Goal: Communication & Community: Share content

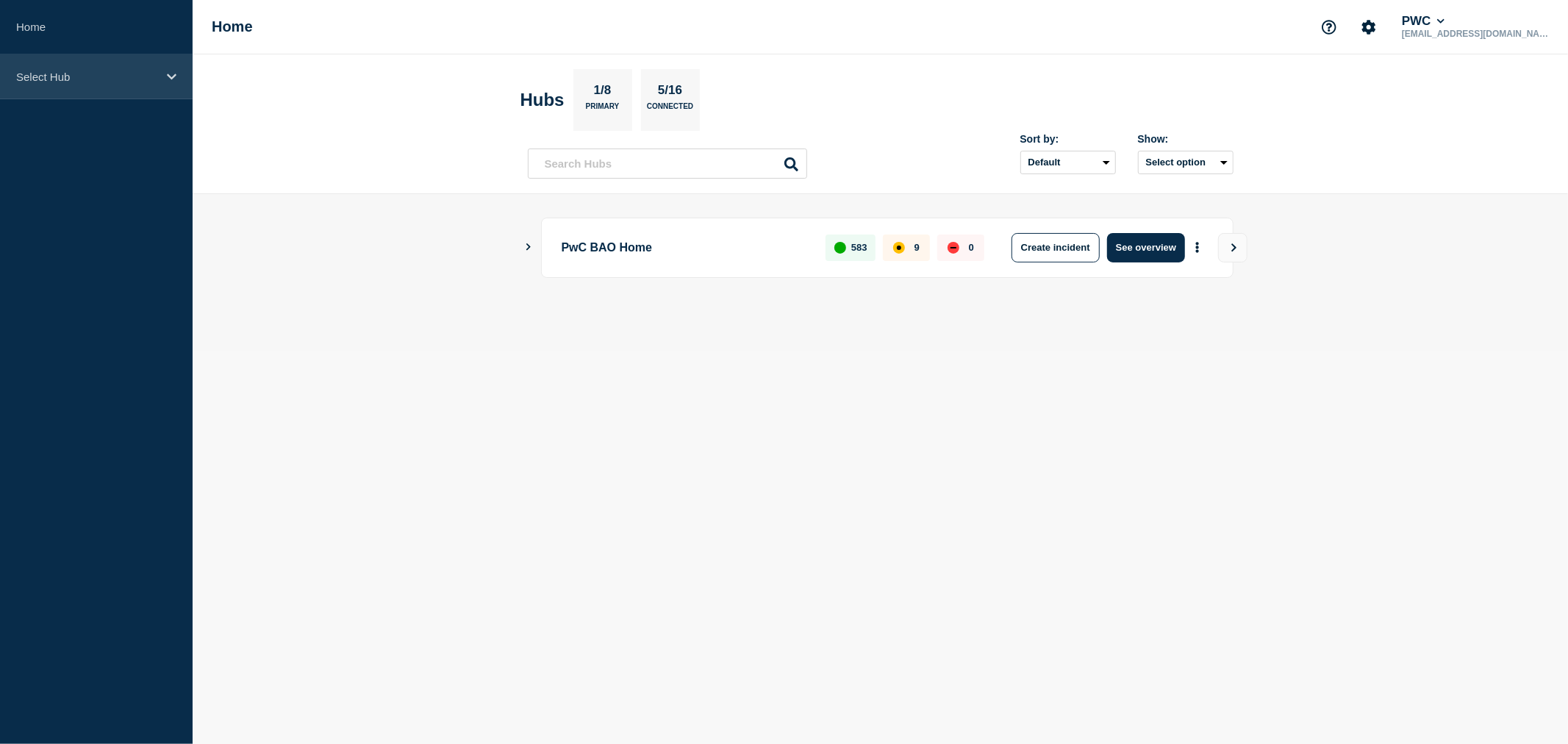
click at [162, 79] on div "Select Hub" at bounding box center [96, 77] width 192 height 45
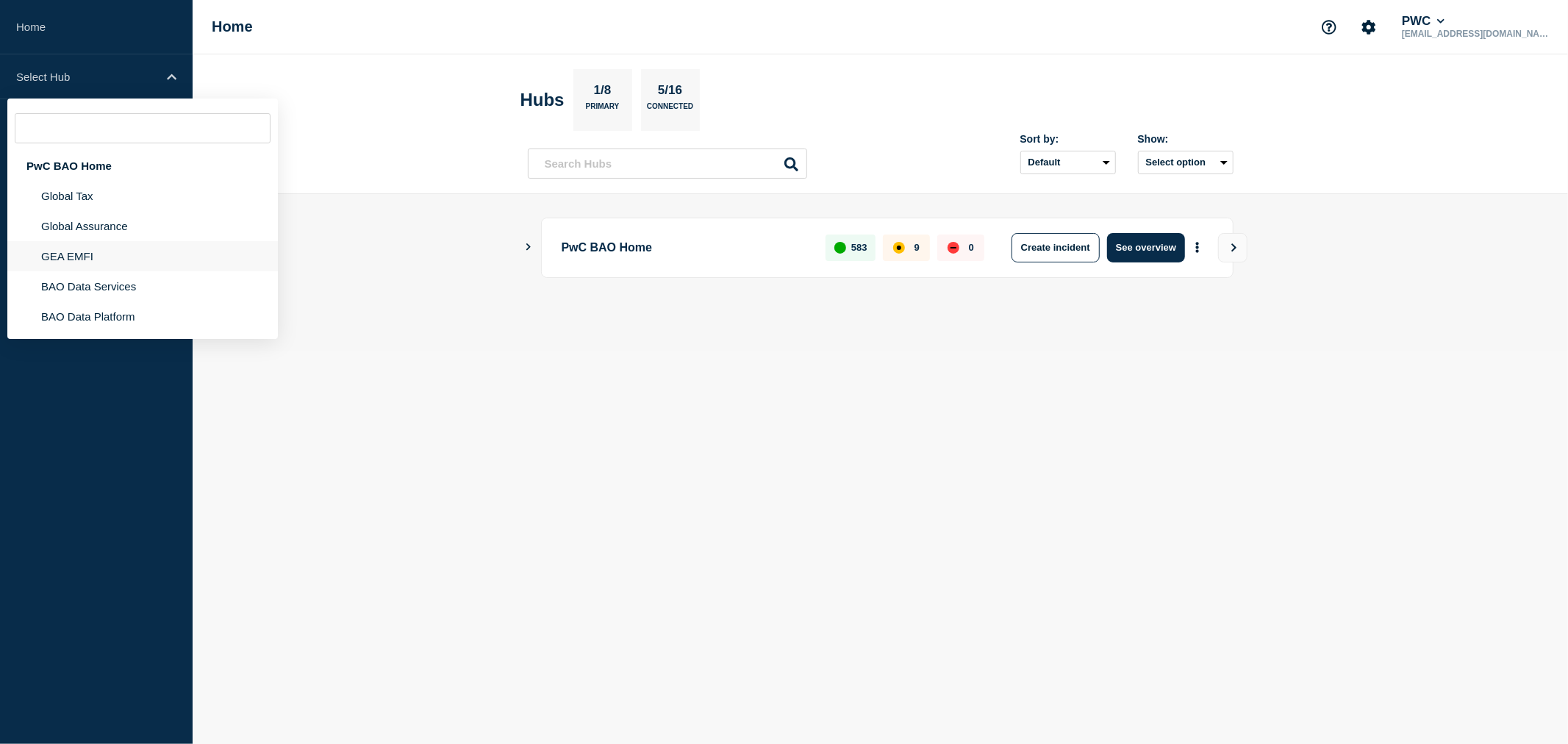
click at [88, 249] on li "GEA EMFI" at bounding box center [142, 256] width 270 height 30
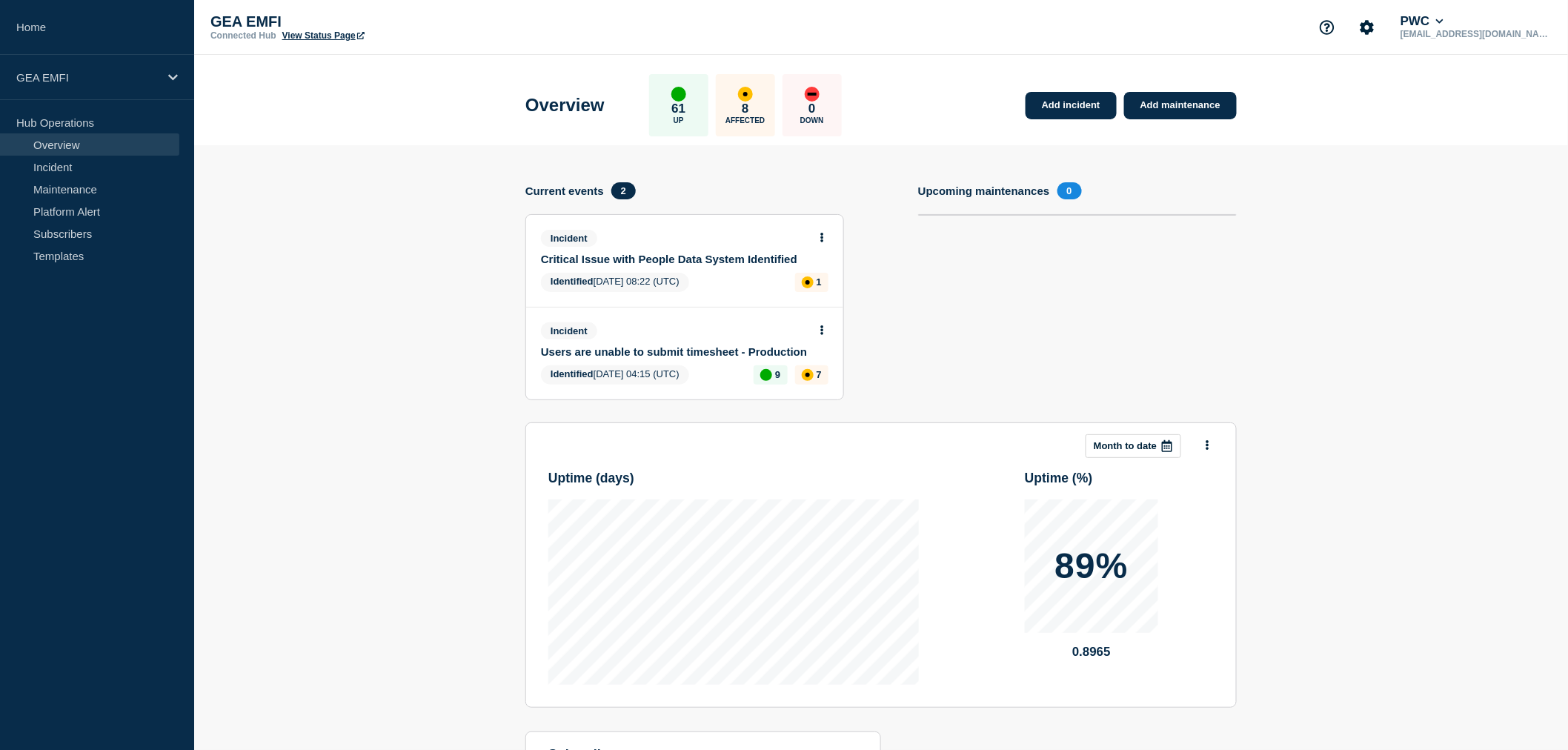
click at [821, 332] on icon at bounding box center [823, 330] width 3 height 9
click at [816, 364] on link "View incident" at bounding box center [816, 365] width 60 height 12
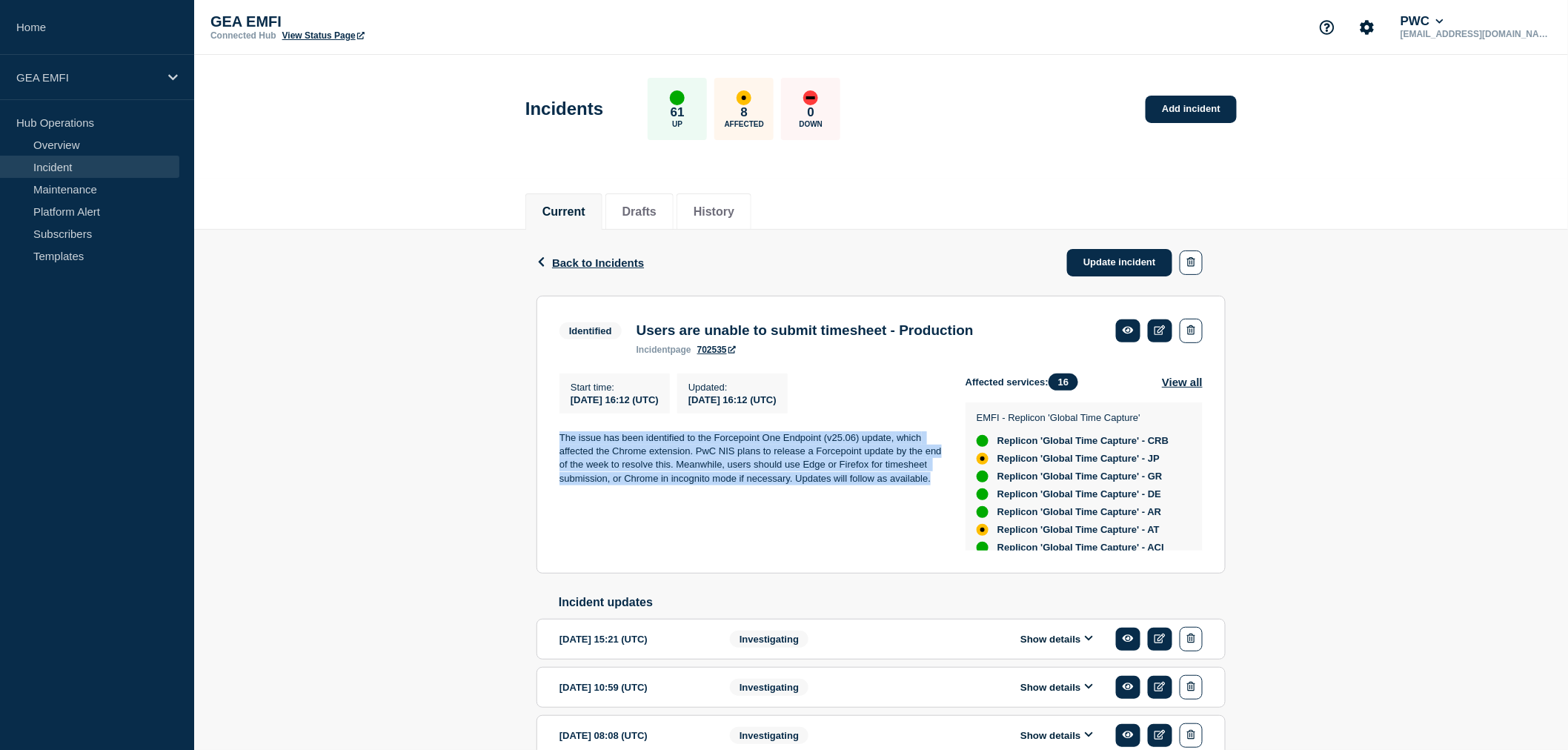
drag, startPoint x: 932, startPoint y: 489, endPoint x: 569, endPoint y: 455, distance: 364.6
click at [561, 446] on p "The issue has been identified to the Forcepoint One Endpoint (v25.06) update, w…" at bounding box center [751, 458] width 383 height 55
copy p "The issue has been identified to the Forcepoint One Endpoint (v25.06) update, w…"
click at [1129, 265] on link "Update incident" at bounding box center [1119, 263] width 105 height 28
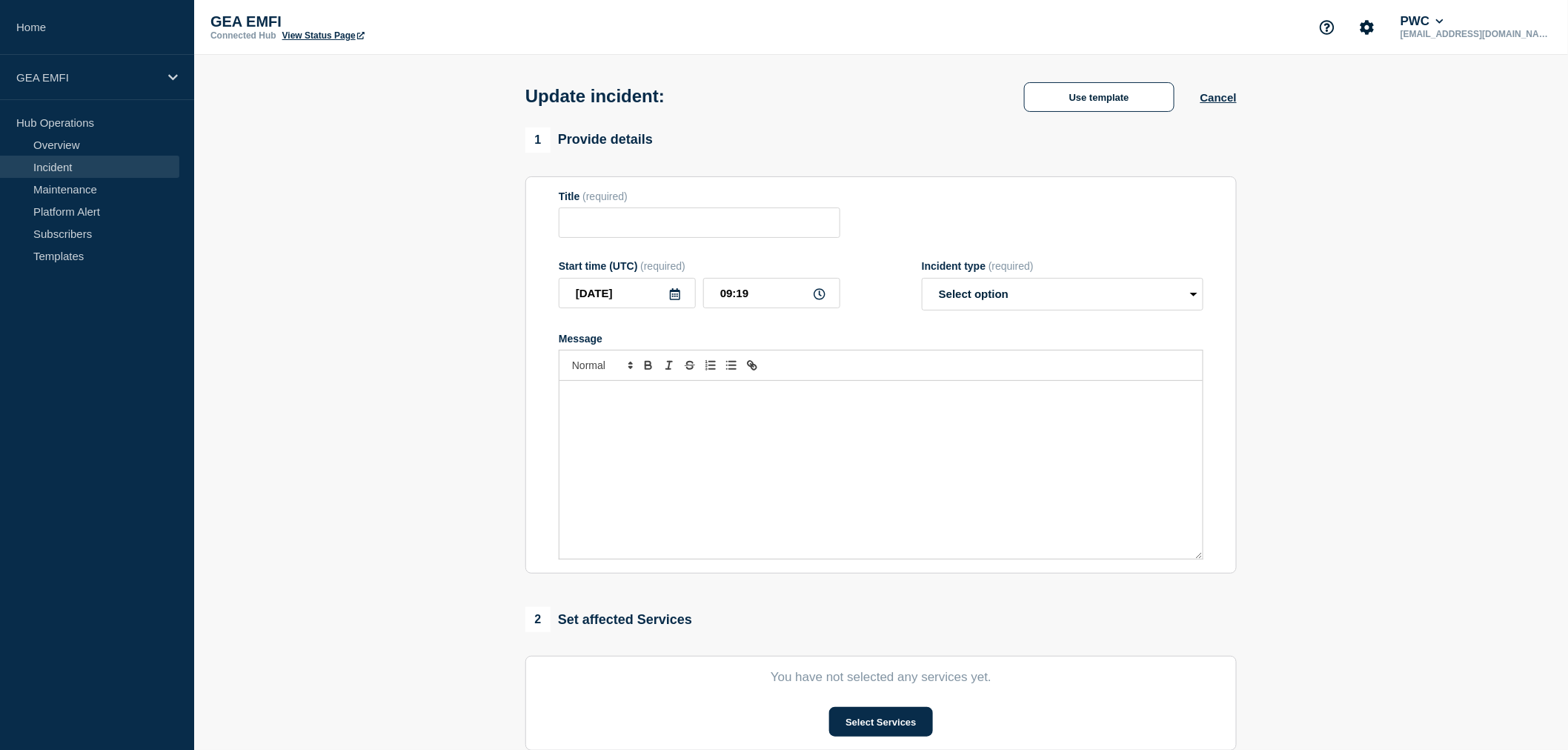
type input "Users are unable to submit timesheet - Production"
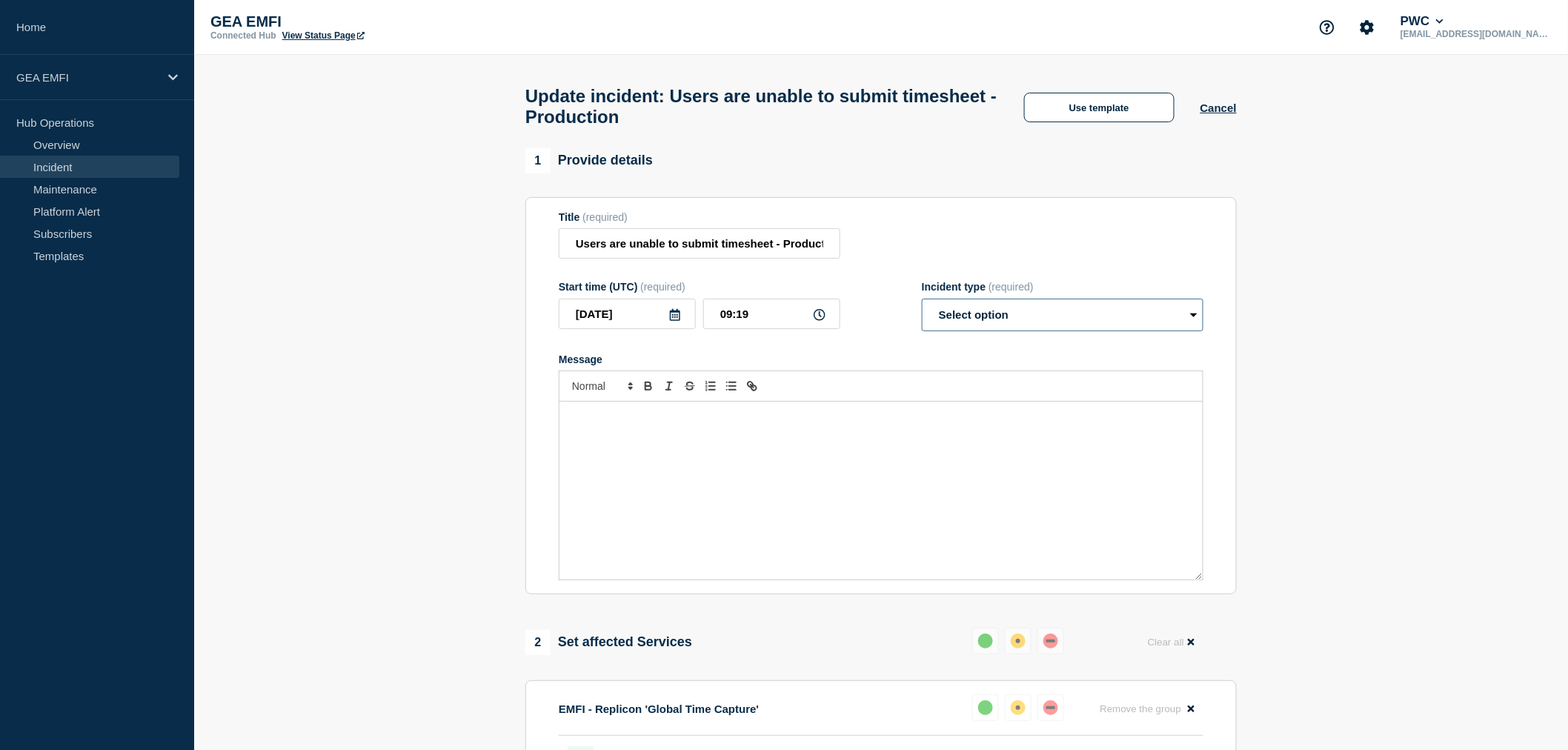
click at [1071, 331] on select "Select option Investigating Identified Monitoring Resolved" at bounding box center [1063, 315] width 282 height 33
select select "identified"
click at [922, 307] on select "Select option Investigating Identified Monitoring Resolved" at bounding box center [1063, 315] width 282 height 33
click at [1024, 395] on div at bounding box center [881, 386] width 645 height 31
click at [855, 437] on div "Message" at bounding box center [881, 491] width 643 height 178
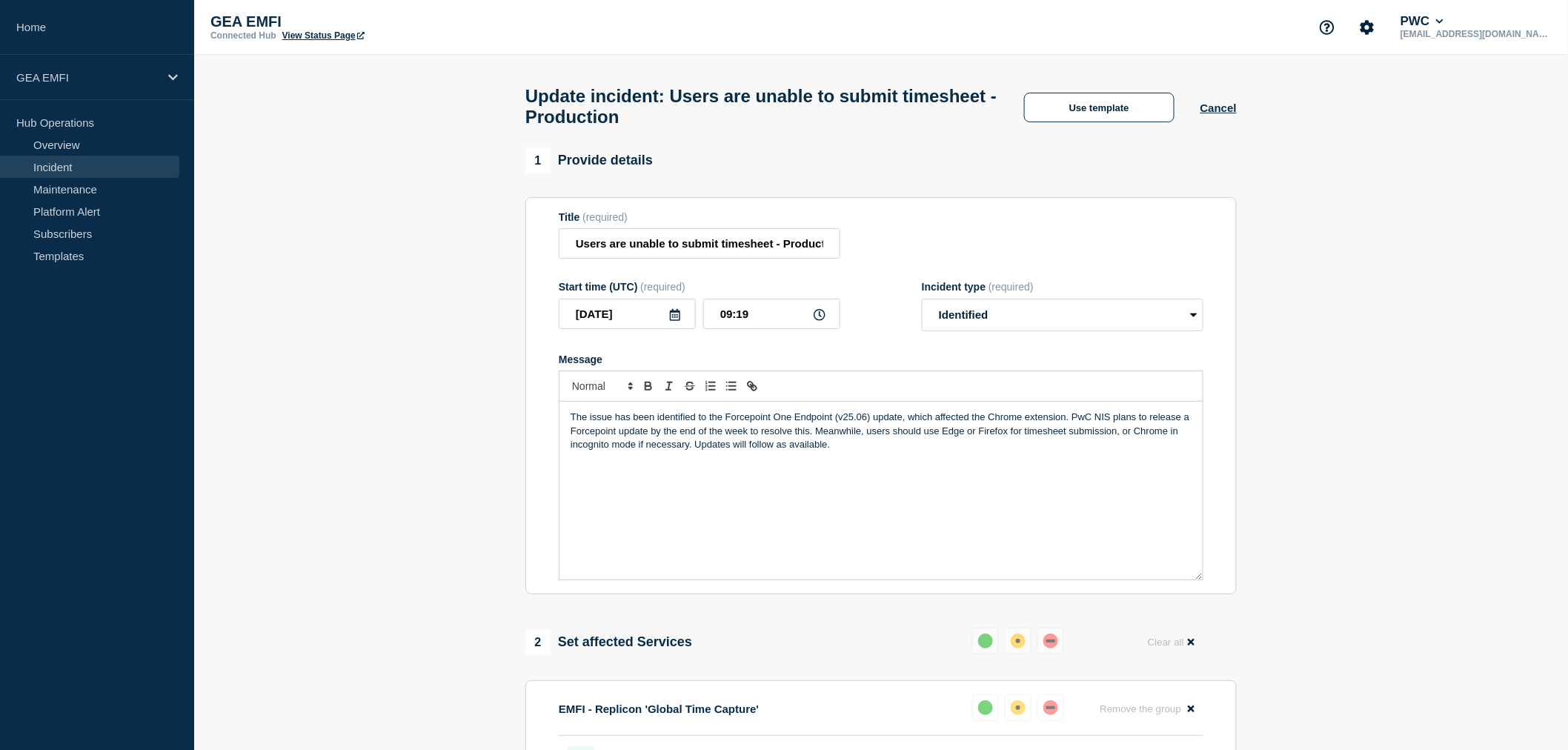
click at [571, 424] on p "The issue has been identified to the Forcepoint One Endpoint (v25.06) update, w…" at bounding box center [881, 430] width 621 height 41
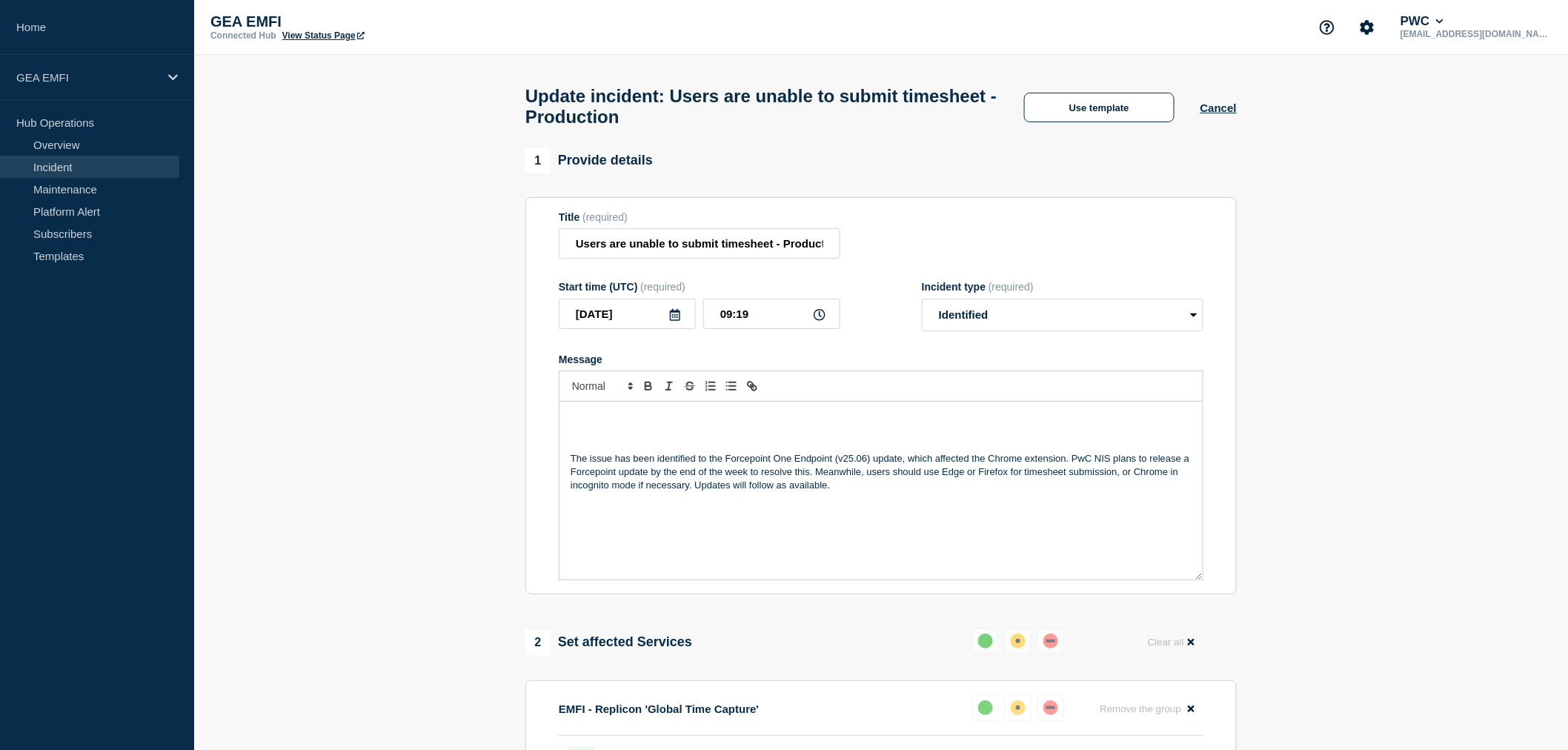
click at [588, 424] on p "Message" at bounding box center [881, 417] width 621 height 13
click at [589, 424] on p "Message" at bounding box center [881, 417] width 621 height 13
click at [587, 424] on p "Message" at bounding box center [881, 417] width 621 height 13
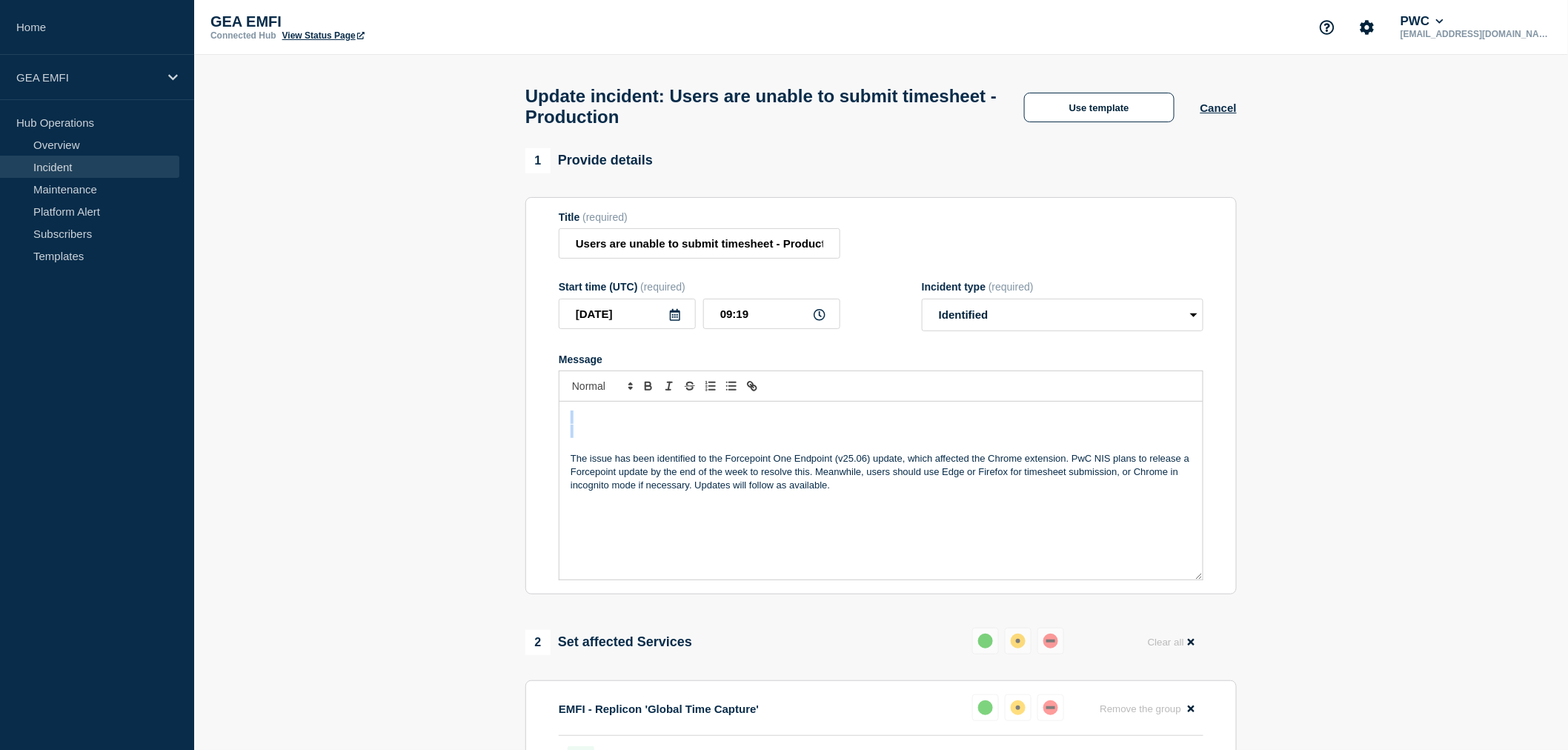
click at [586, 424] on p "Message" at bounding box center [881, 417] width 621 height 13
drag, startPoint x: 581, startPoint y: 424, endPoint x: 576, endPoint y: 431, distance: 8.6
click at [579, 424] on p "Message" at bounding box center [881, 417] width 621 height 13
click at [605, 438] on p "Message" at bounding box center [881, 431] width 621 height 13
click at [608, 424] on p "Message" at bounding box center [881, 417] width 621 height 13
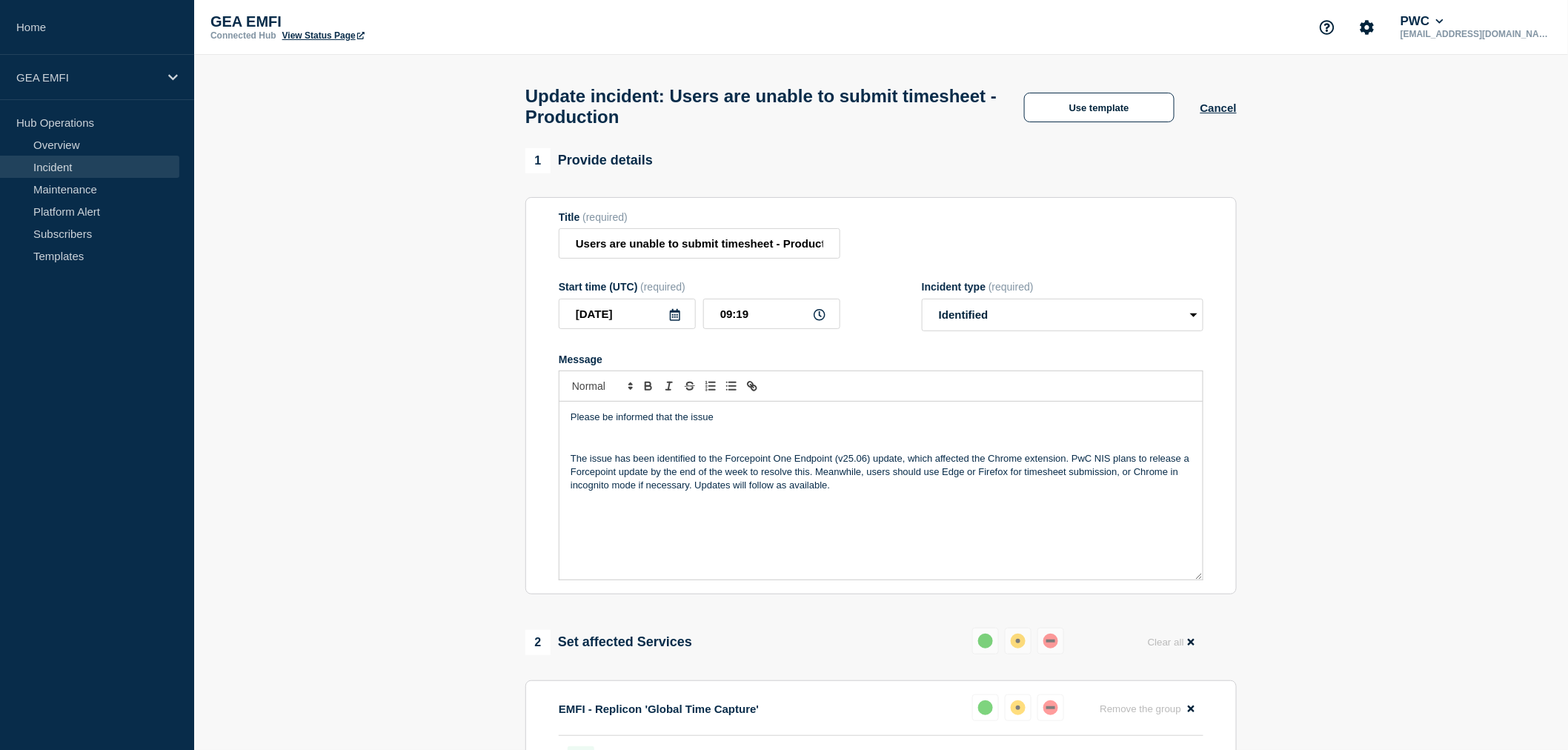
click at [751, 424] on p "Please be informed that the issue" at bounding box center [881, 417] width 621 height 13
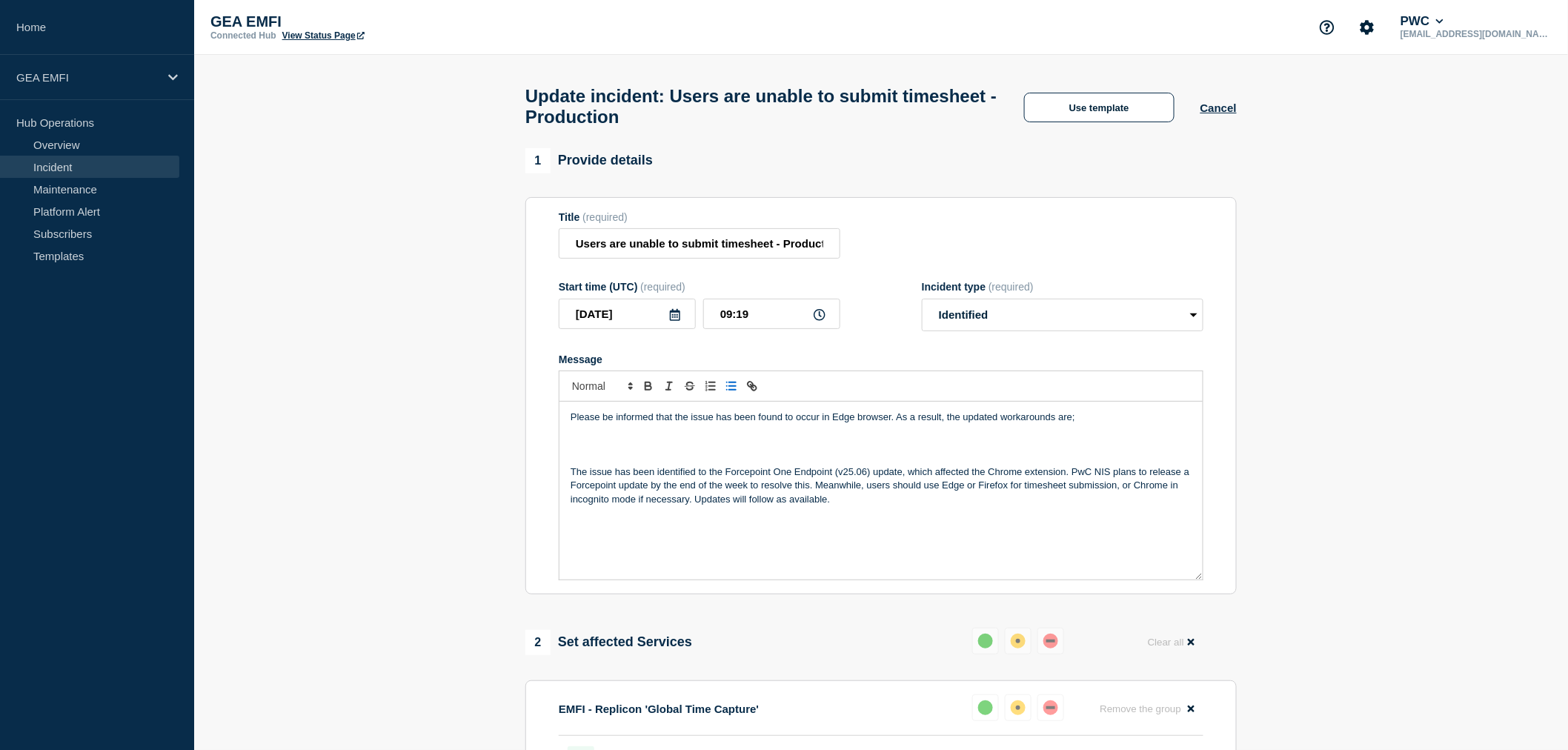
click at [731, 386] on line "Toggle bulleted list" at bounding box center [732, 386] width 7 height 0
click at [734, 391] on icon "Toggle bulleted list" at bounding box center [732, 386] width 13 height 13
click at [732, 393] on icon "Toggle bulleted list" at bounding box center [732, 386] width 13 height 13
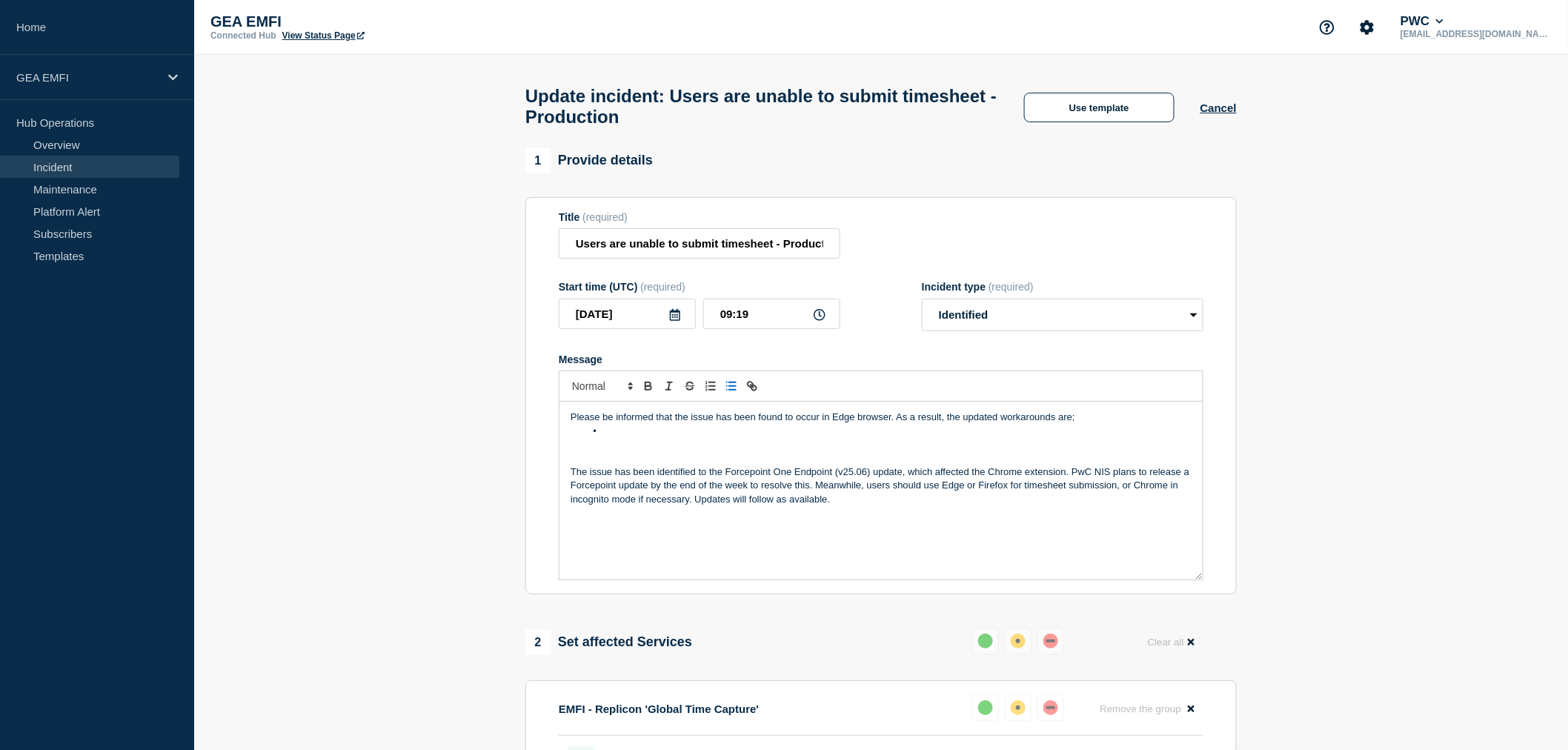
click at [732, 393] on icon "Toggle bulleted list" at bounding box center [732, 386] width 13 height 13
click at [729, 393] on icon "Toggle bulleted list" at bounding box center [732, 386] width 13 height 13
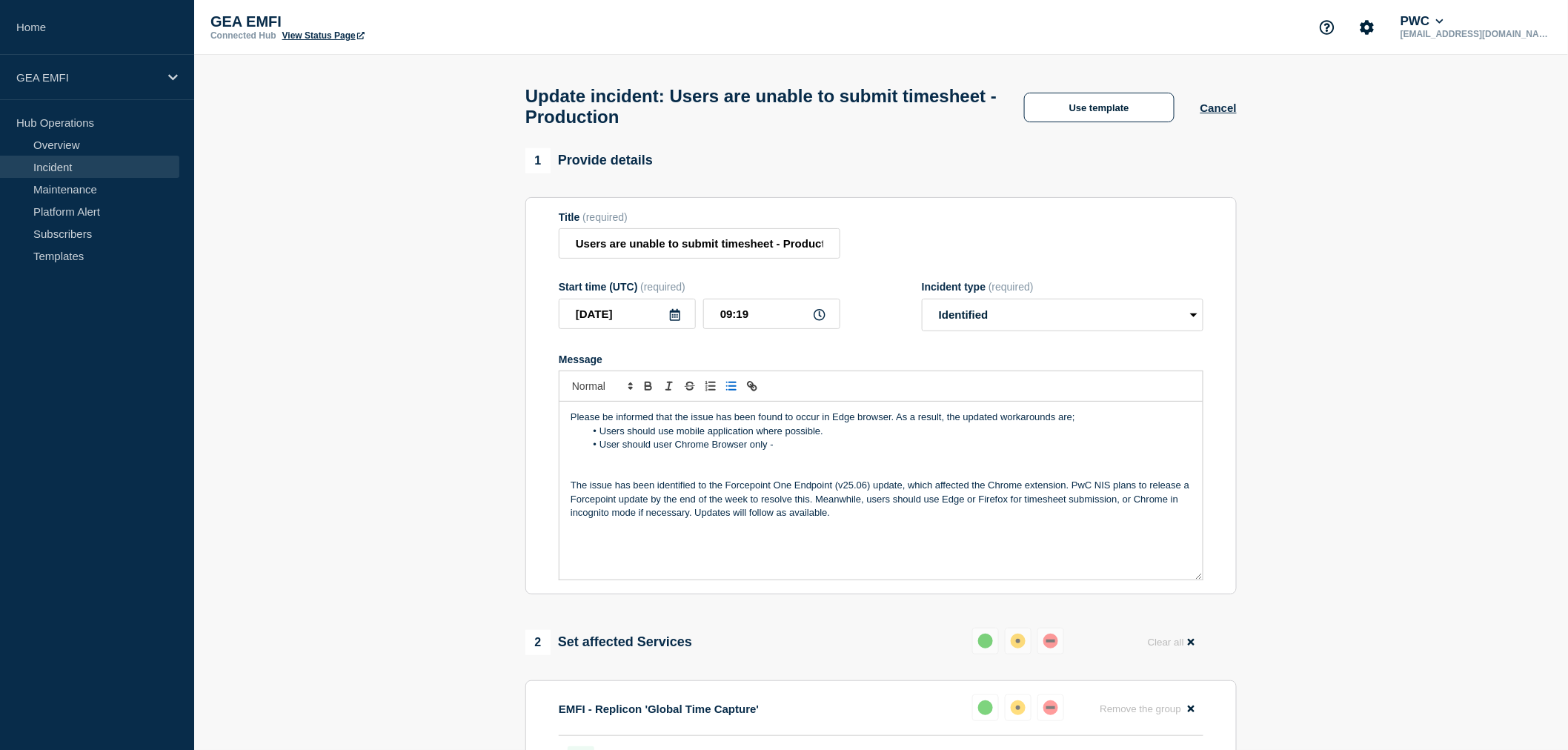
click at [804, 451] on li "User should user Chrome Browser only -" at bounding box center [888, 445] width 607 height 13
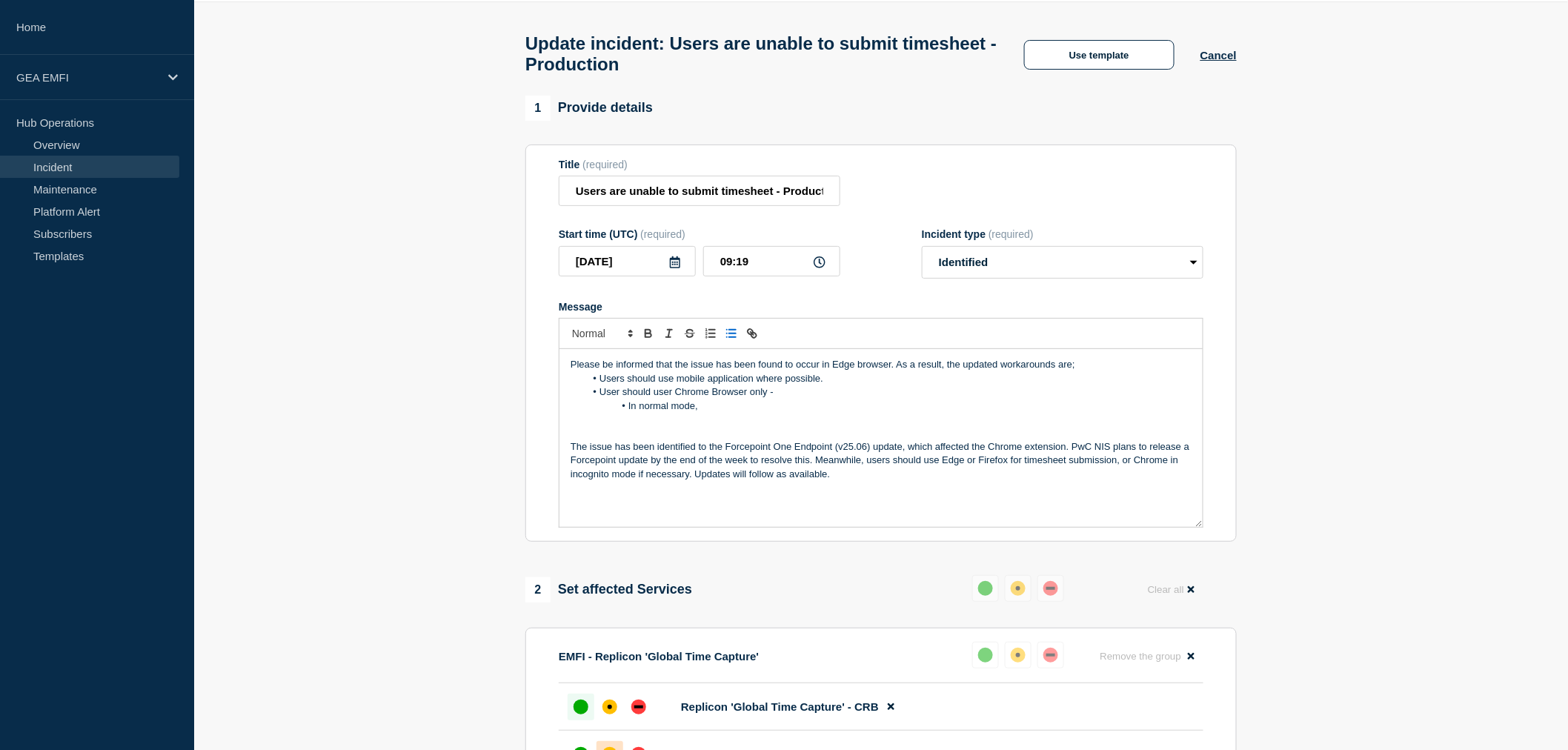
scroll to position [82, 0]
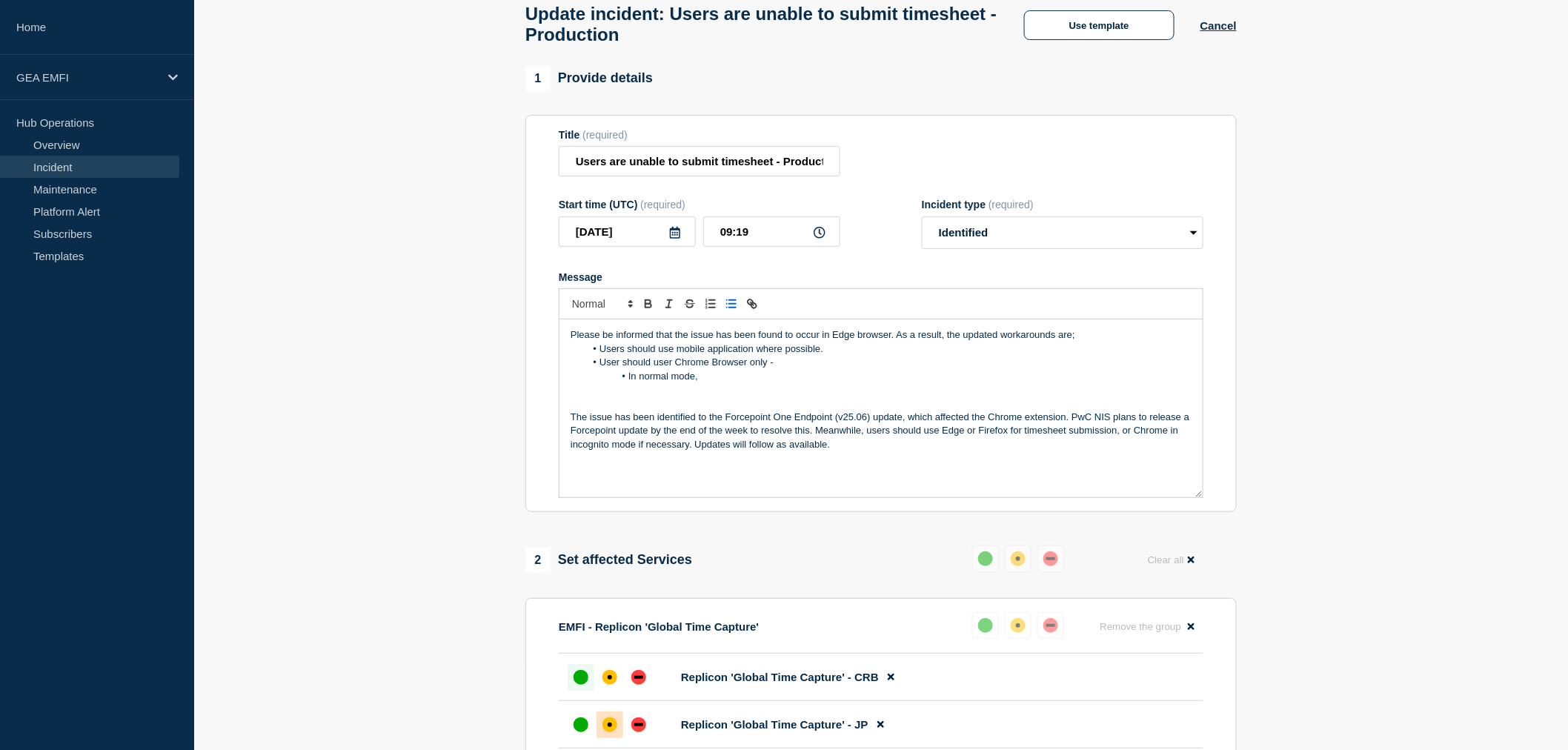
click at [737, 383] on li "In normal mode," at bounding box center [888, 377] width 607 height 13
click at [731, 383] on li "In normal mode, should tab/clicking out side of the cell" at bounding box center [888, 377] width 607 height 13
click at [776, 394] on p "Message" at bounding box center [881, 390] width 621 height 13
click at [729, 381] on li "In normal mode, should tab/clicking out side of the cell" at bounding box center [888, 377] width 607 height 13
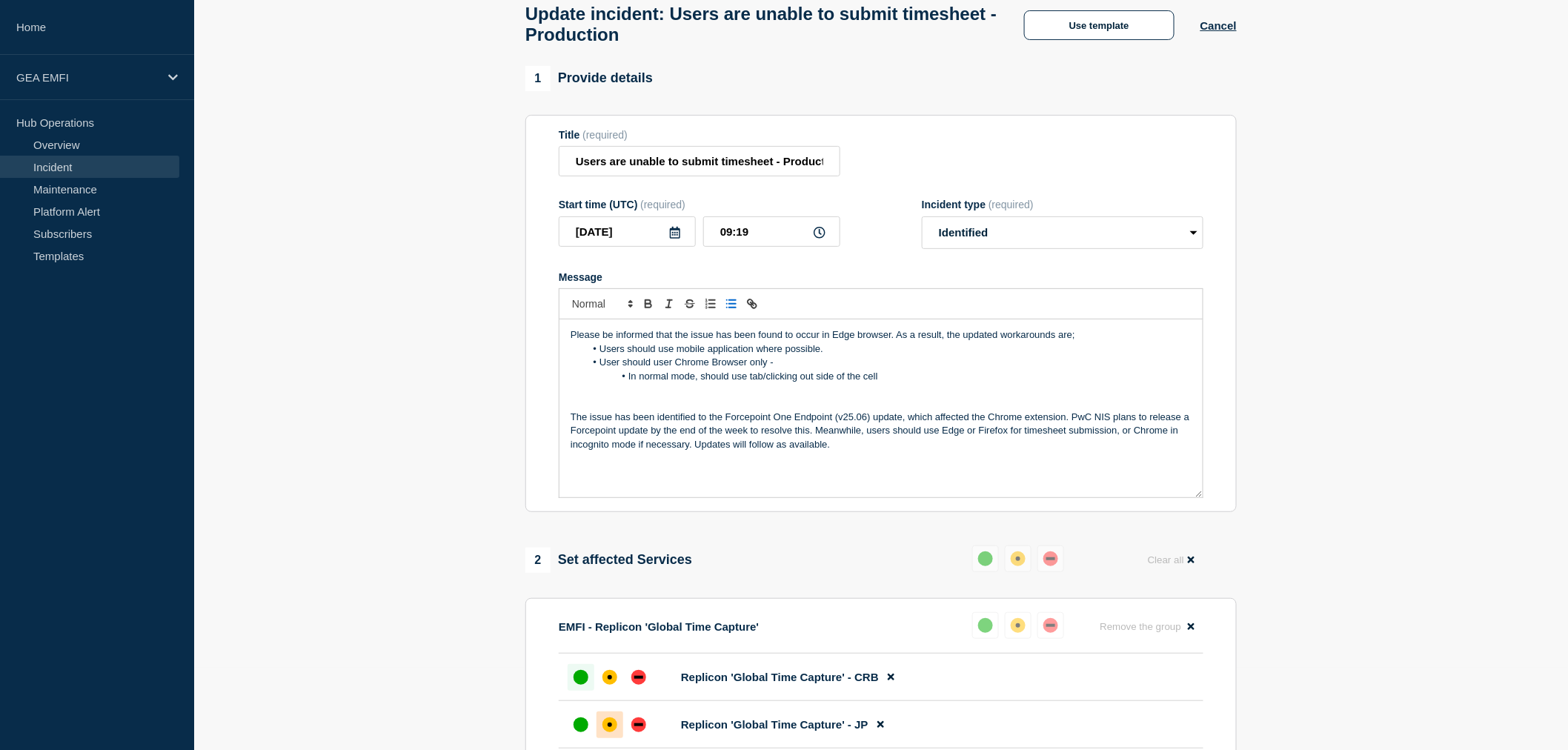
click at [820, 383] on li "In normal mode, should use tab/clicking out side of the cell" at bounding box center [888, 377] width 607 height 13
click at [815, 383] on li "In normal mode, should use tab/clicking out side of the cell" at bounding box center [888, 377] width 607 height 13
click at [879, 380] on li "In normal mode, should use tab/clicking outside of the cell" at bounding box center [888, 377] width 607 height 13
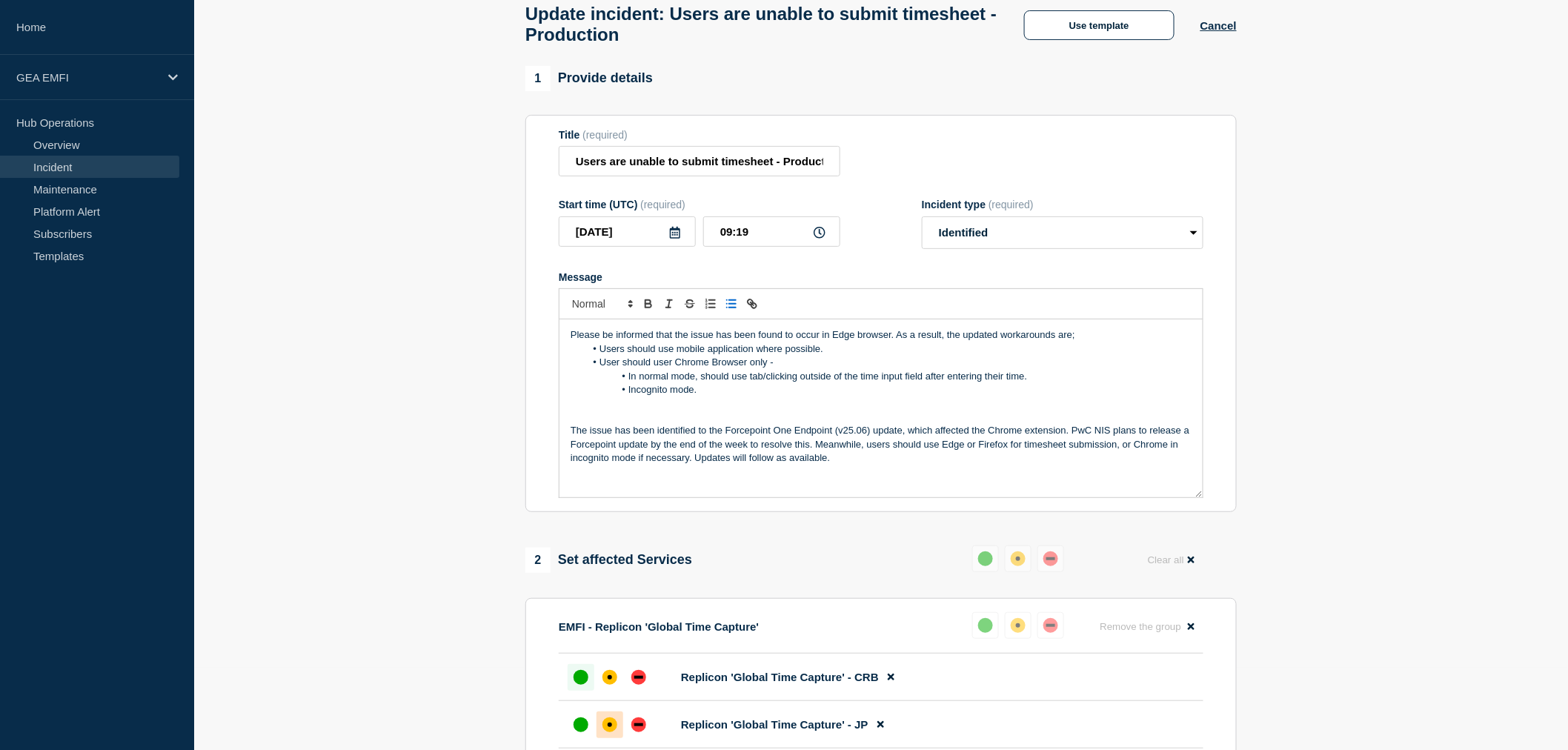
click at [899, 462] on p "The issue has been identified to the Forcepoint One Endpoint (v25.06) update, w…" at bounding box center [881, 444] width 621 height 41
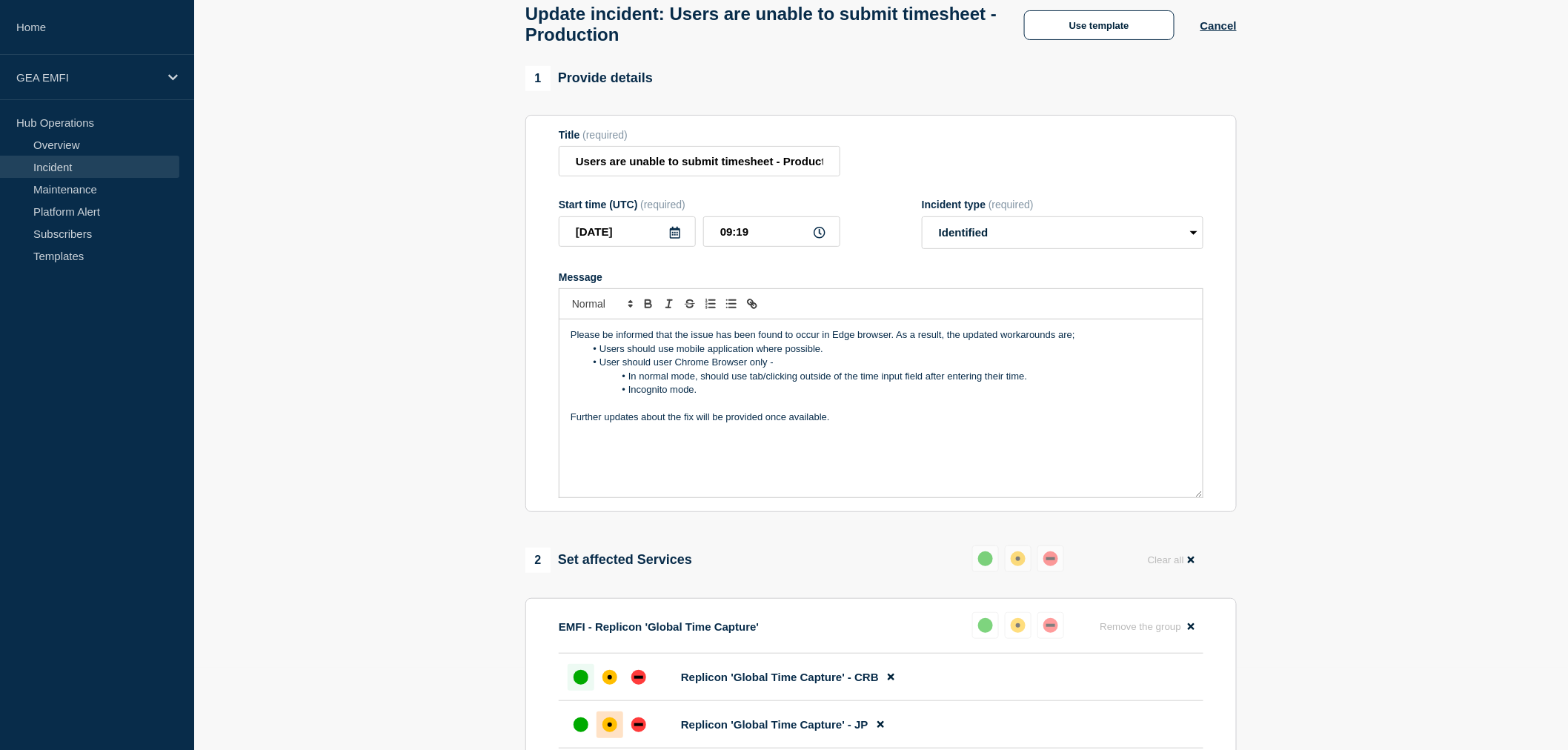
click at [1107, 341] on p "Please be informed that the issue has been found to occur in Edge browser. As a…" at bounding box center [881, 335] width 621 height 13
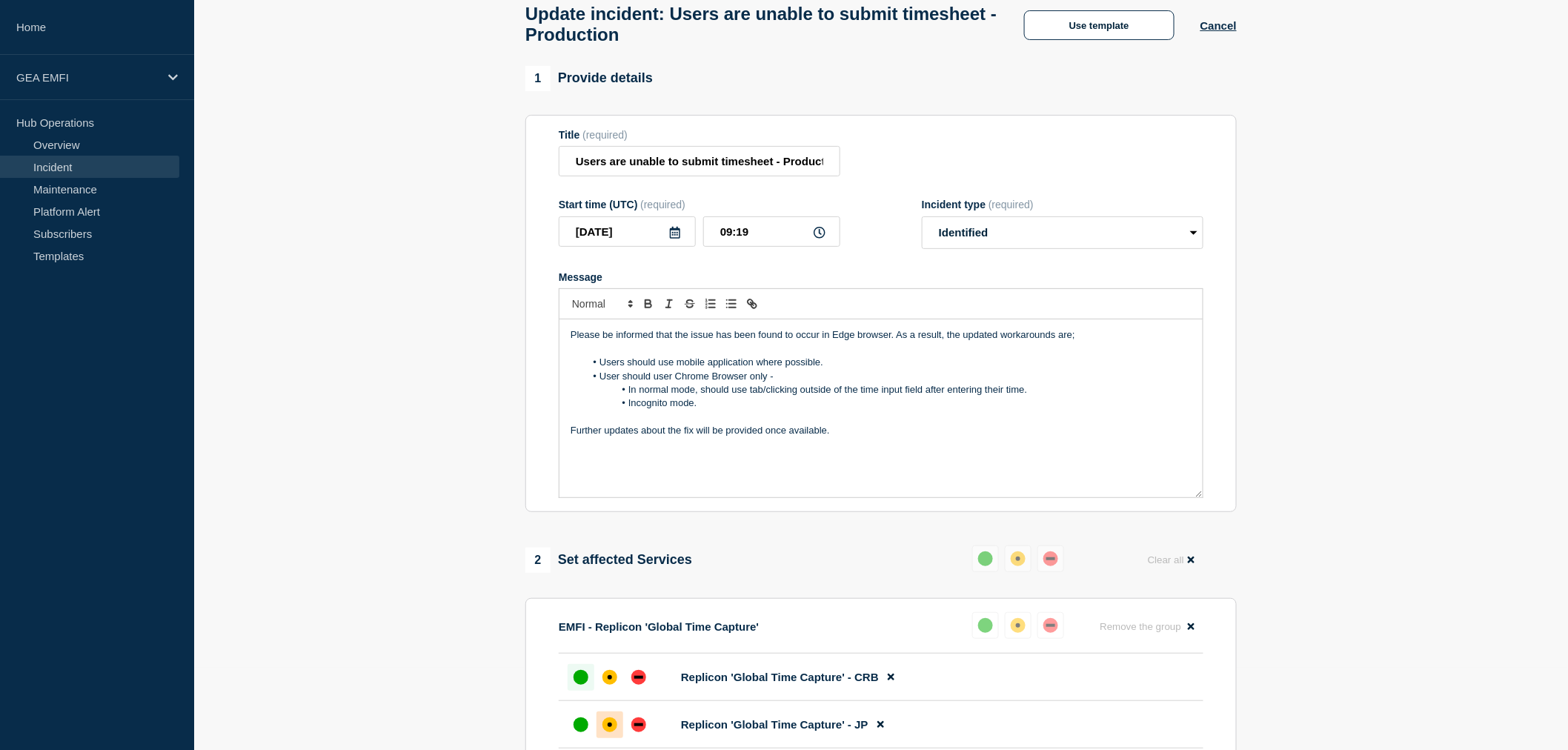
drag, startPoint x: 839, startPoint y: 445, endPoint x: 559, endPoint y: 338, distance: 299.7
click at [560, 338] on div "Please be informed that the issue has been found to occur in Edge browser. As a…" at bounding box center [881, 409] width 643 height 178
copy div "Please be informed that the issue has been found to occur in Edge browser. As a…"
click at [607, 423] on p "Message" at bounding box center [881, 417] width 621 height 13
click at [673, 341] on p "Please be informed that the issue has been found to occur in Edge browser. As a…" at bounding box center [881, 335] width 621 height 13
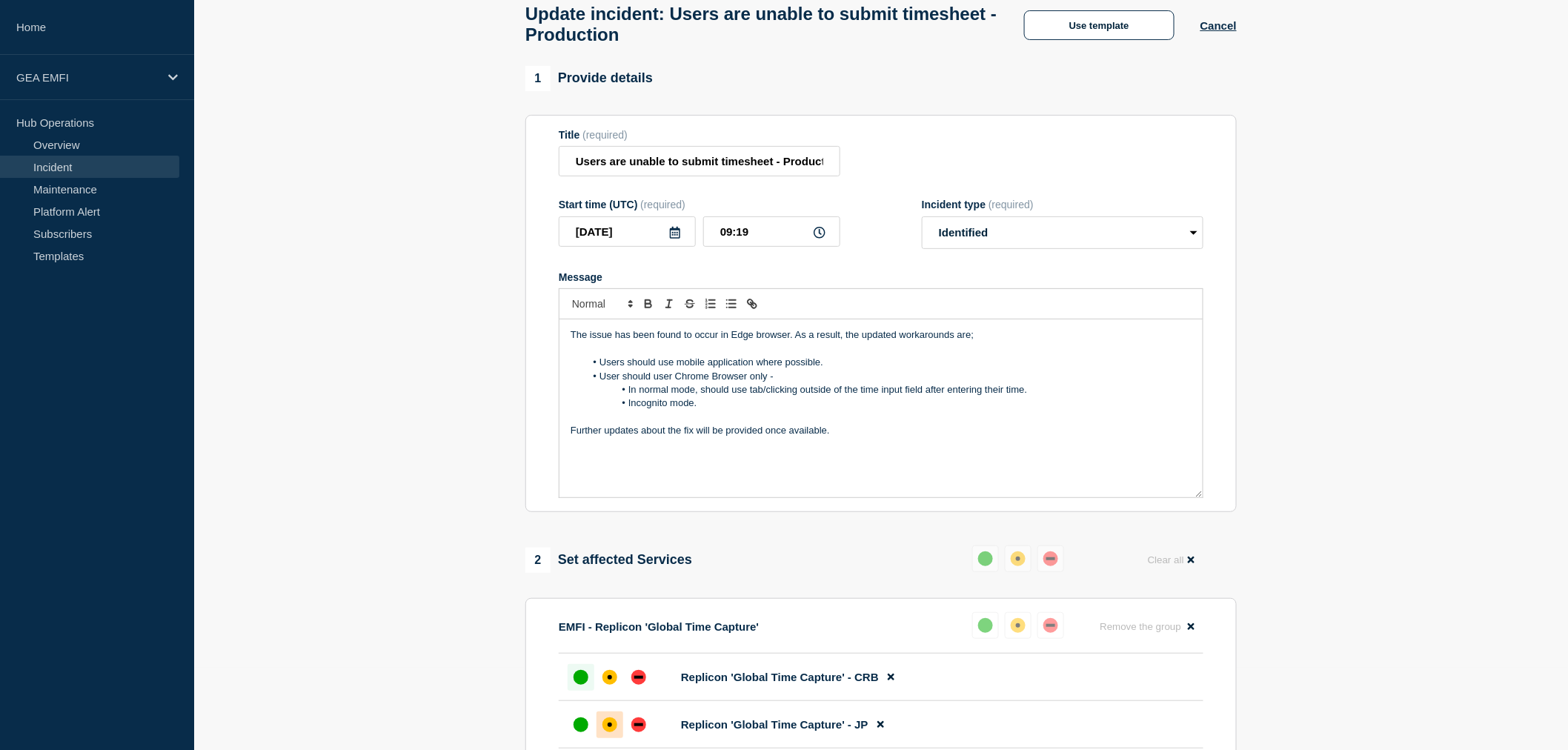
click at [719, 341] on p "The issue has been found to occur in Edge browser. As a result, the updated wor…" at bounding box center [881, 335] width 621 height 13
click at [708, 338] on p "The issue has been identified in Edge browser. As a result, the updated workaro…" at bounding box center [881, 335] width 621 height 13
click at [974, 341] on p "The issue has been identified in the Edge browser. As a result, the updated wor…" at bounding box center [881, 335] width 621 height 13
click at [809, 383] on li "User should user Chrome Browser only -" at bounding box center [888, 377] width 607 height 13
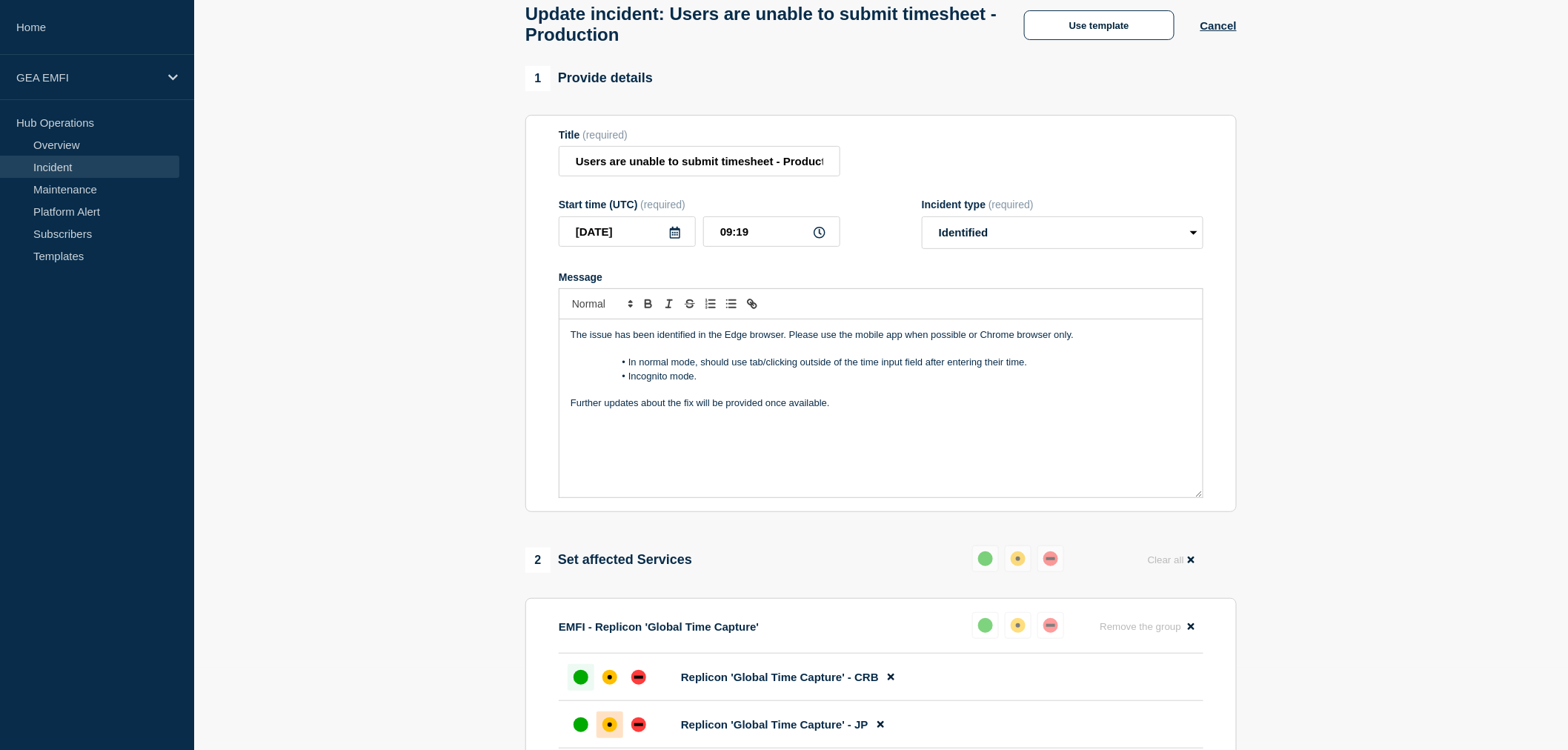
click at [727, 369] on li "In normal mode, should use tab/clicking outside of the time input field after e…" at bounding box center [888, 362] width 607 height 13
click at [766, 369] on li "In normal mode, use tab/clicking outside of the time input field after entering…" at bounding box center [888, 362] width 607 height 13
click at [856, 369] on li "In normal mode, use tab/click outside of the time input field after entering th…" at bounding box center [888, 362] width 607 height 13
click at [707, 391] on p "Message" at bounding box center [881, 390] width 621 height 13
click at [709, 383] on li "Incognito mode." at bounding box center [888, 377] width 607 height 13
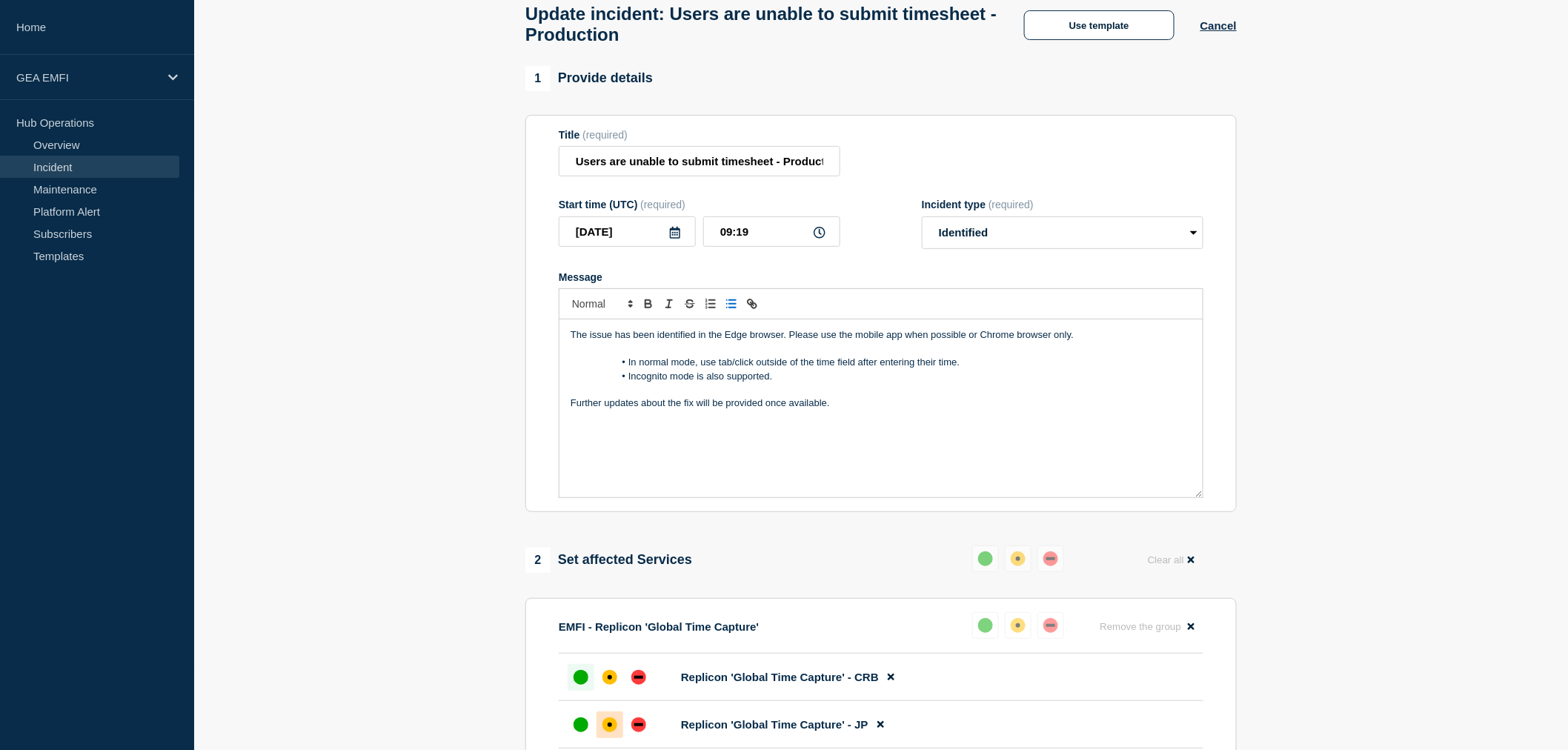
click at [571, 410] on p "Further updates about the fix will be provided once available." at bounding box center [881, 404] width 621 height 13
click at [884, 410] on p "We will share further updates about the fix will be provided once available." at bounding box center [881, 404] width 621 height 13
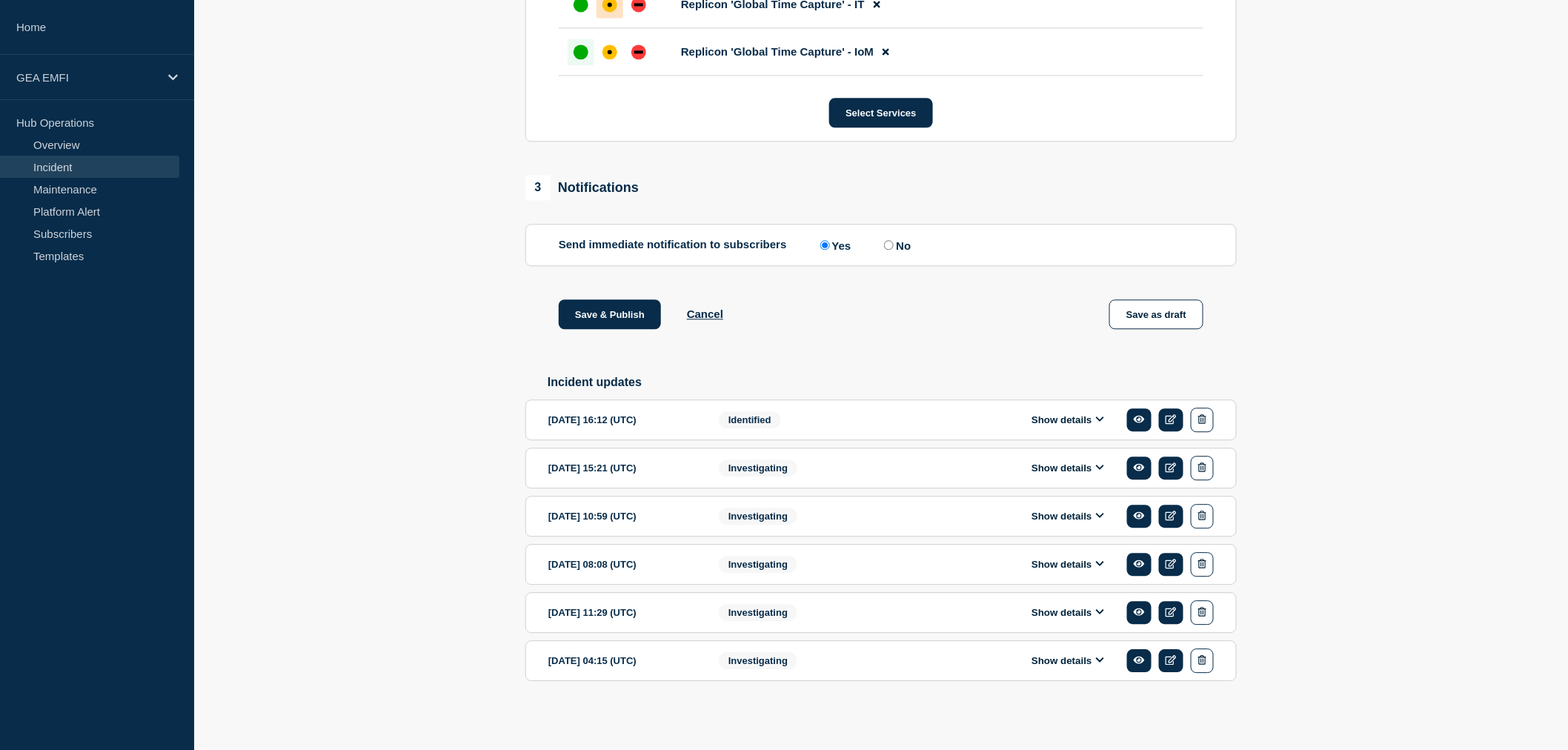
scroll to position [1440, 0]
click at [1092, 419] on button "Show details" at bounding box center [1067, 419] width 81 height 13
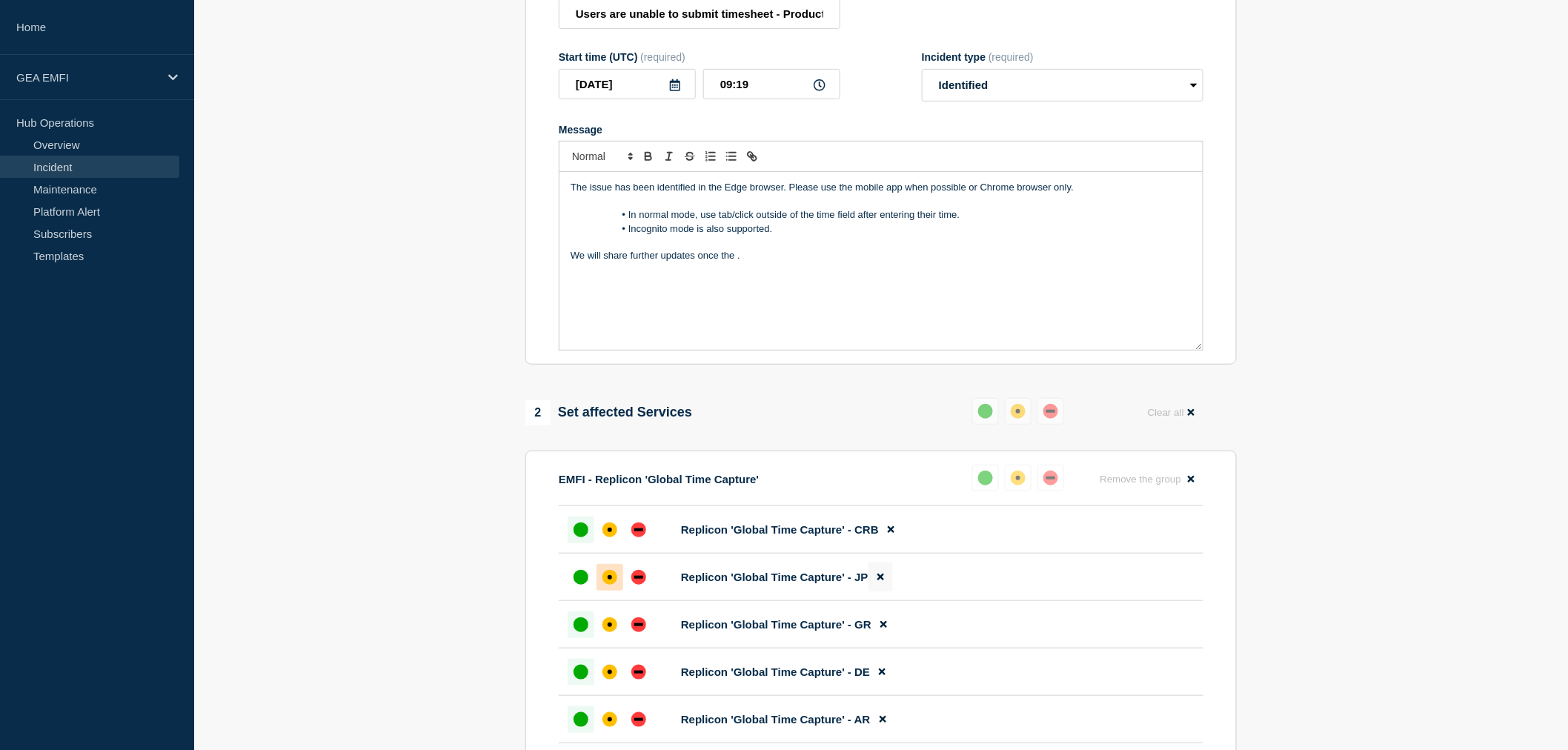
scroll to position [122, 0]
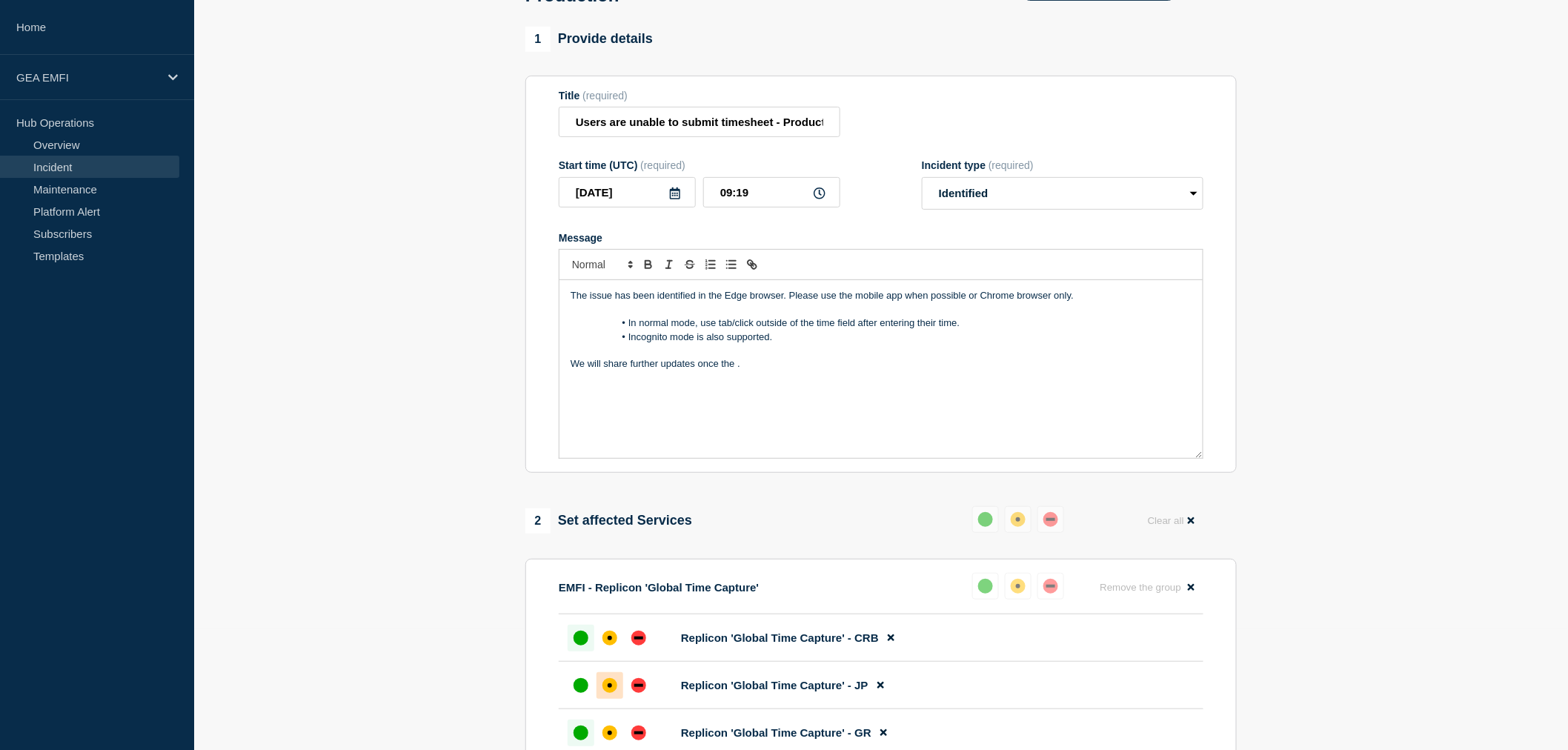
click at [744, 371] on p "We will share further updates once the ." at bounding box center [881, 364] width 621 height 13
click at [645, 315] on p "Message" at bounding box center [881, 310] width 621 height 13
click at [594, 352] on p "Message" at bounding box center [881, 351] width 621 height 13
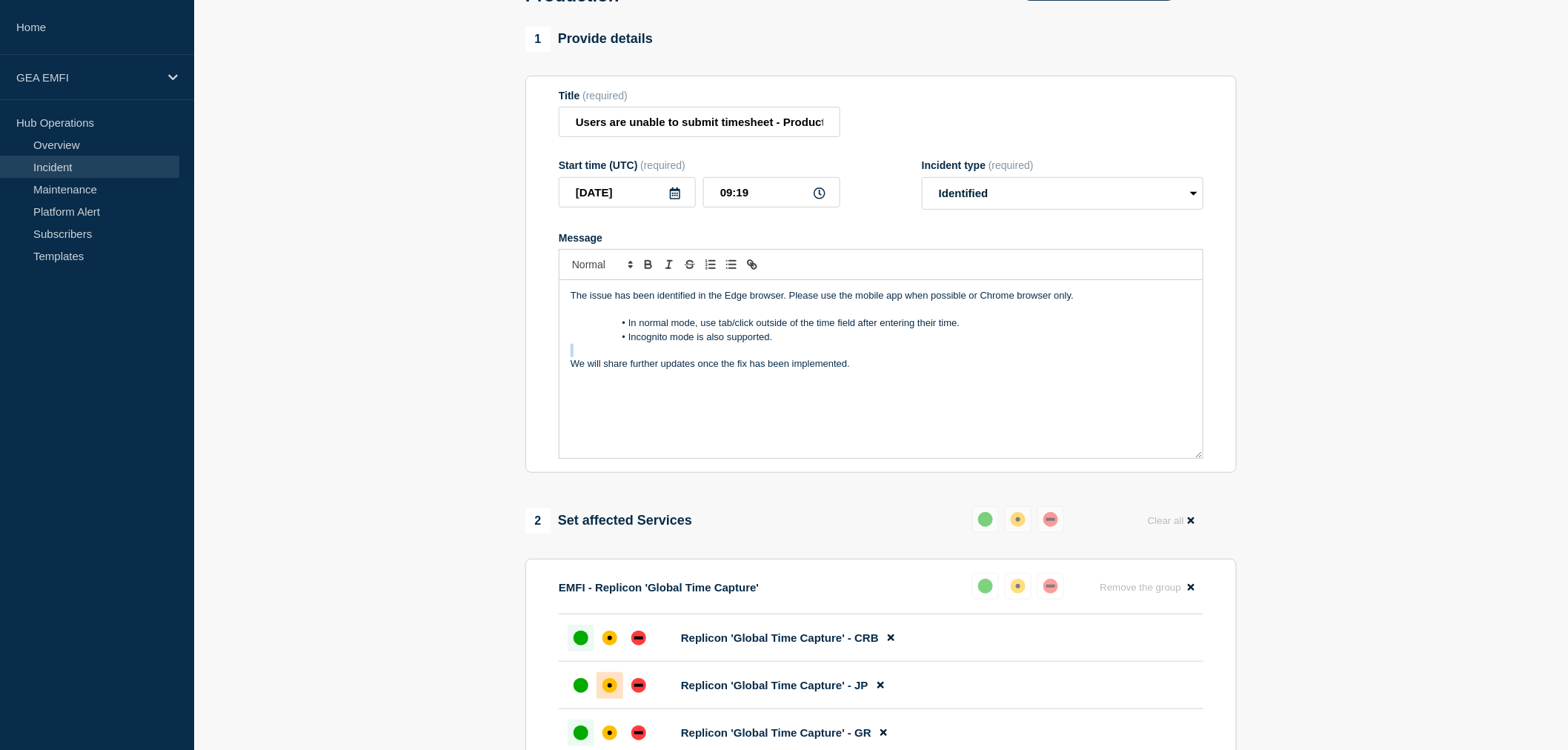
click at [586, 356] on p "Message" at bounding box center [881, 351] width 621 height 13
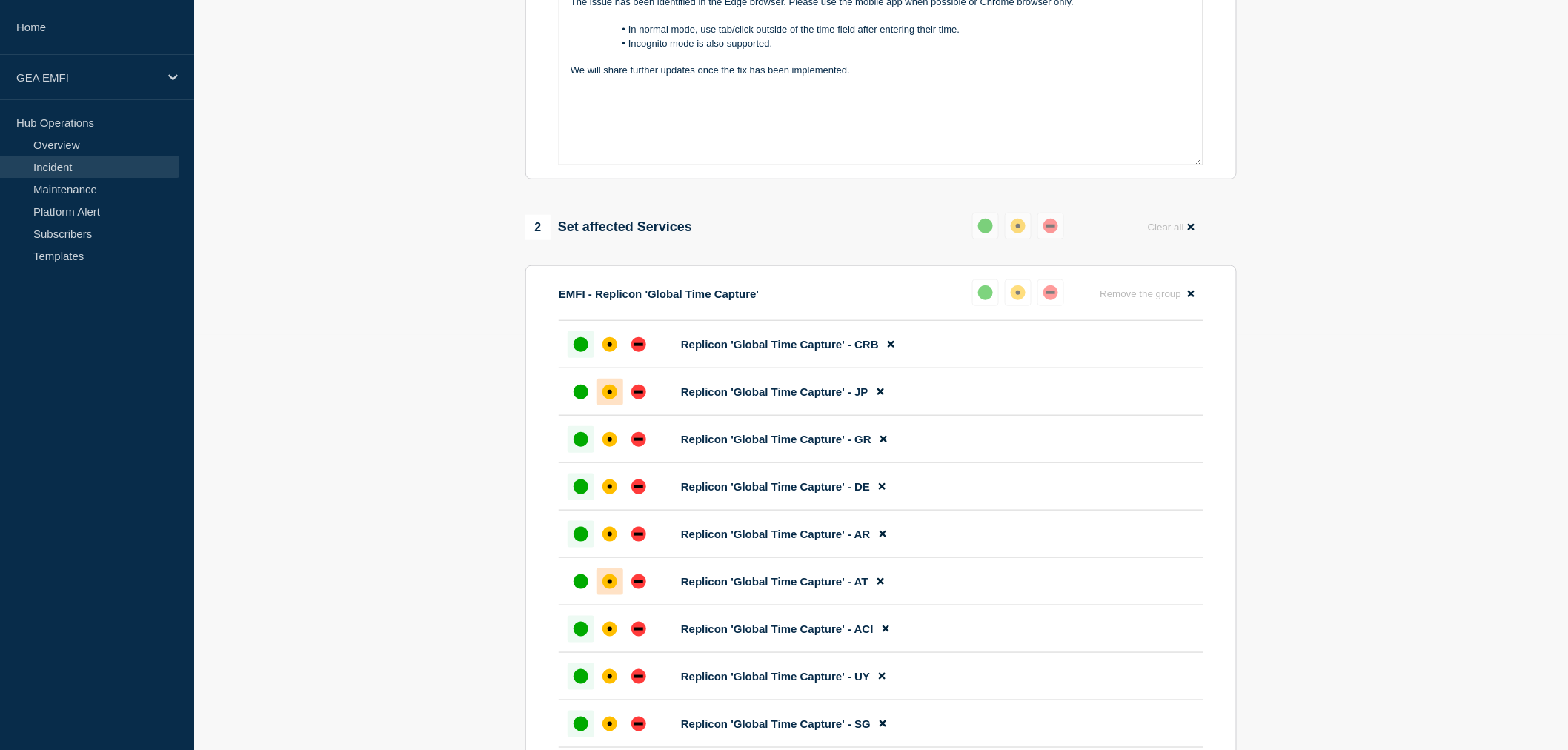
scroll to position [191, 0]
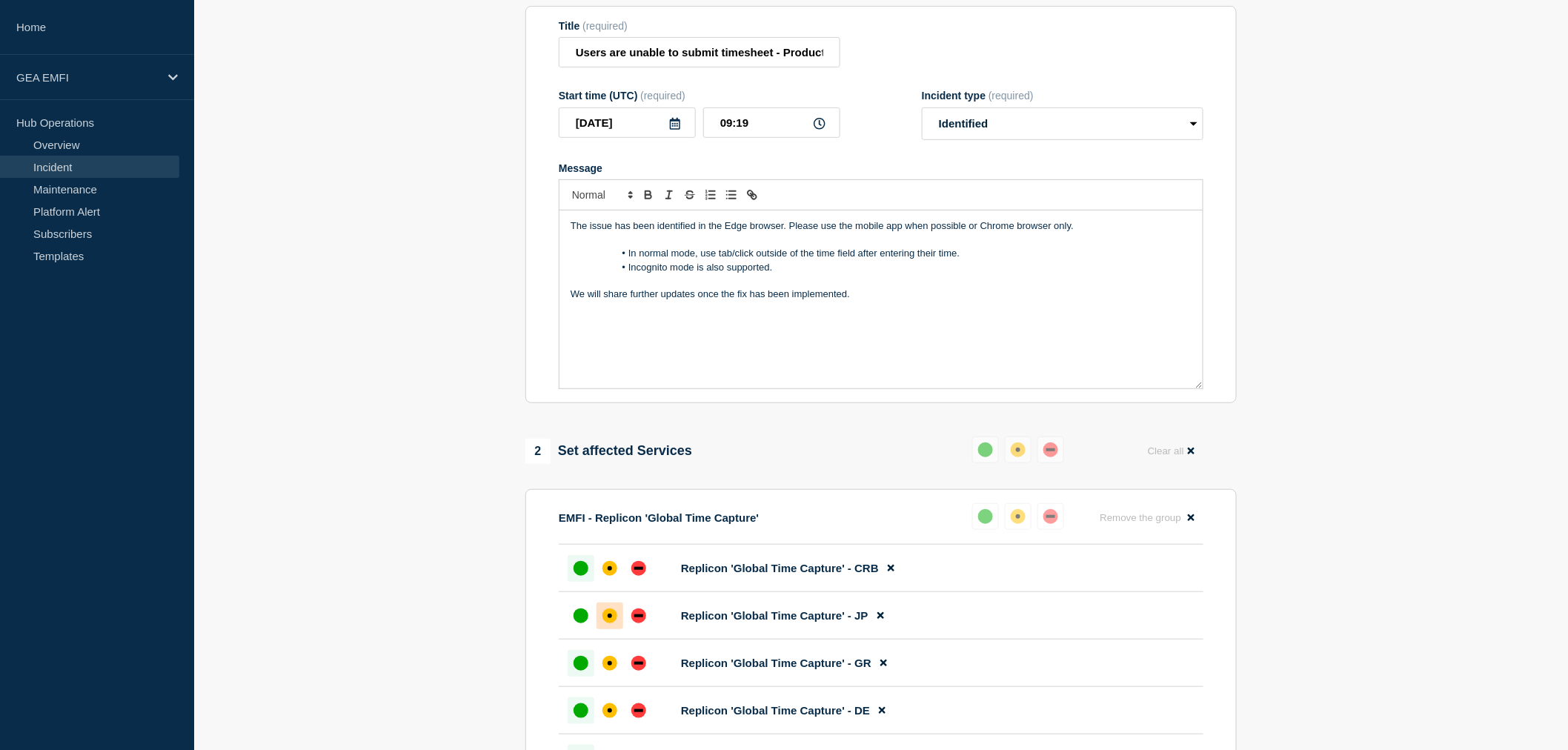
click at [855, 301] on p "We will share further updates once the fix has been implemented." at bounding box center [881, 294] width 621 height 13
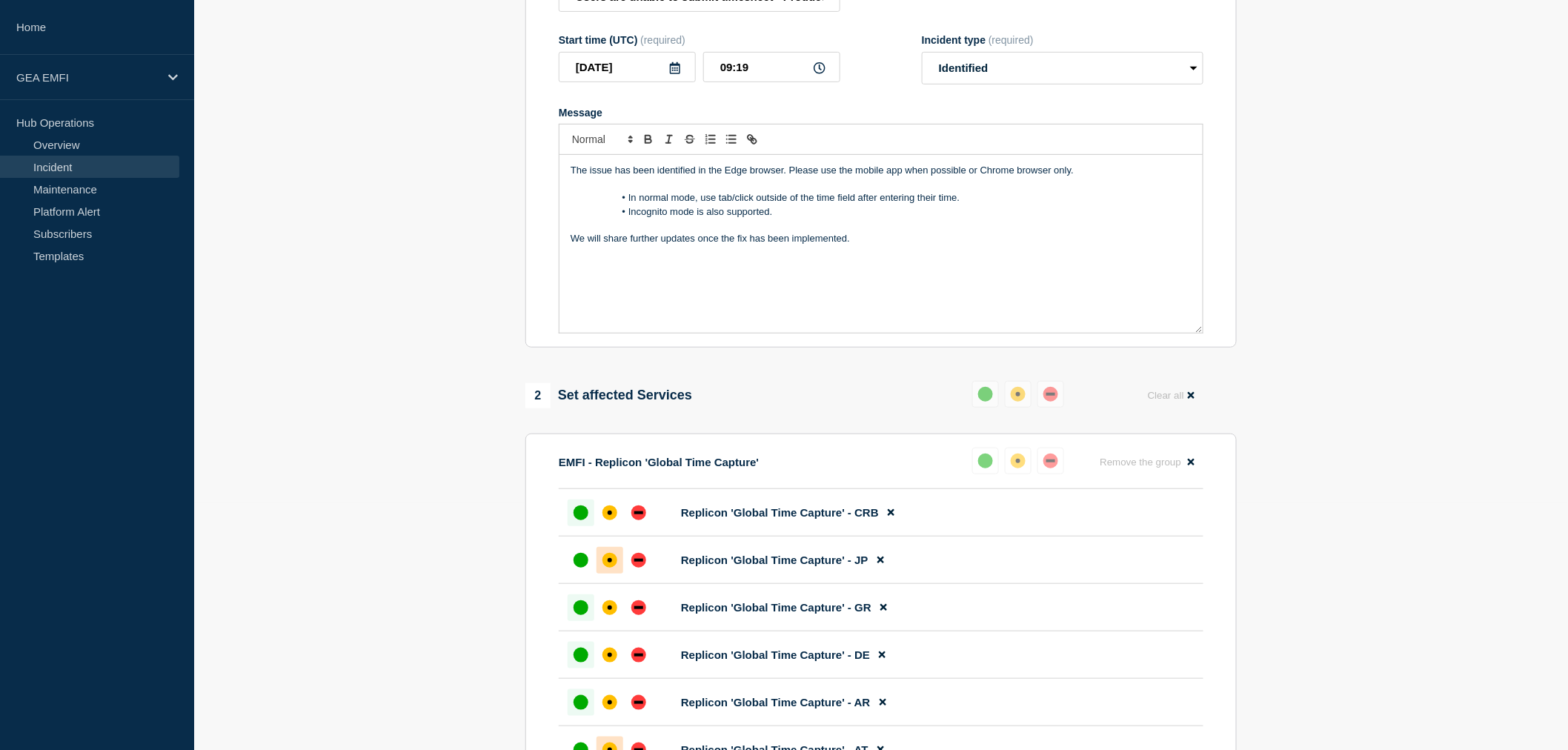
scroll to position [0, 0]
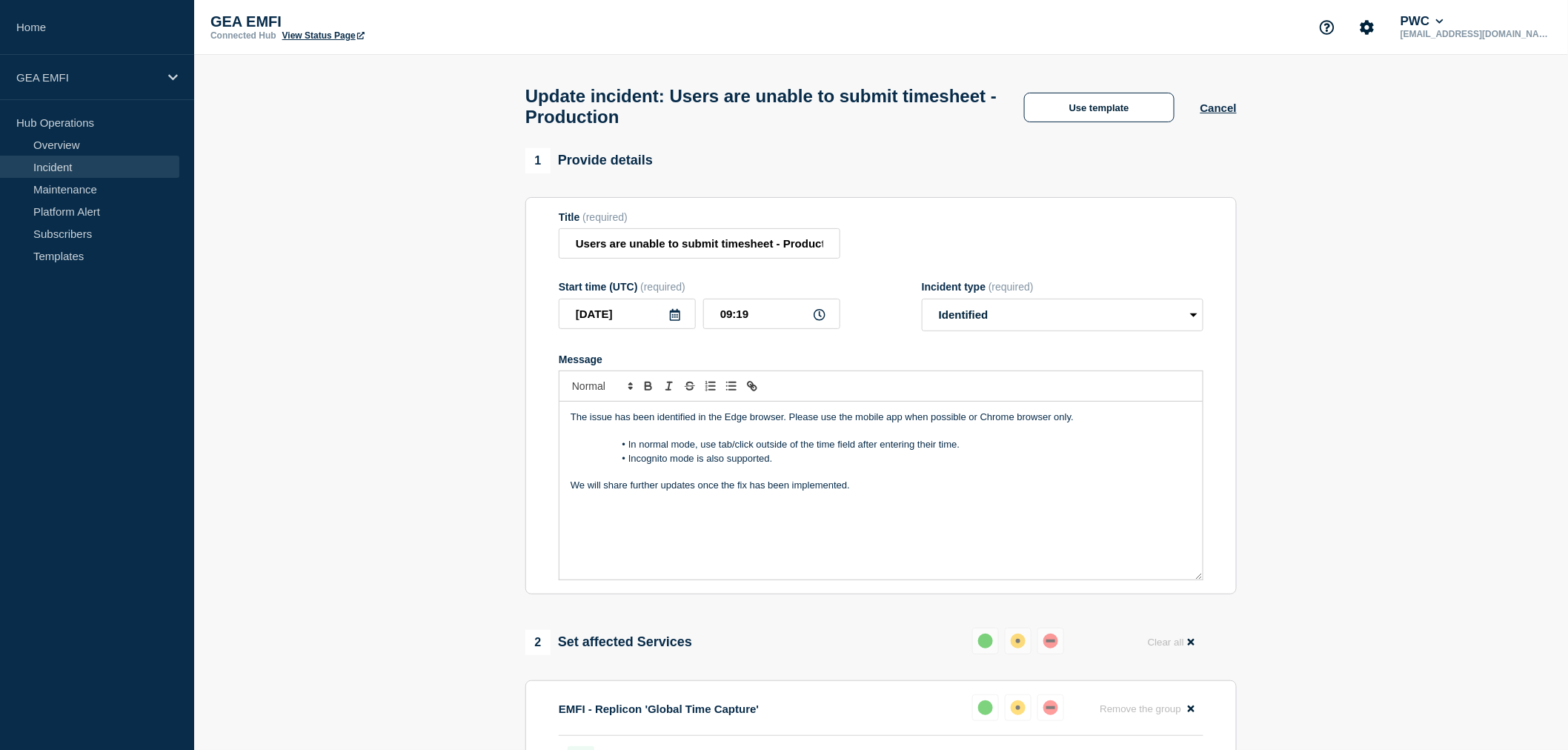
click at [966, 424] on p "The issue has been identified in the Edge browser. Please use the mobile app wh…" at bounding box center [881, 417] width 621 height 13
click at [1019, 424] on p "The issue has been identified in the Edge browser. Please use the mobile app or…" at bounding box center [881, 417] width 621 height 13
click at [1024, 424] on p "The issue has been identified in the Edge browser. Please use the mobile app or…" at bounding box center [881, 417] width 621 height 13
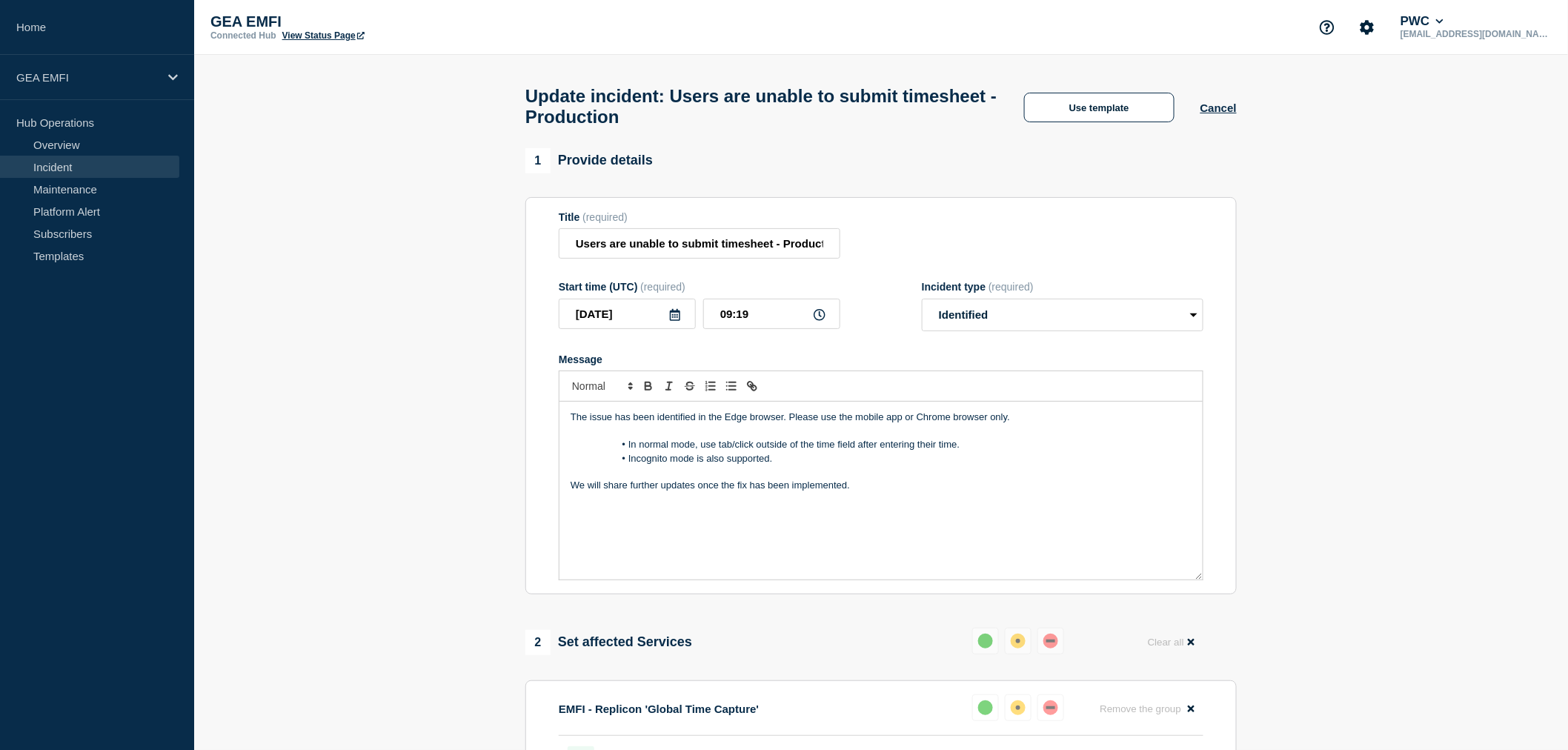
click at [1013, 424] on p "The issue has been identified in the Edge browser. Please use the mobile app or…" at bounding box center [881, 417] width 621 height 13
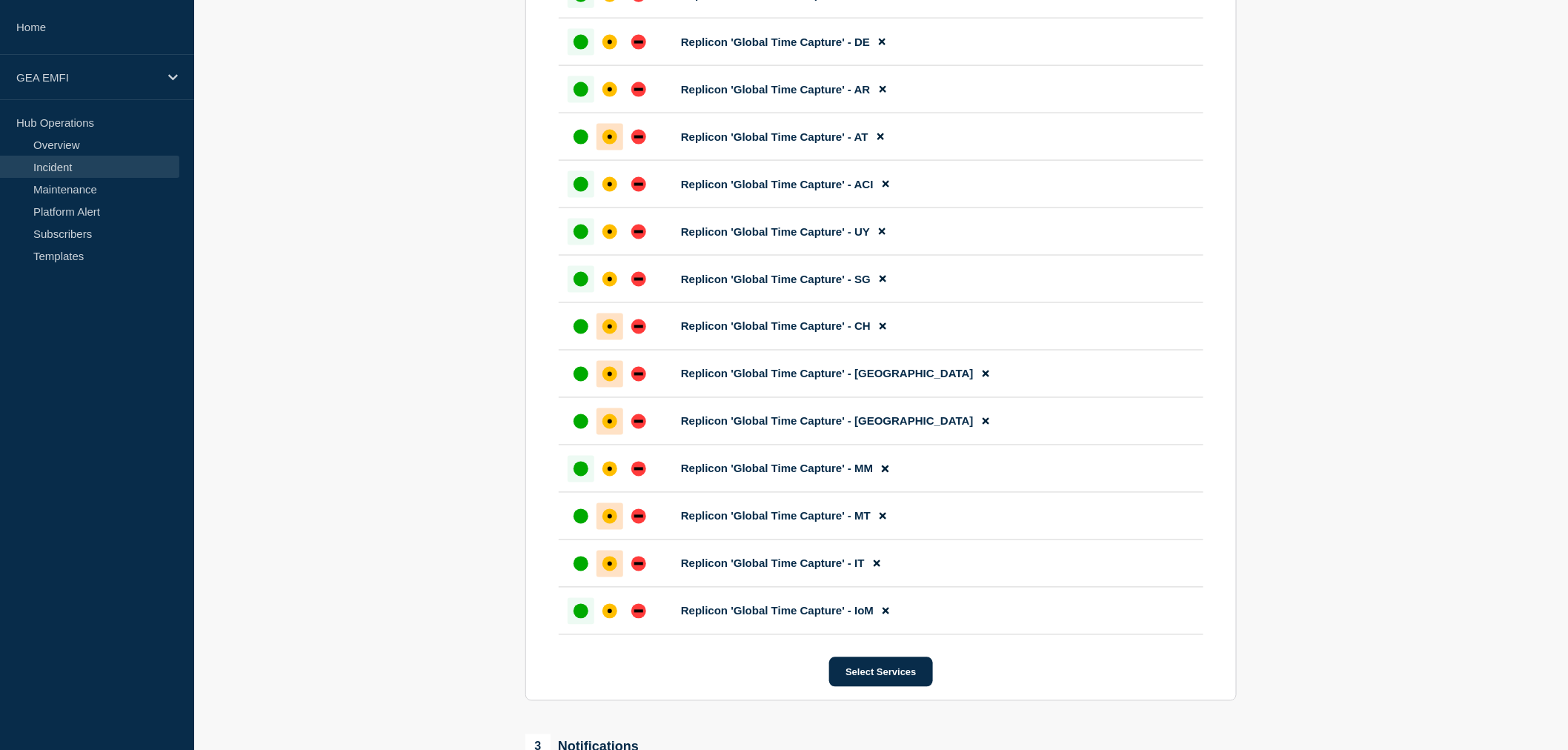
scroll to position [1235, 0]
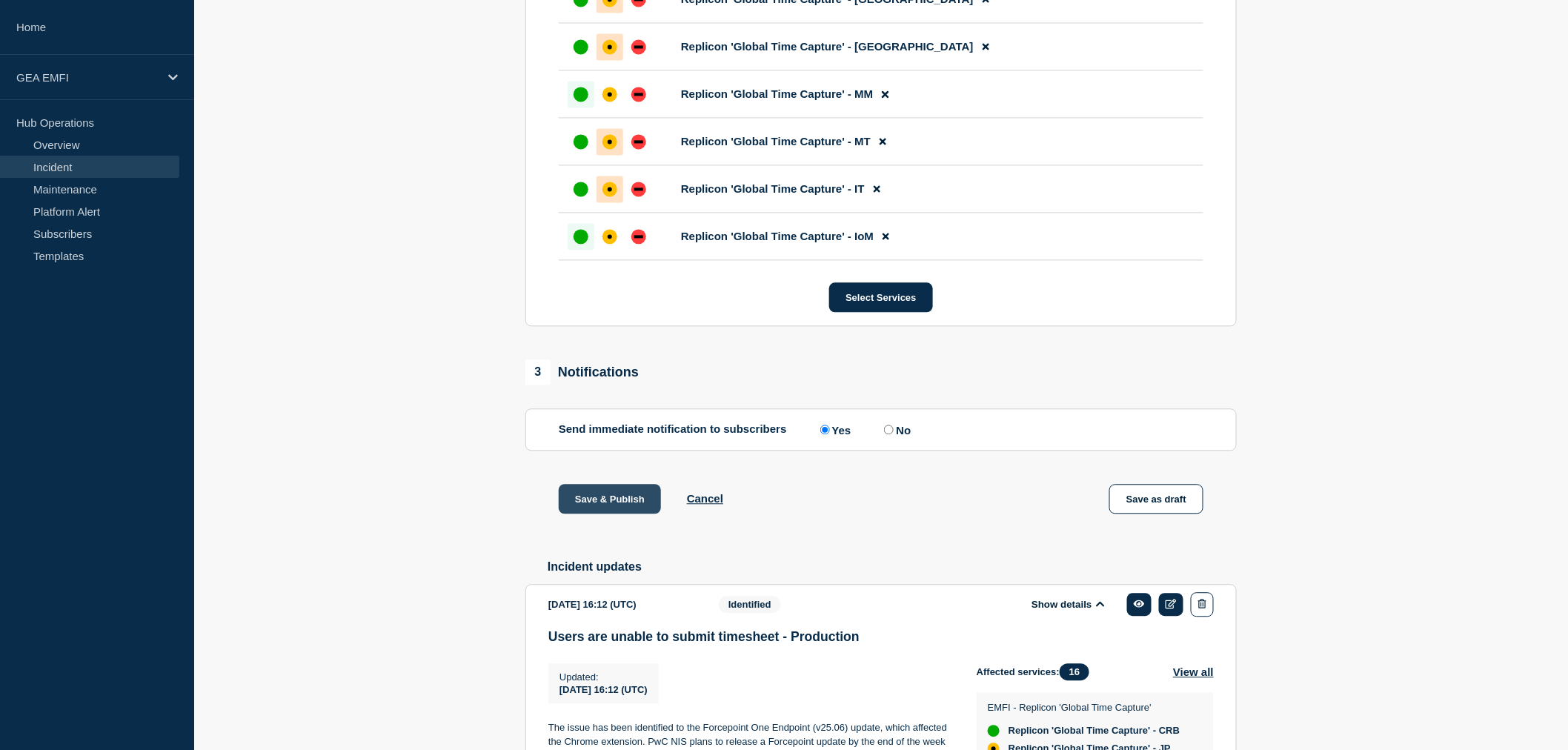
click at [630, 513] on button "Save & Publish" at bounding box center [610, 498] width 102 height 29
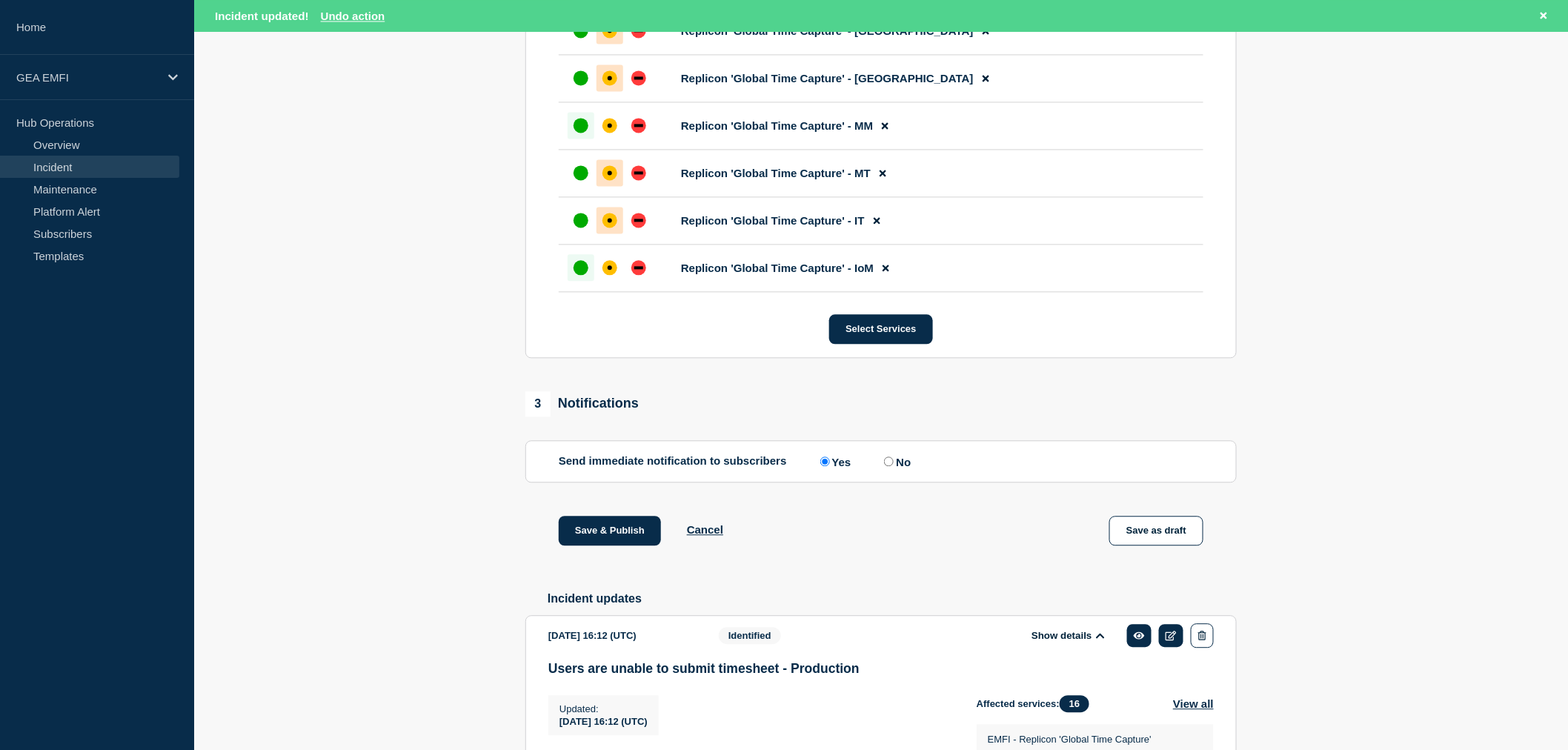
scroll to position [1266, 0]
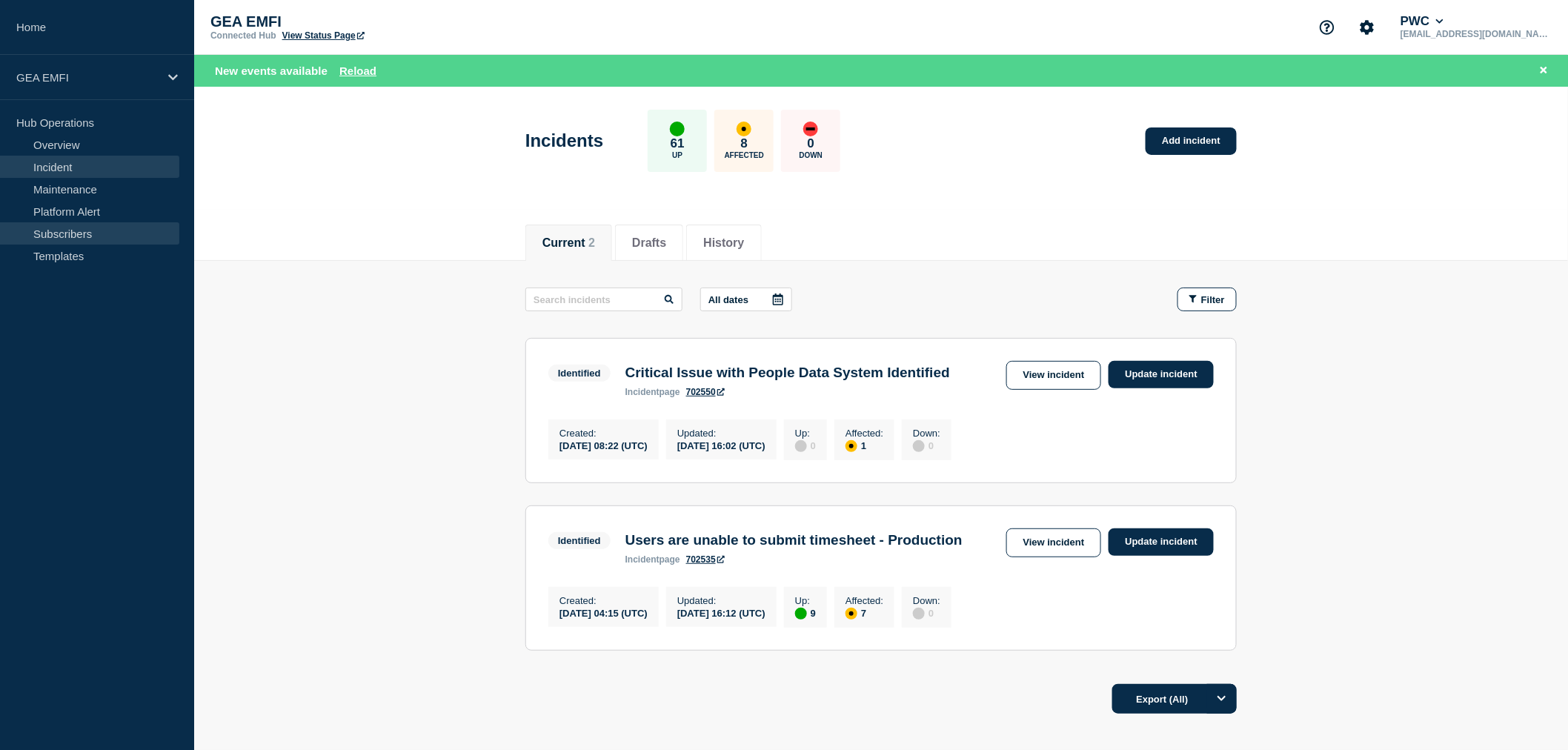
click at [70, 236] on link "Subscribers" at bounding box center [90, 233] width 180 height 23
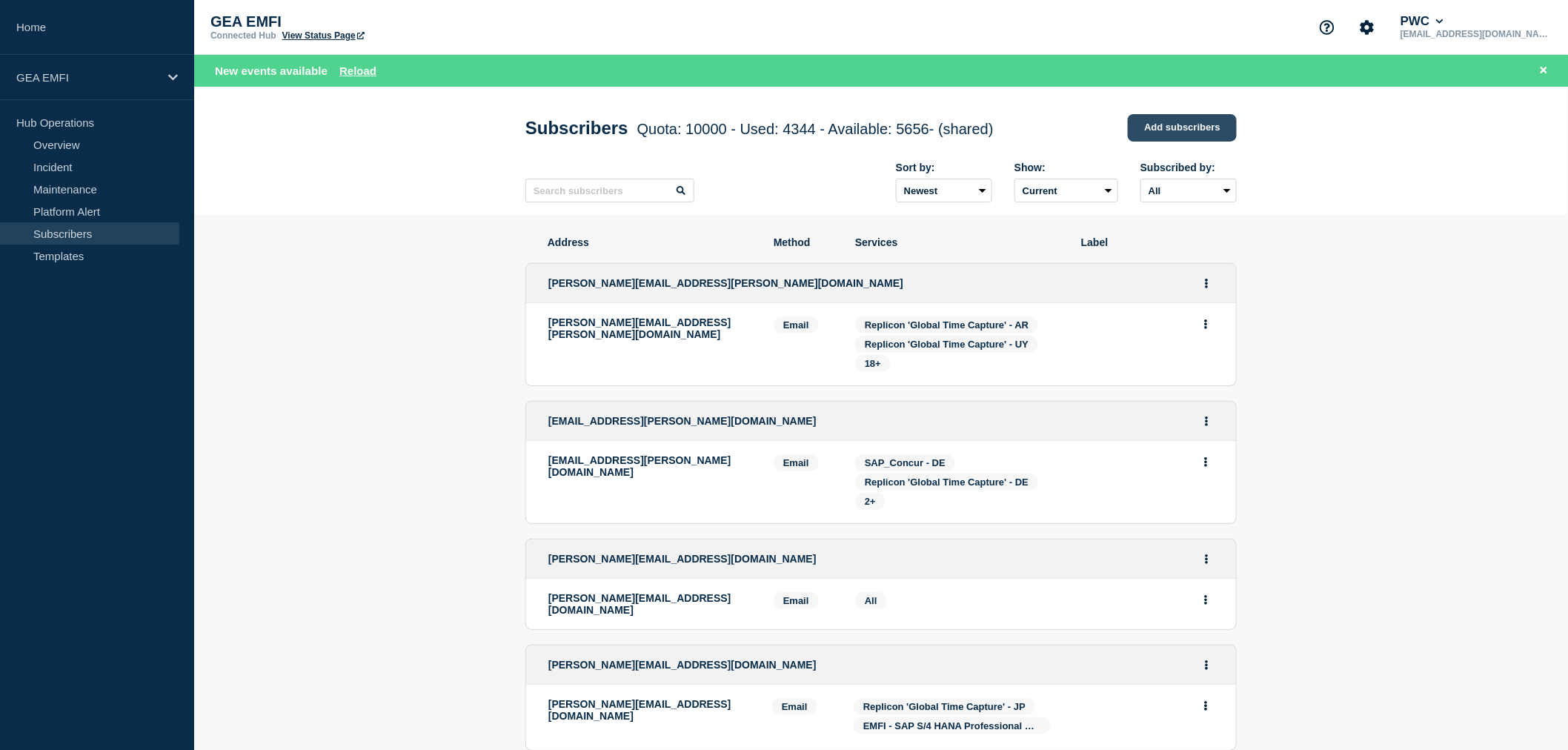
click at [1147, 126] on link "Add subscribers" at bounding box center [1182, 128] width 109 height 28
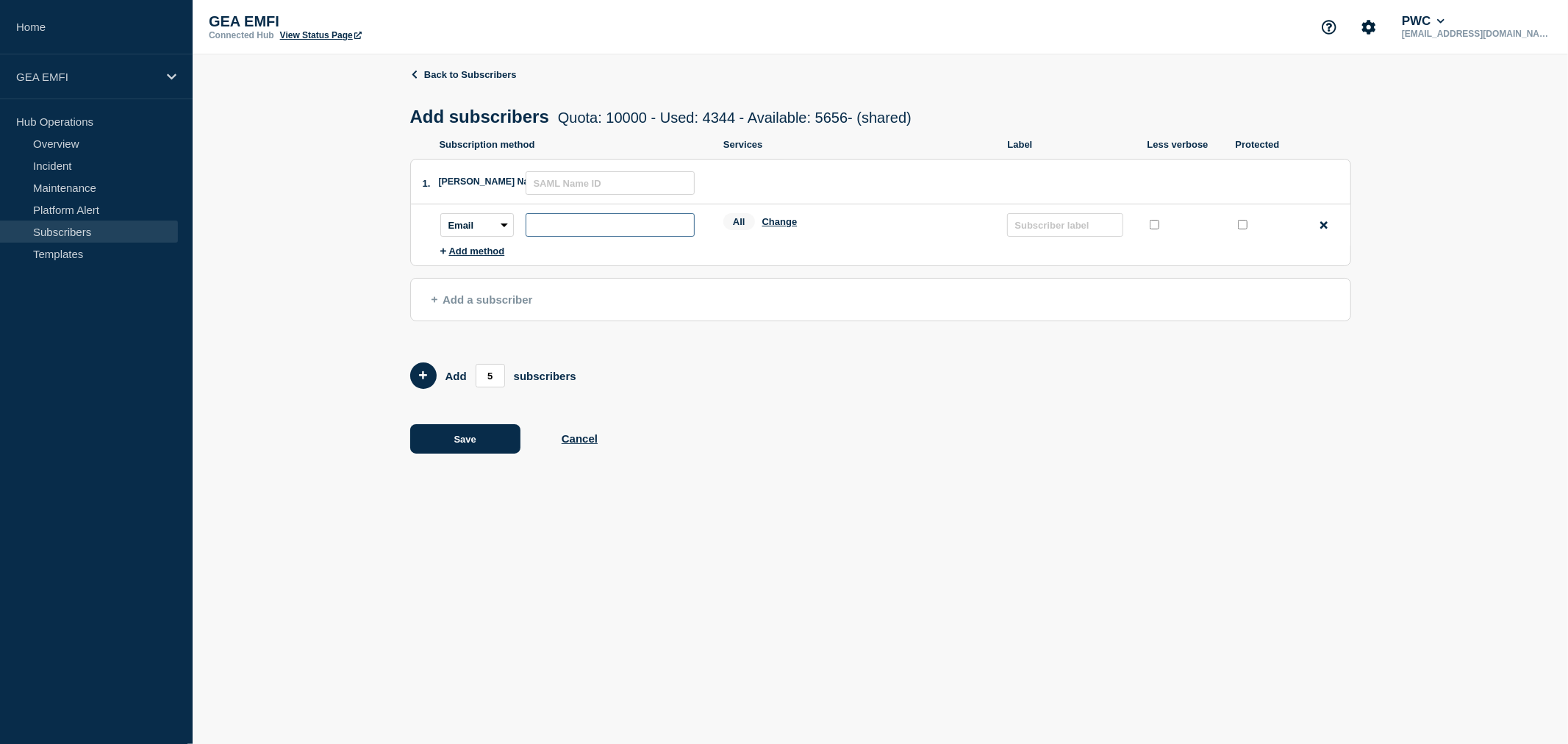
click at [558, 230] on input "subscription-address" at bounding box center [610, 225] width 169 height 23
paste input "[PERSON_NAME][EMAIL_ADDRESS][PERSON_NAME][DOMAIN_NAME]"
type input "[PERSON_NAME][EMAIL_ADDRESS][PERSON_NAME][DOMAIN_NAME]"
click at [771, 224] on button "Change" at bounding box center [780, 221] width 35 height 11
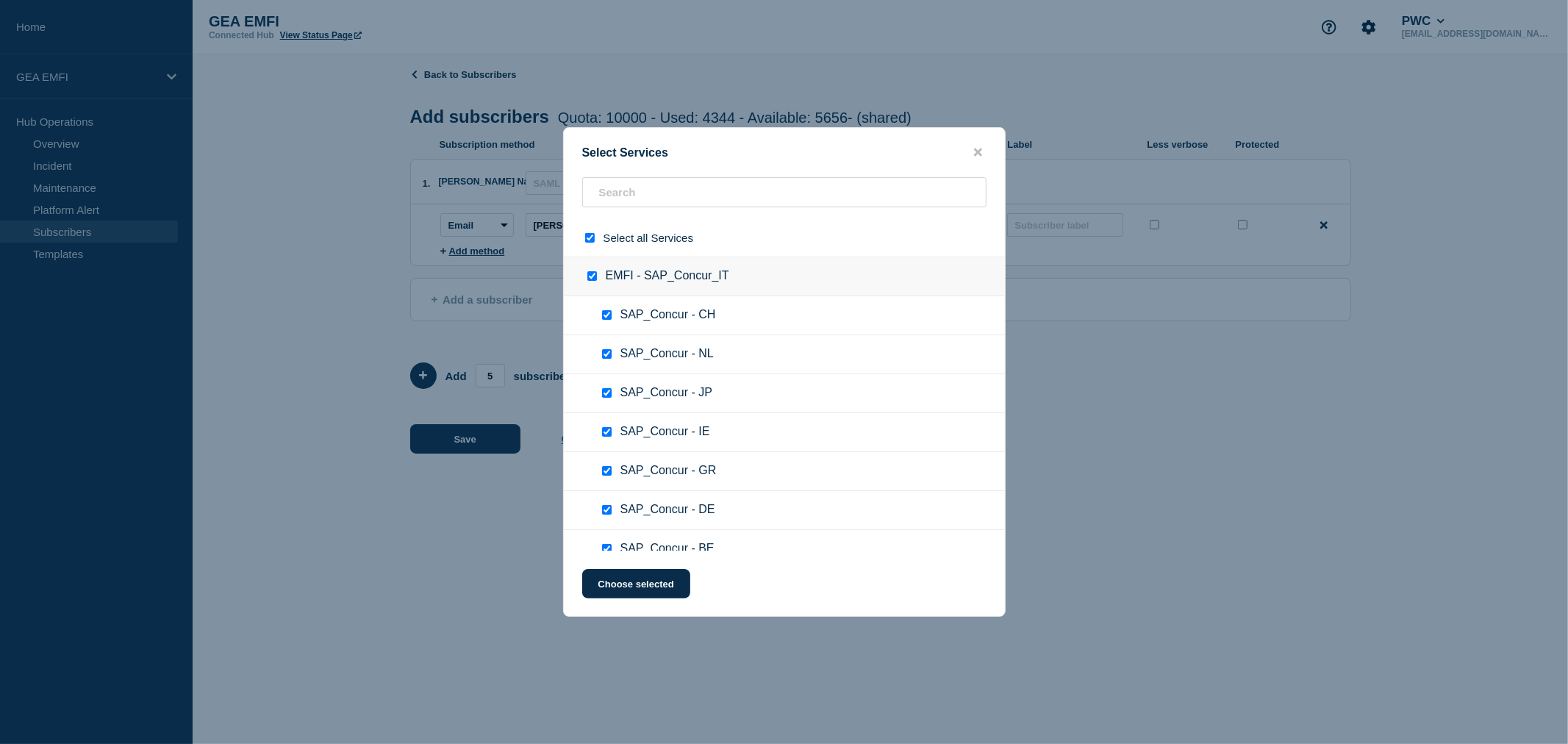
click at [590, 239] on input "select all checkbox" at bounding box center [589, 237] width 9 height 9
checkbox input "false"
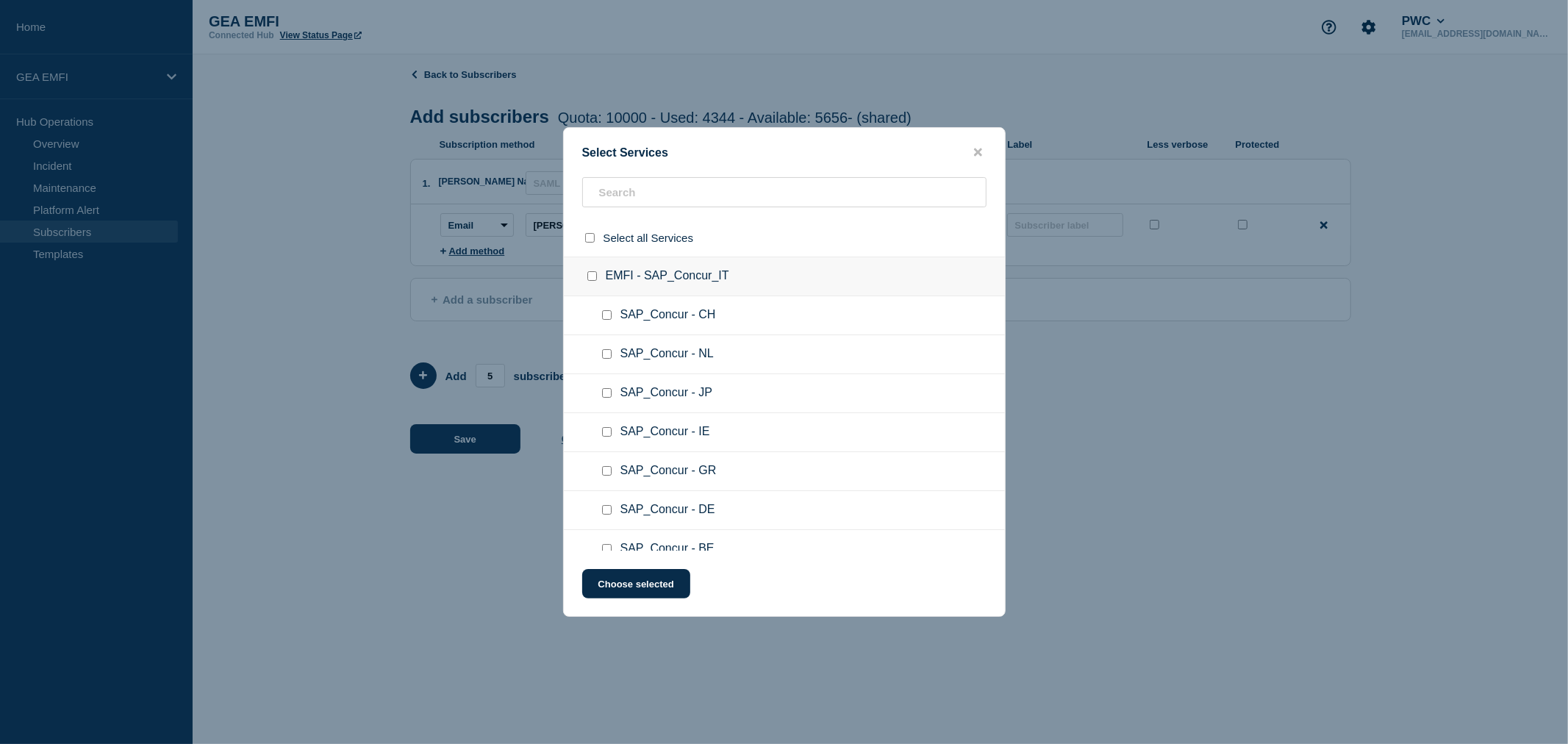
checkbox input "false"
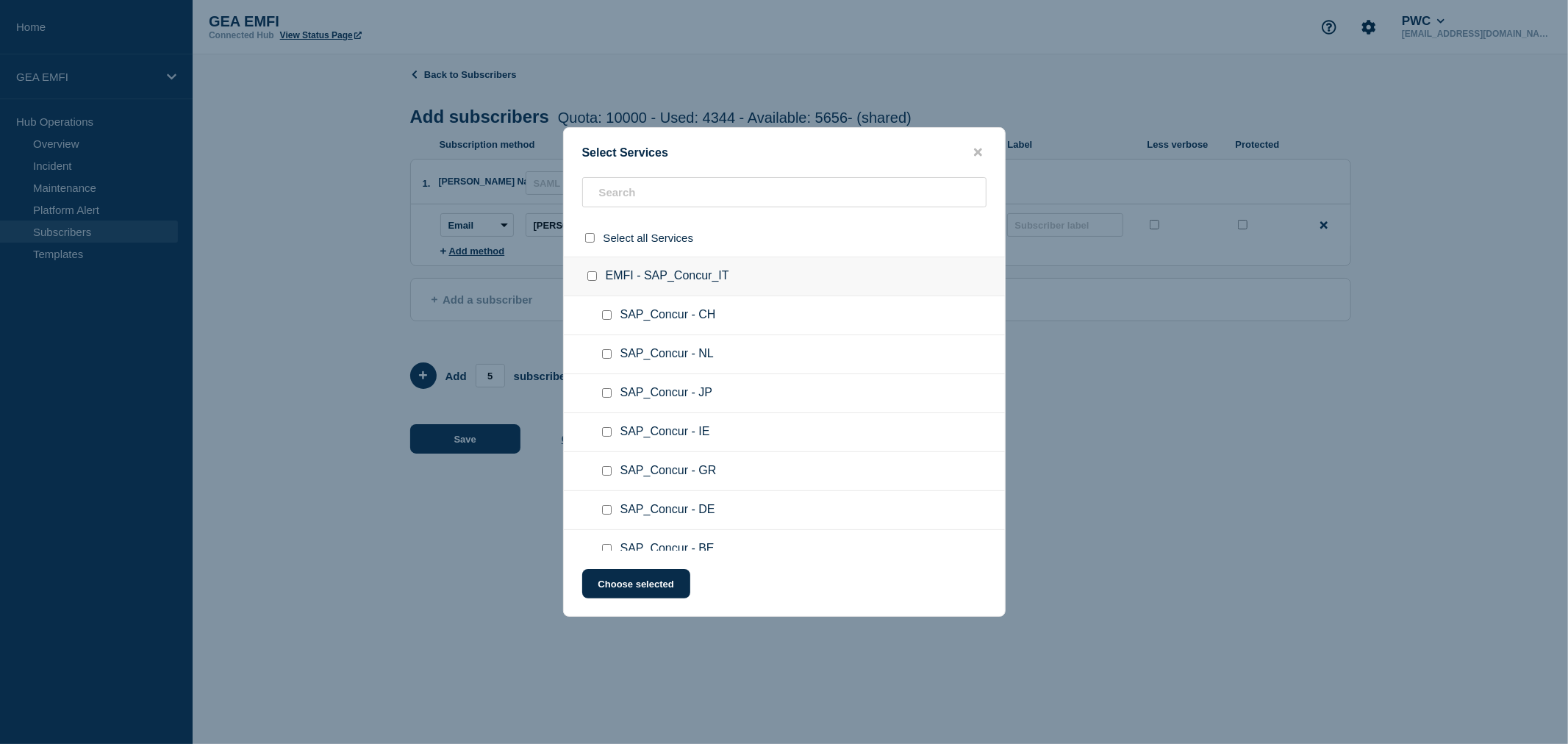
checkbox input "false"
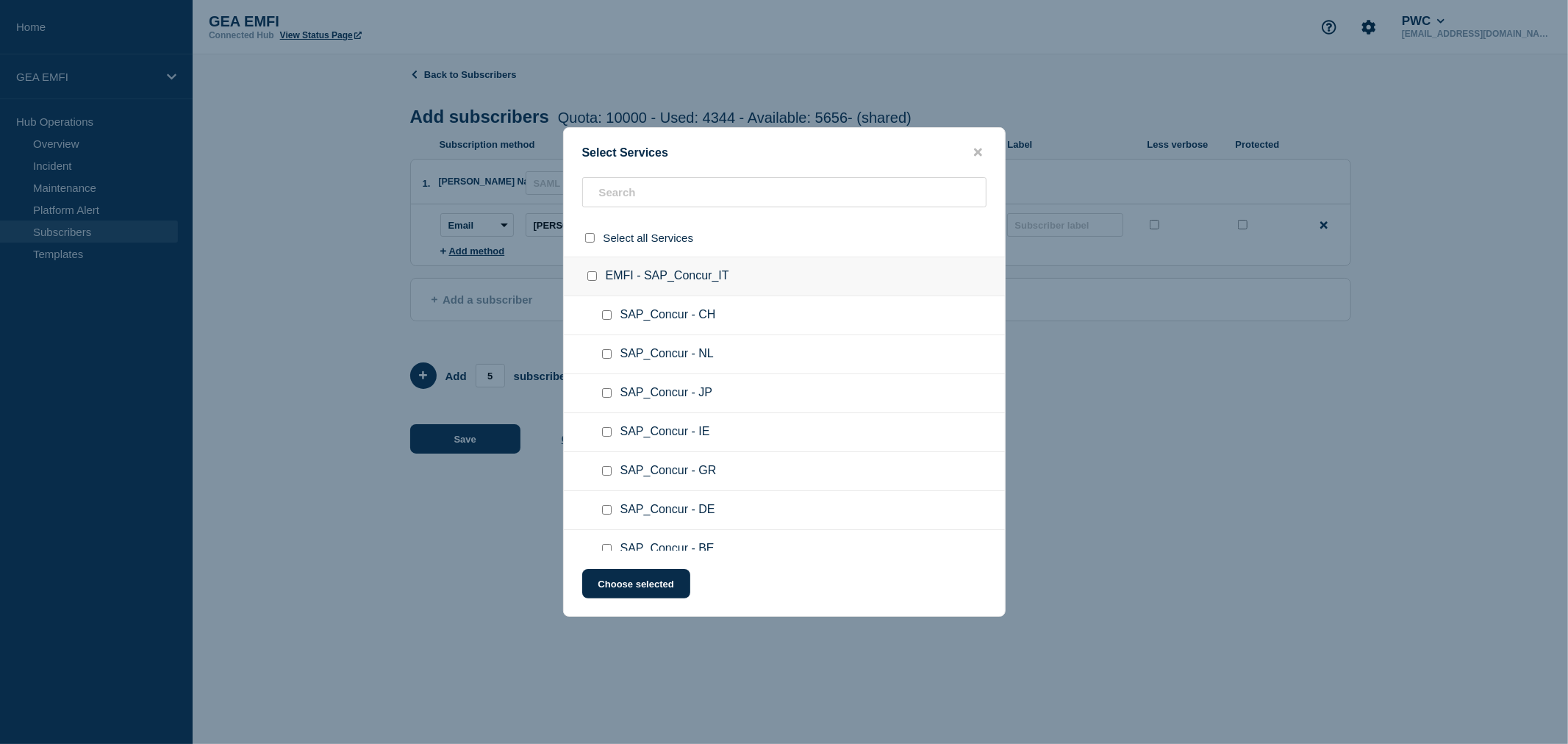
checkbox input "false"
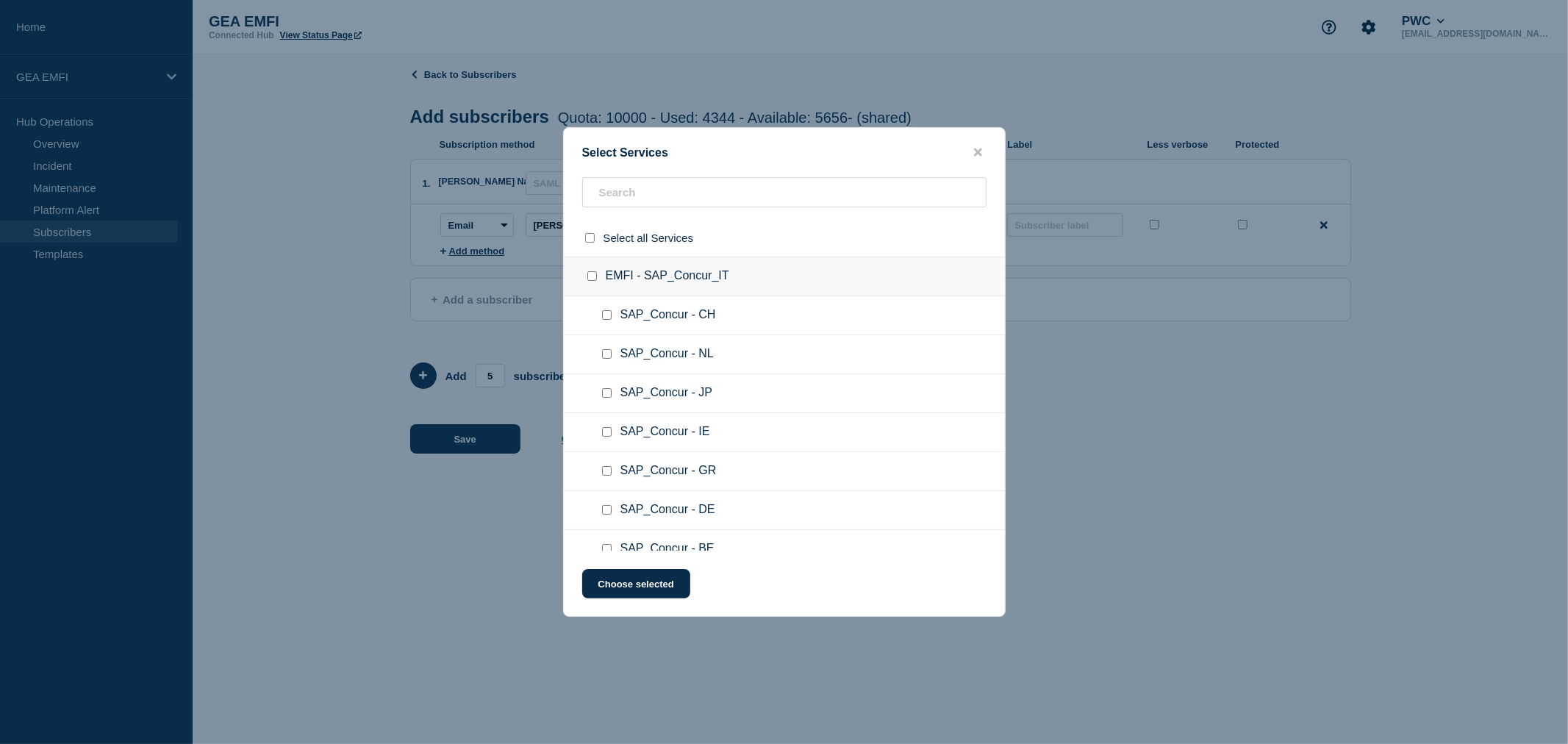
checkbox input "false"
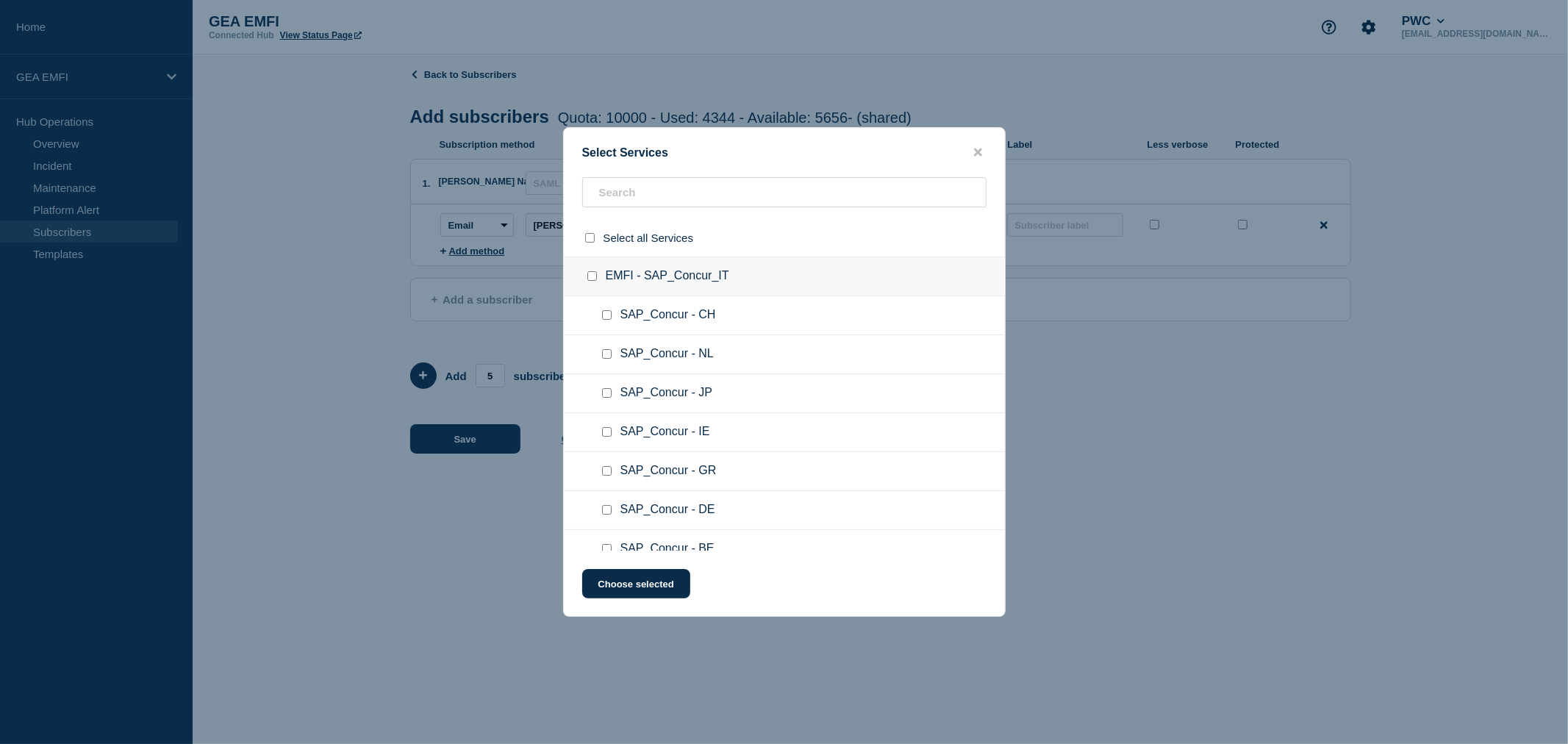
checkbox input "false"
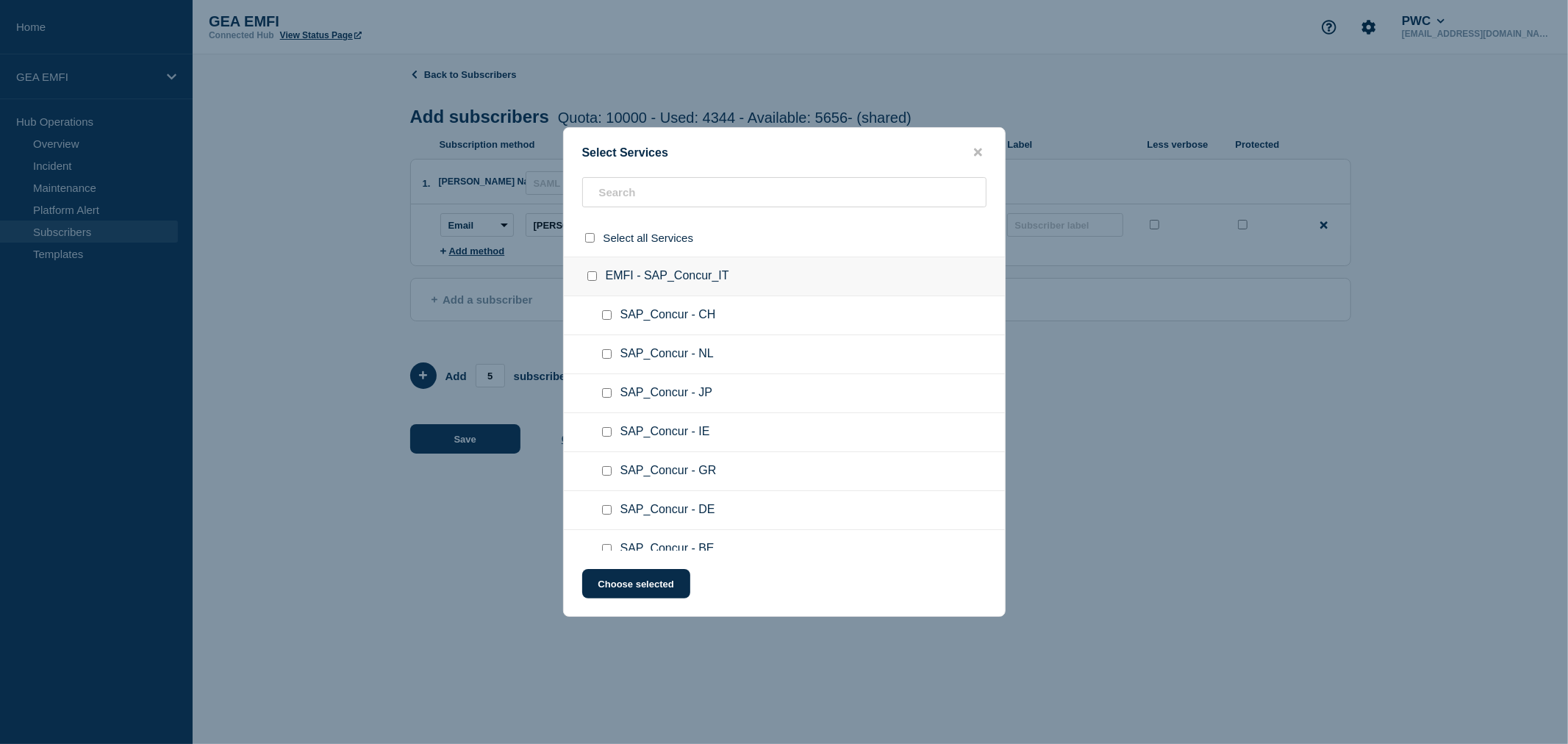
checkbox input "false"
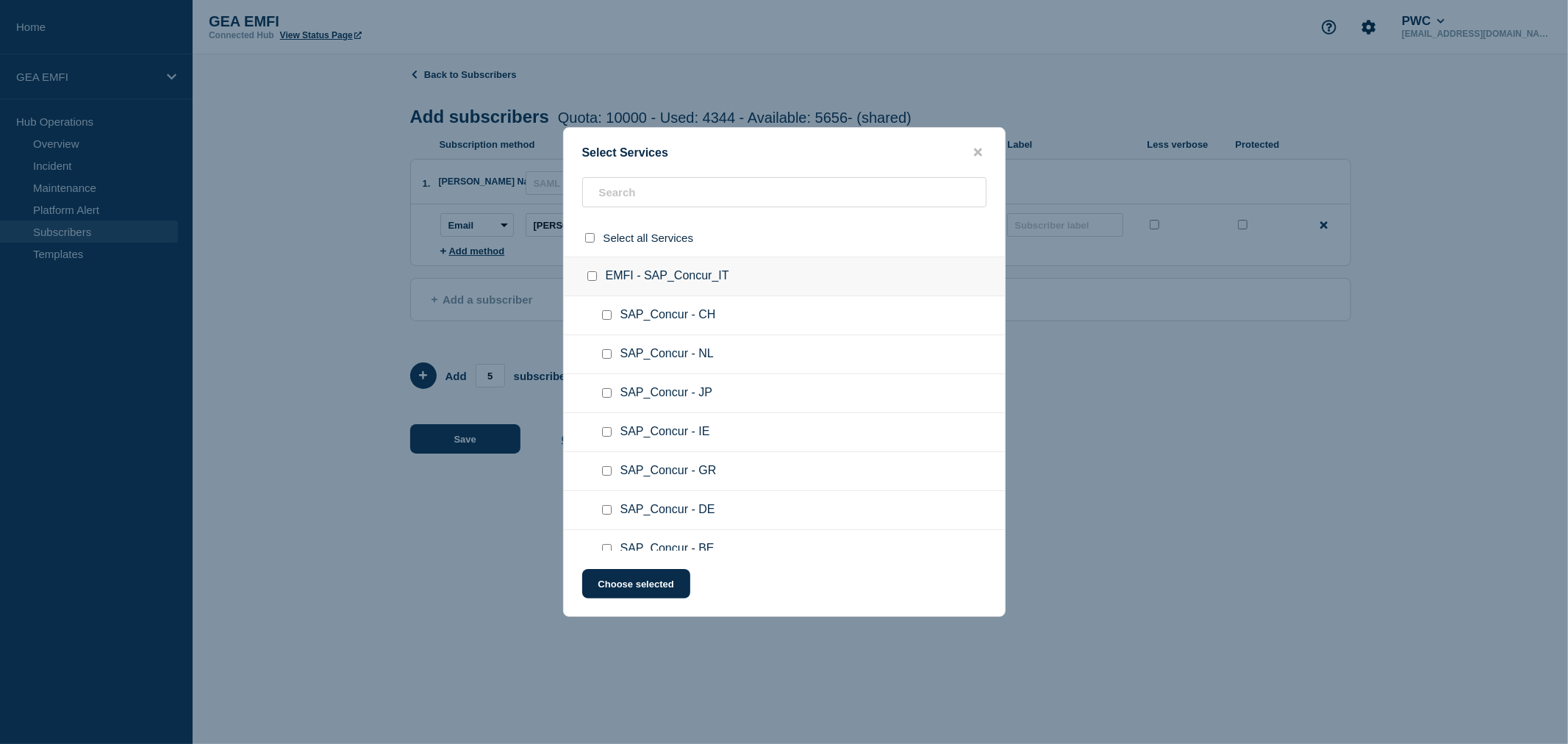
checkbox input "false"
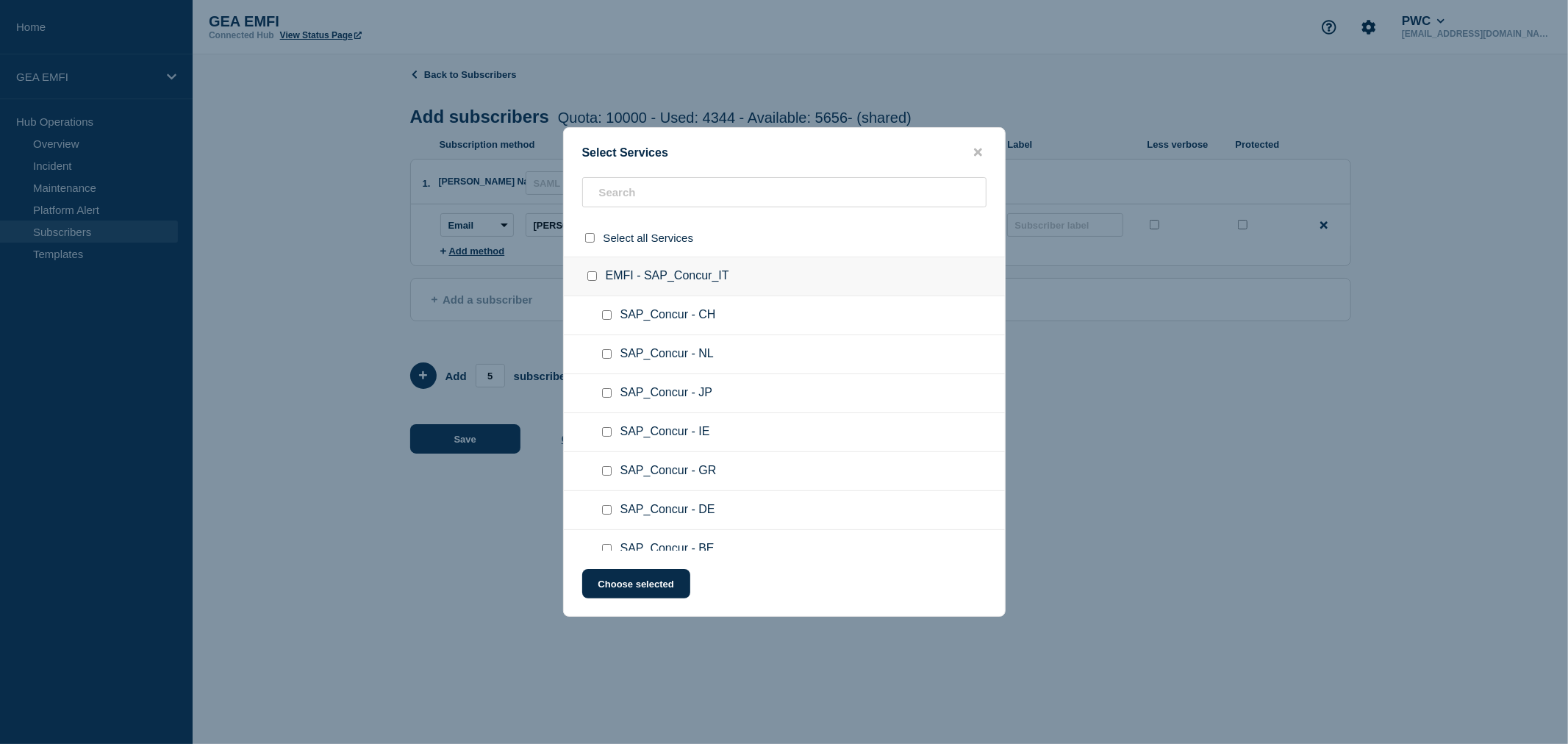
checkbox input "false"
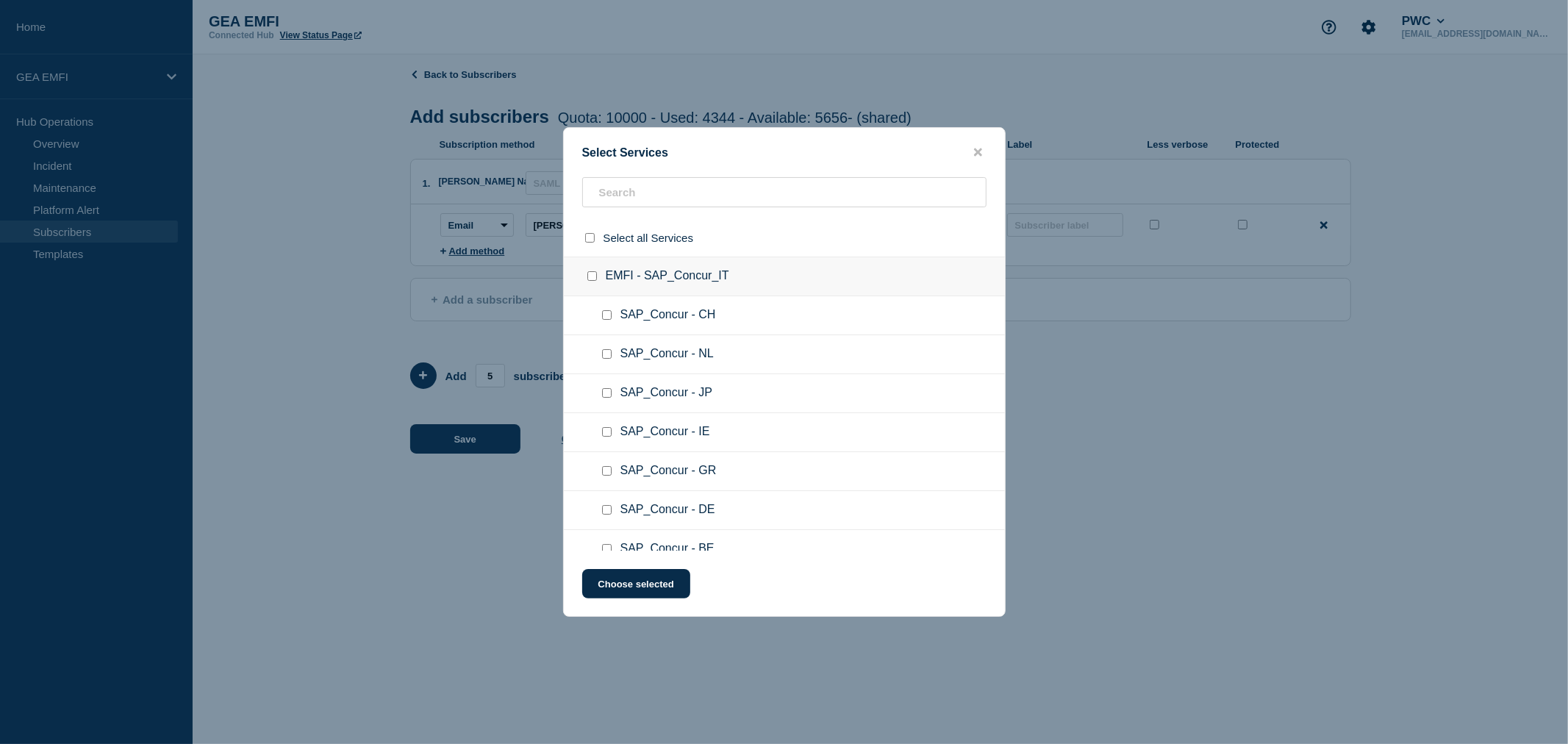
checkbox input "false"
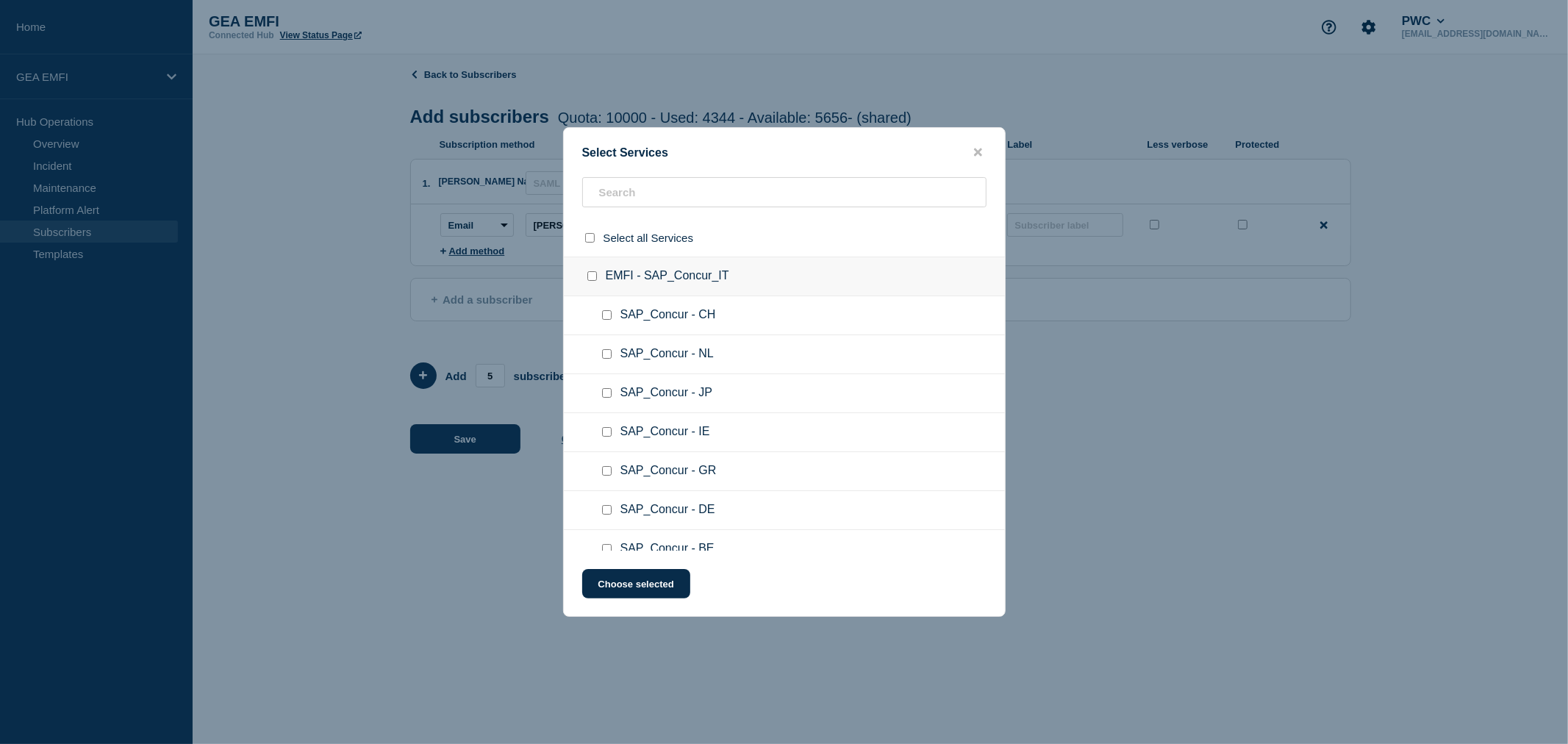
checkbox input "false"
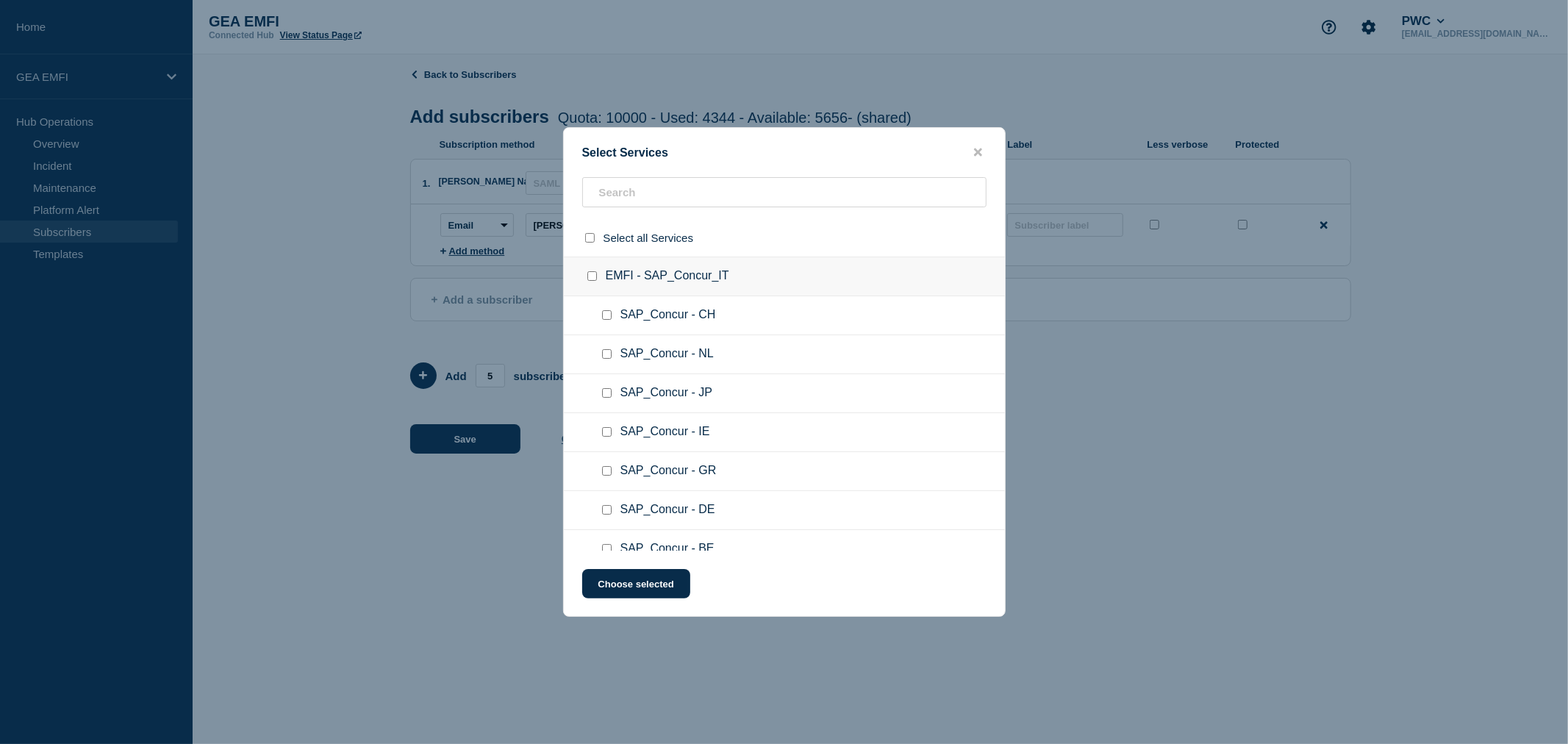
checkbox input "false"
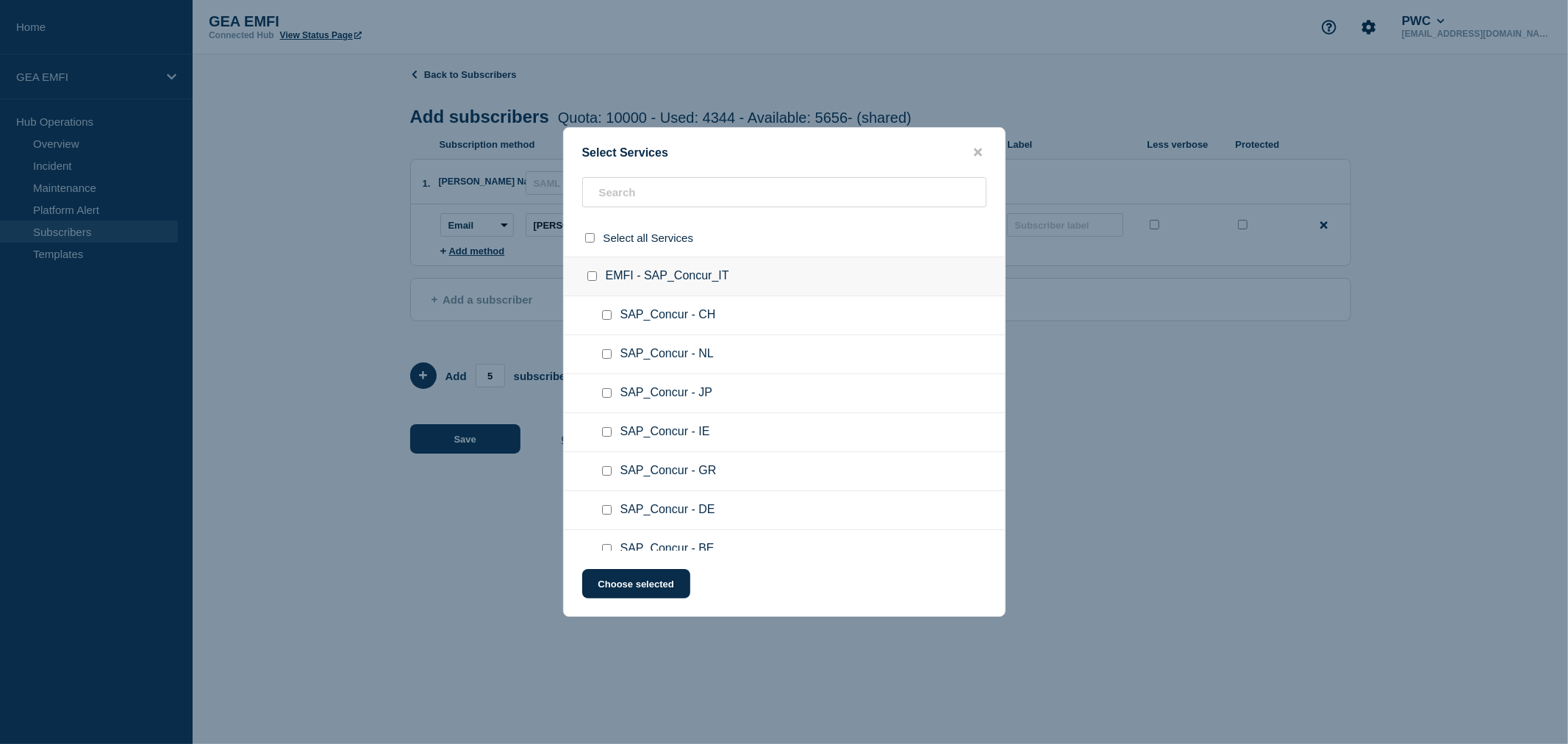
checkbox input "false"
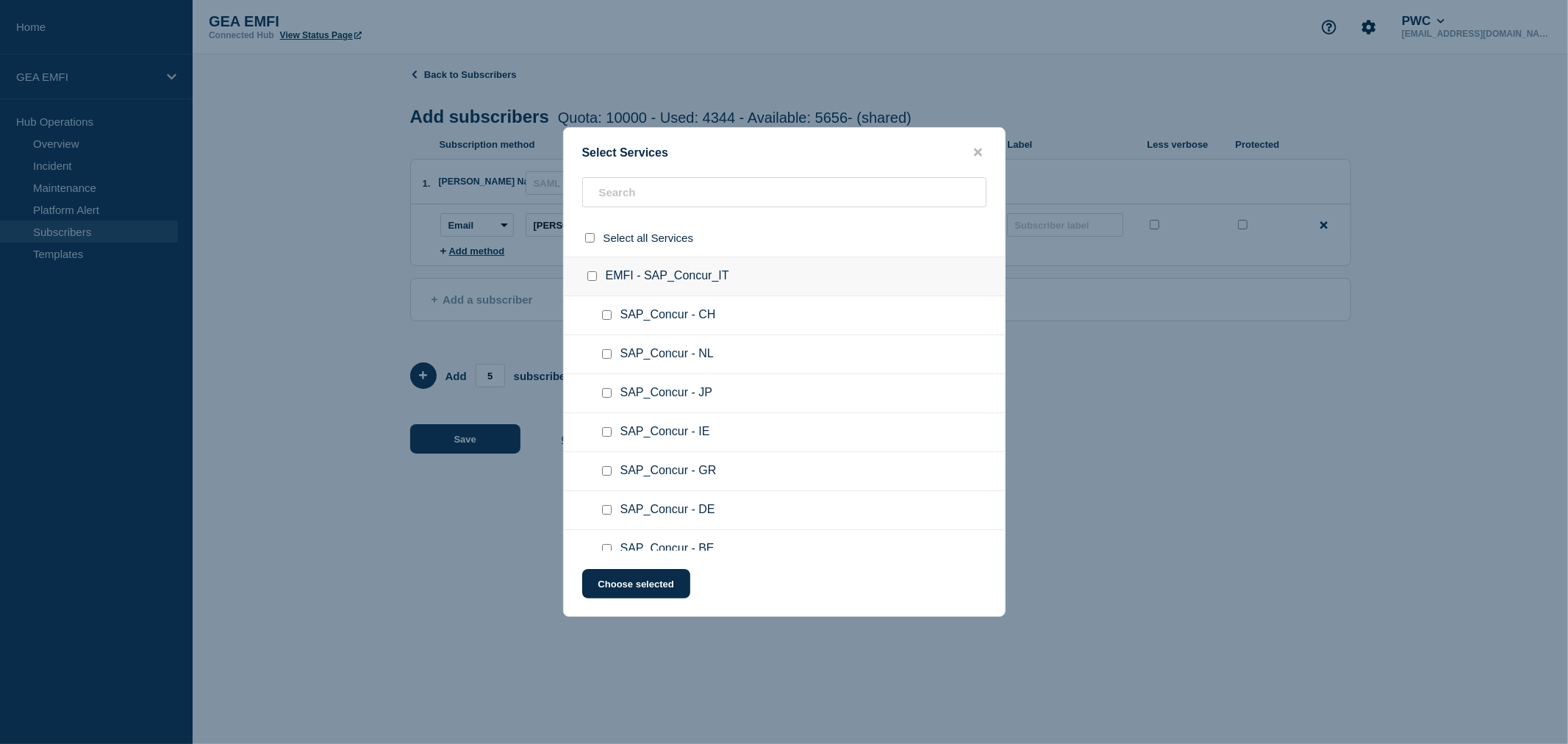
checkbox input "false"
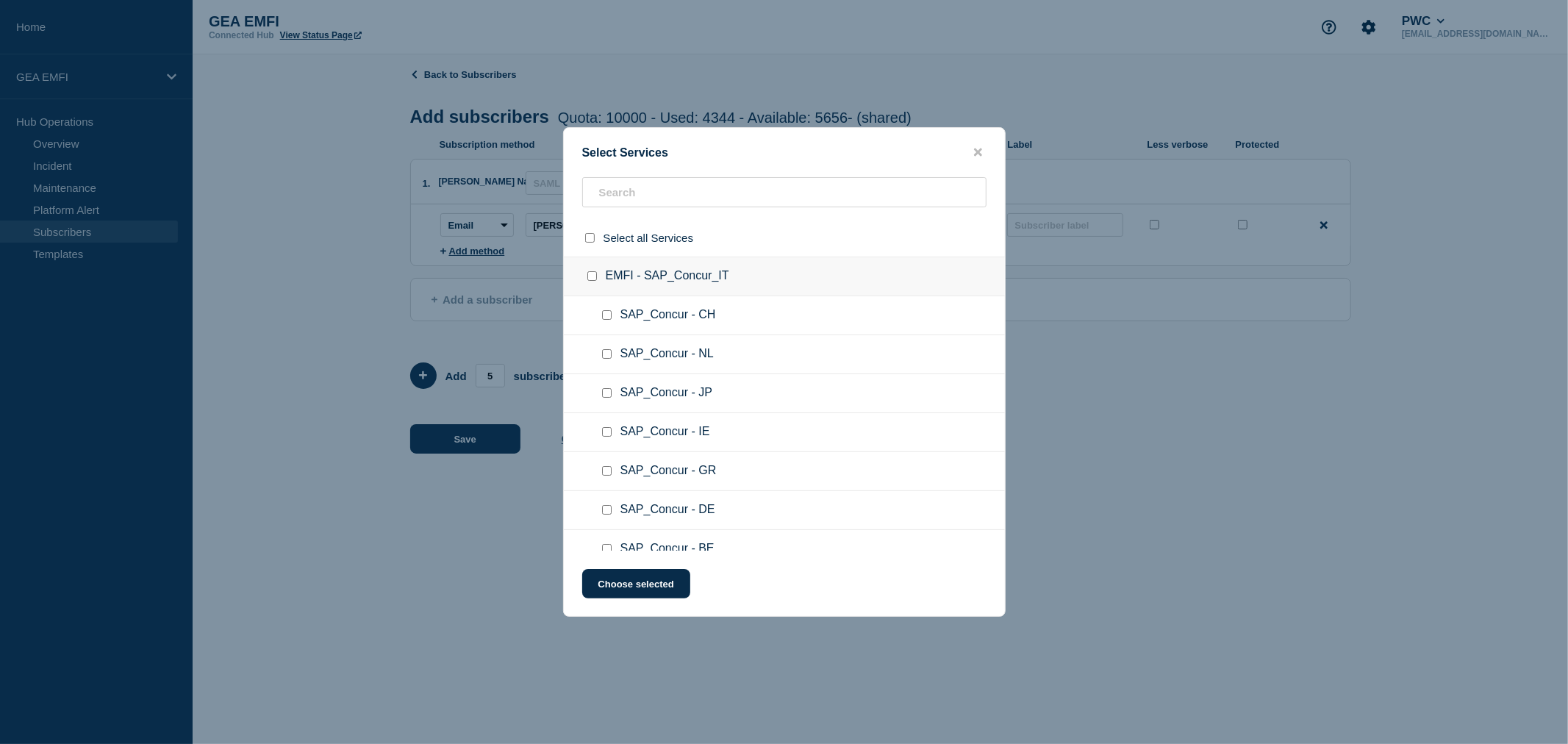
checkbox input "false"
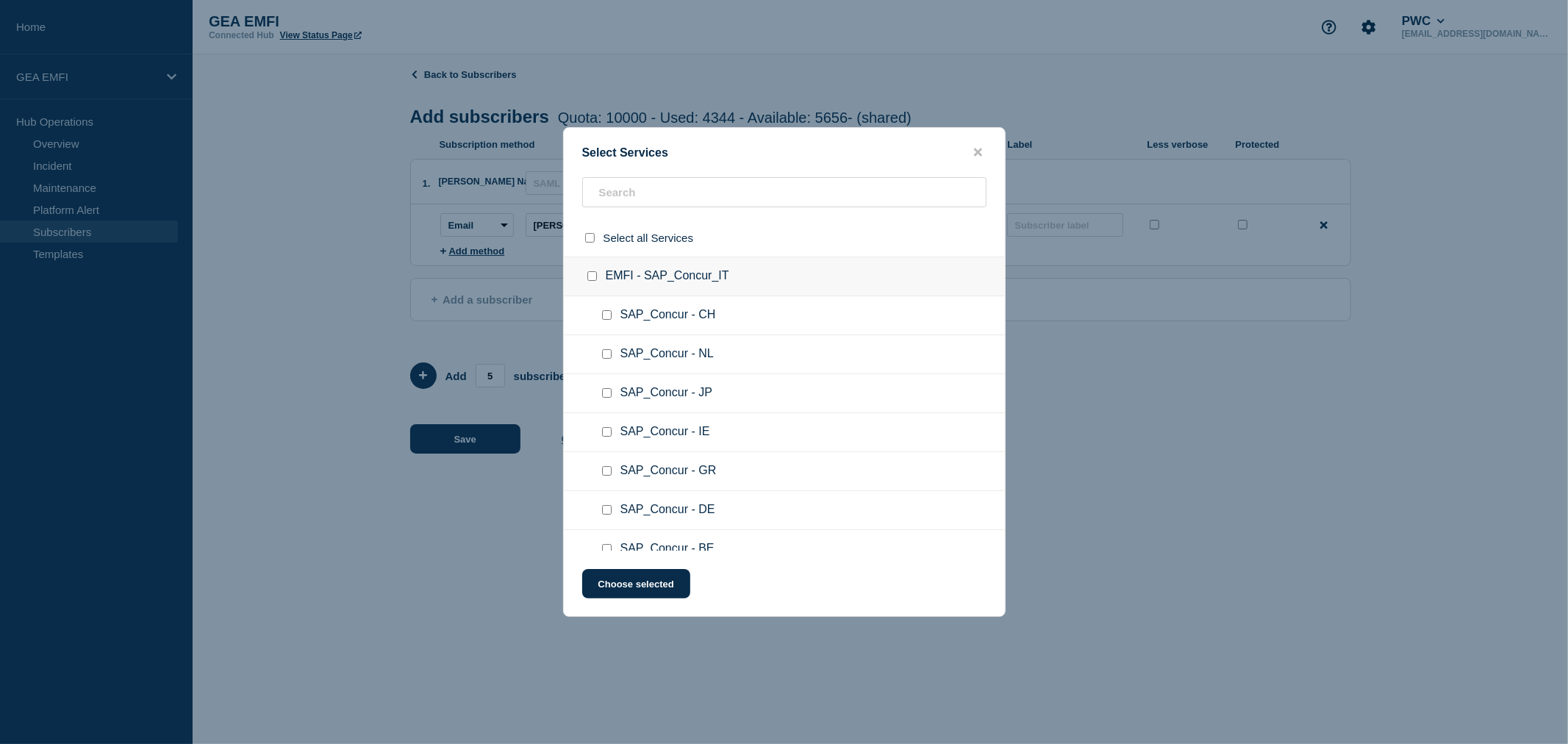
checkbox input "false"
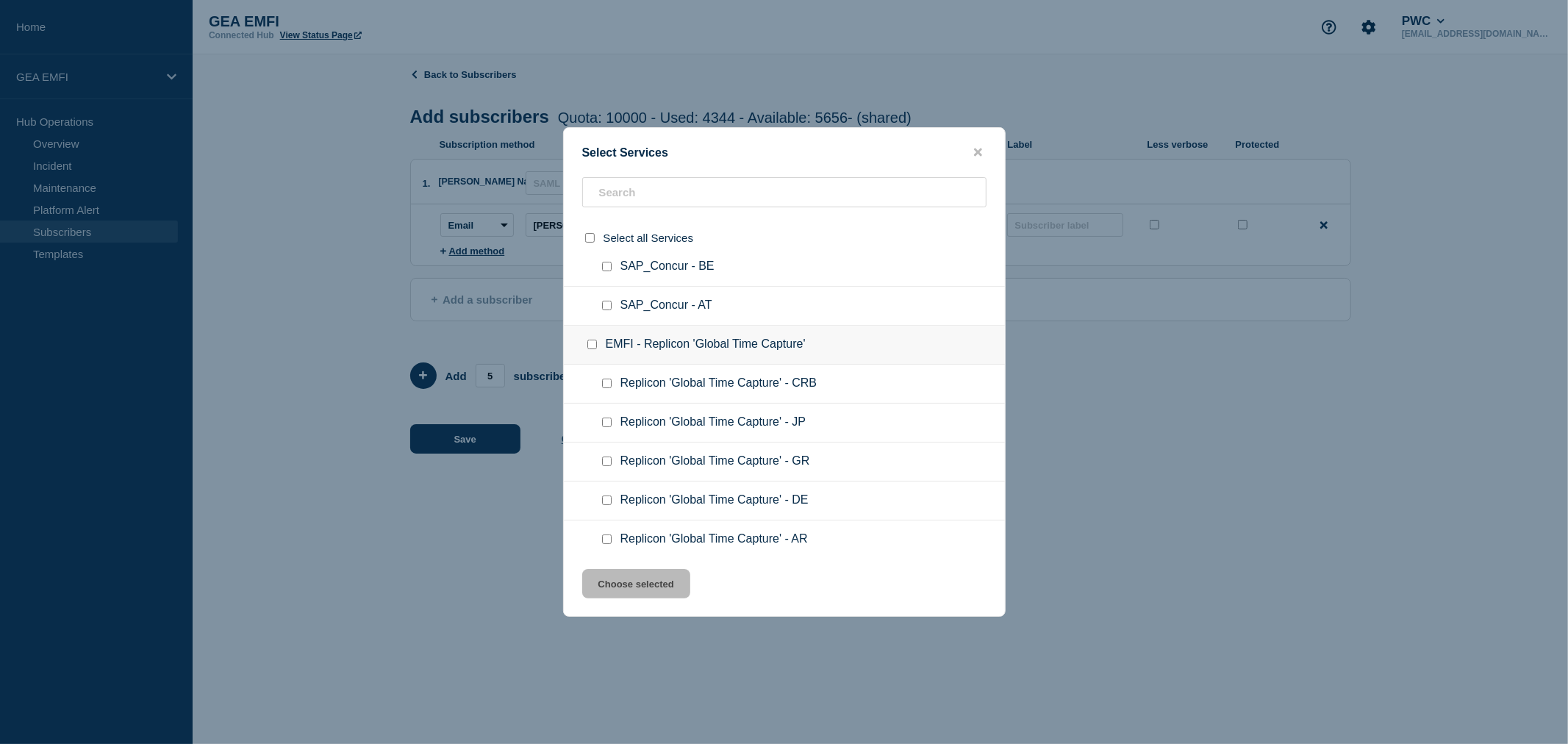
scroll to position [245, 0]
click at [593, 379] on input "EMFI - Replicon 'Global Time Capture' checkbox" at bounding box center [592, 381] width 9 height 9
checkbox input "true"
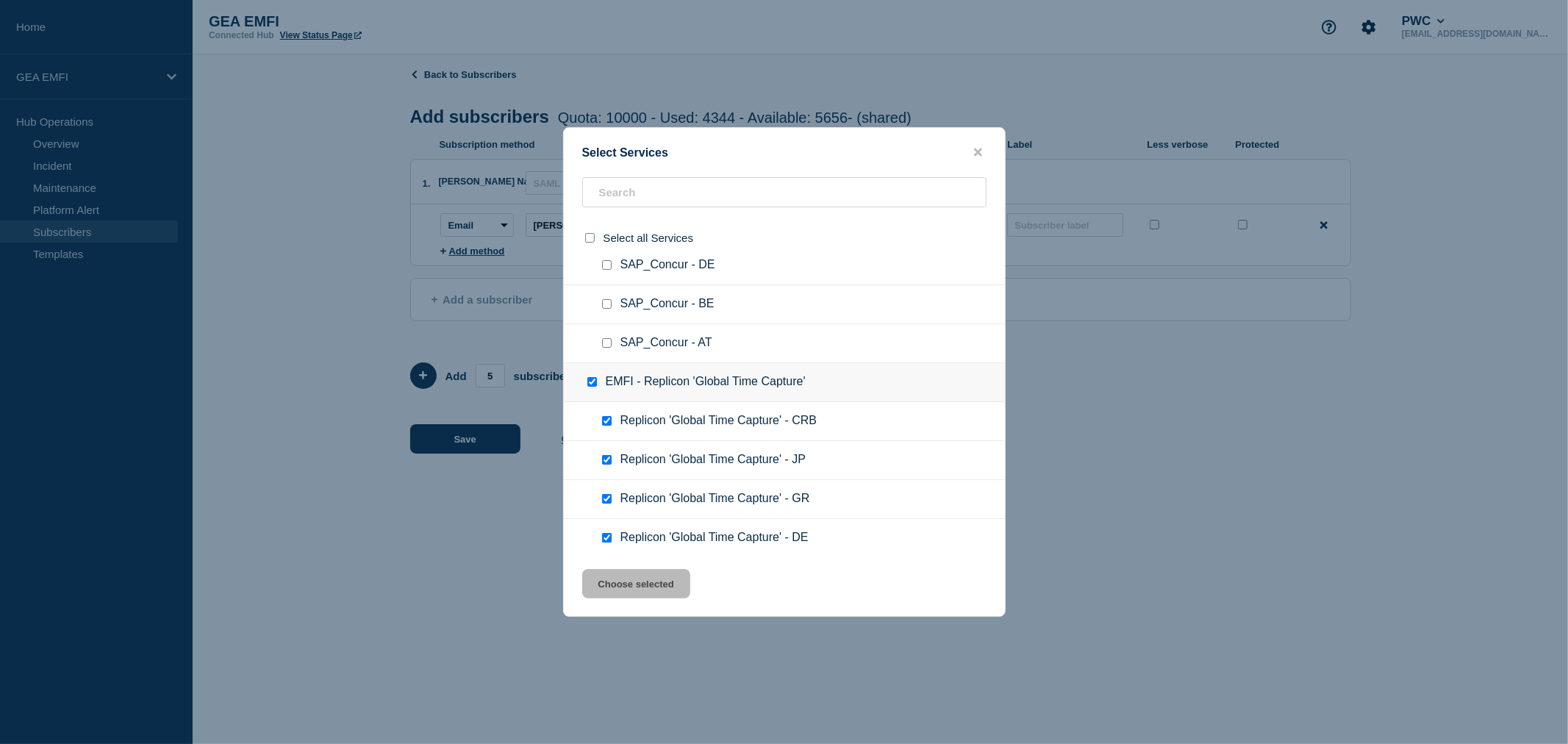
checkbox input "true"
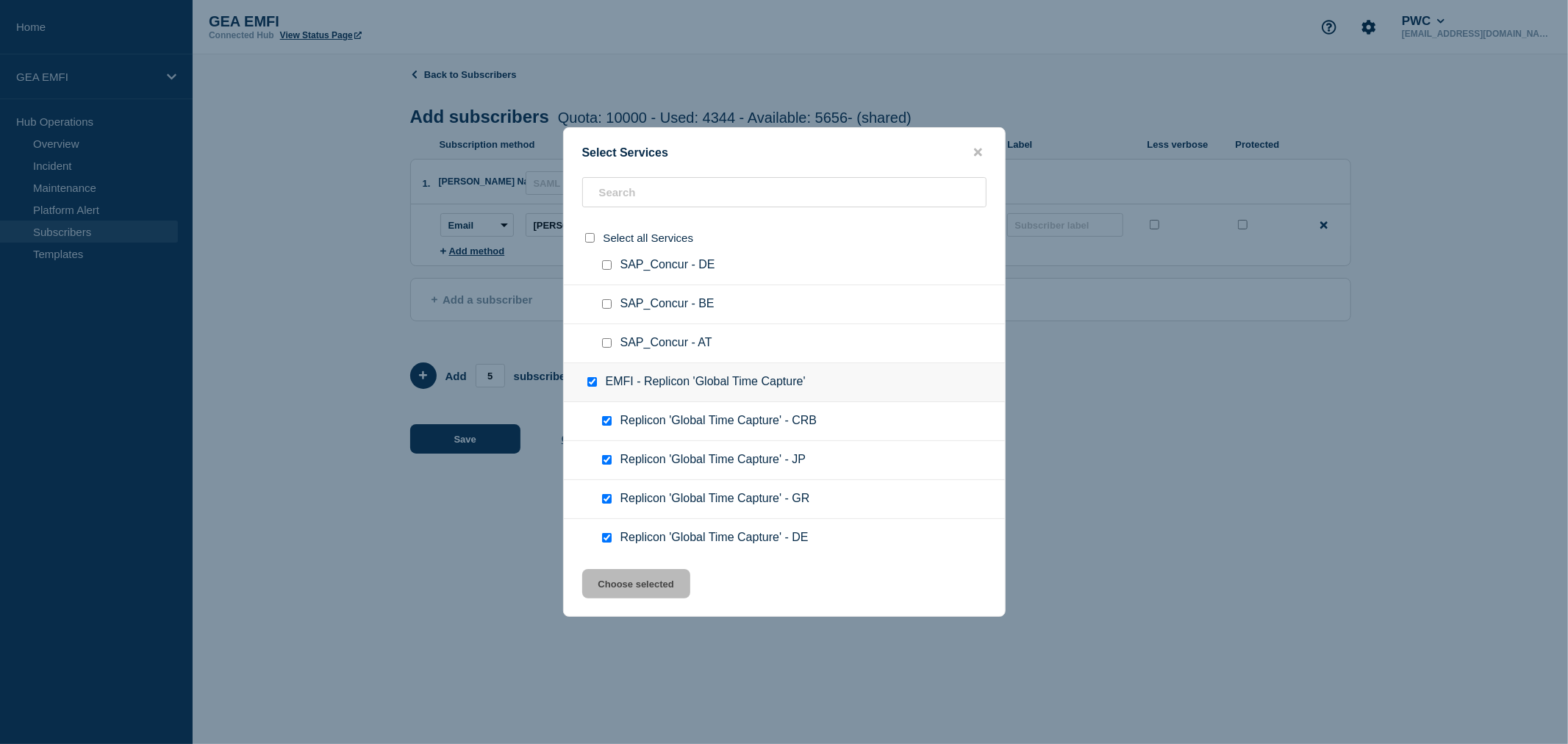
checkbox input "true"
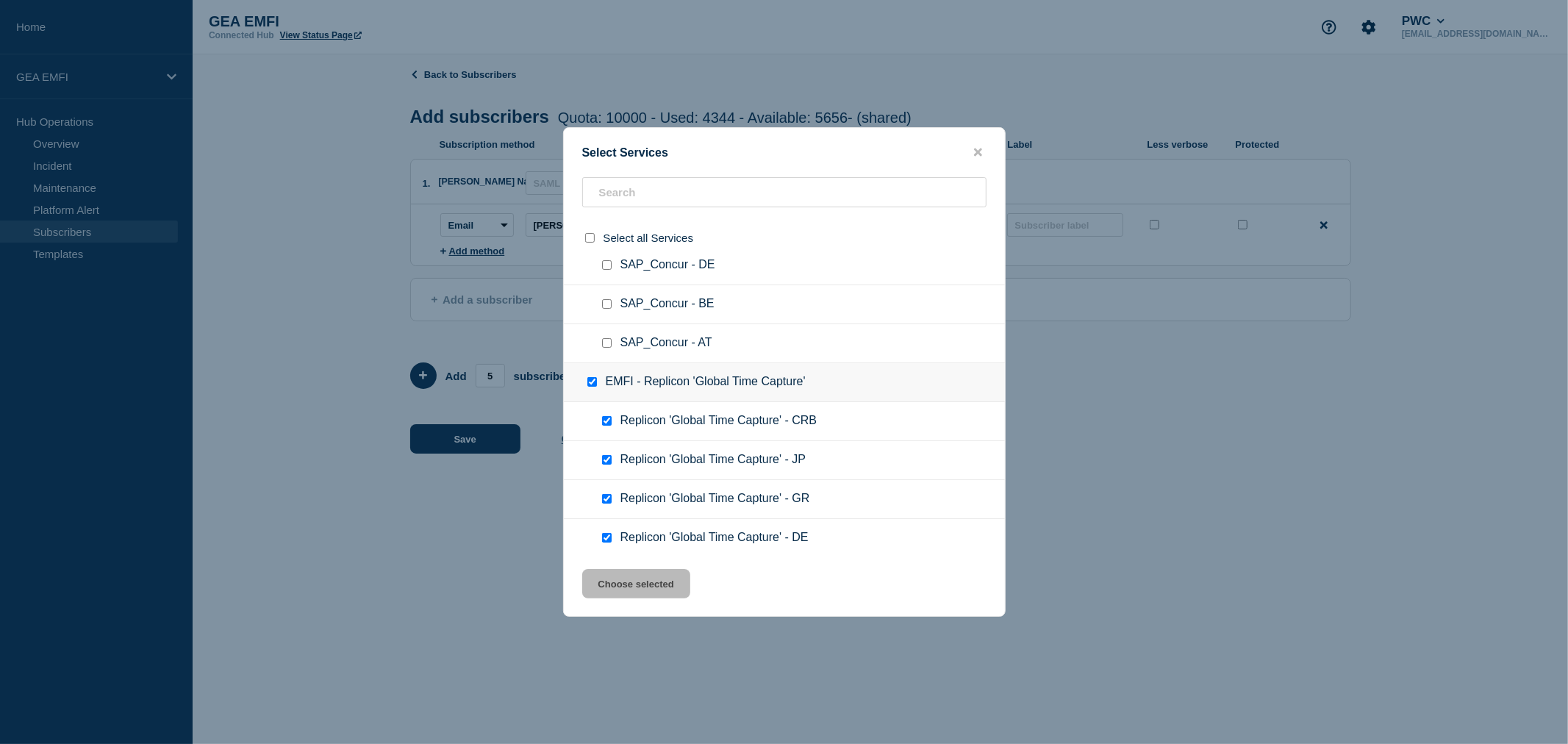
checkbox input "true"
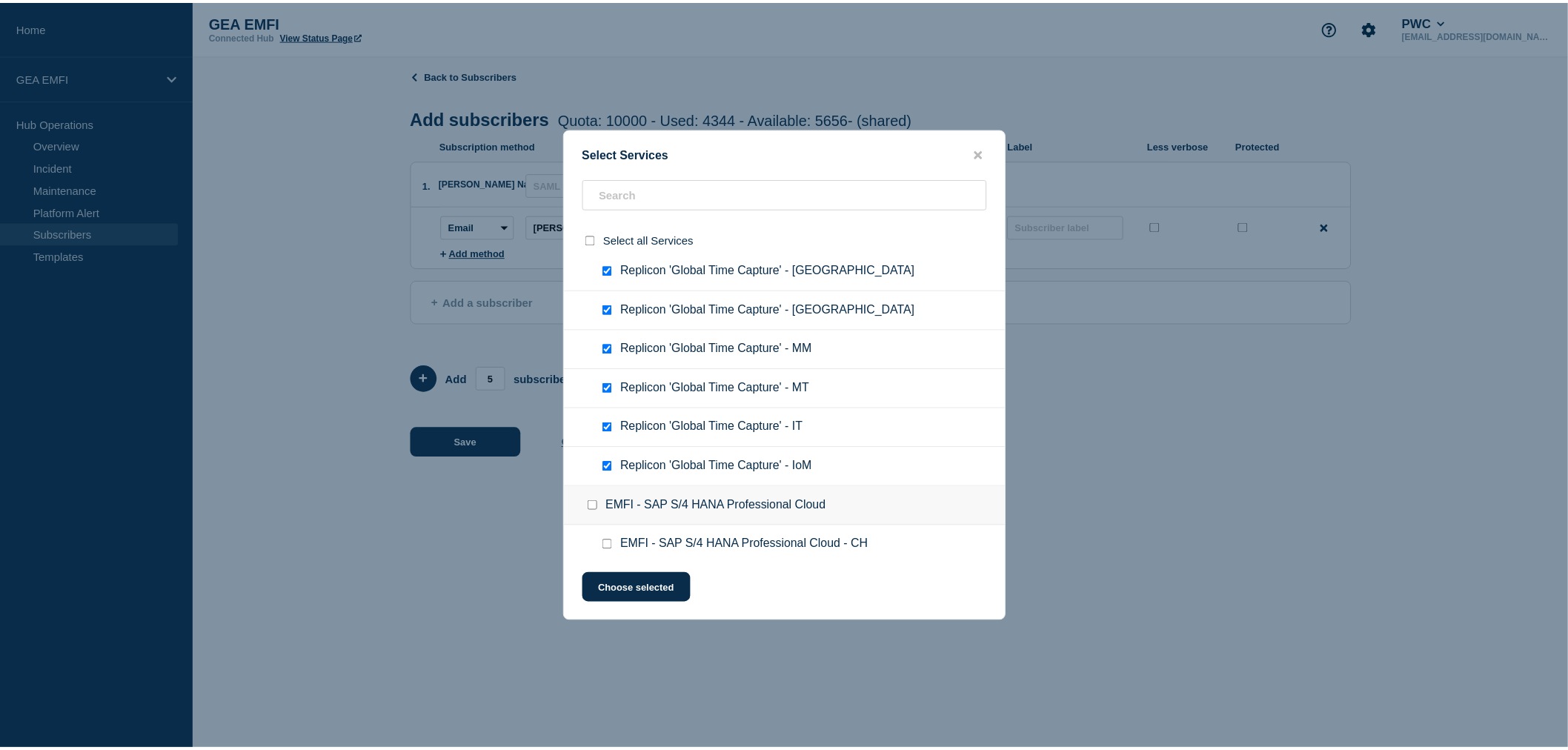
scroll to position [823, 0]
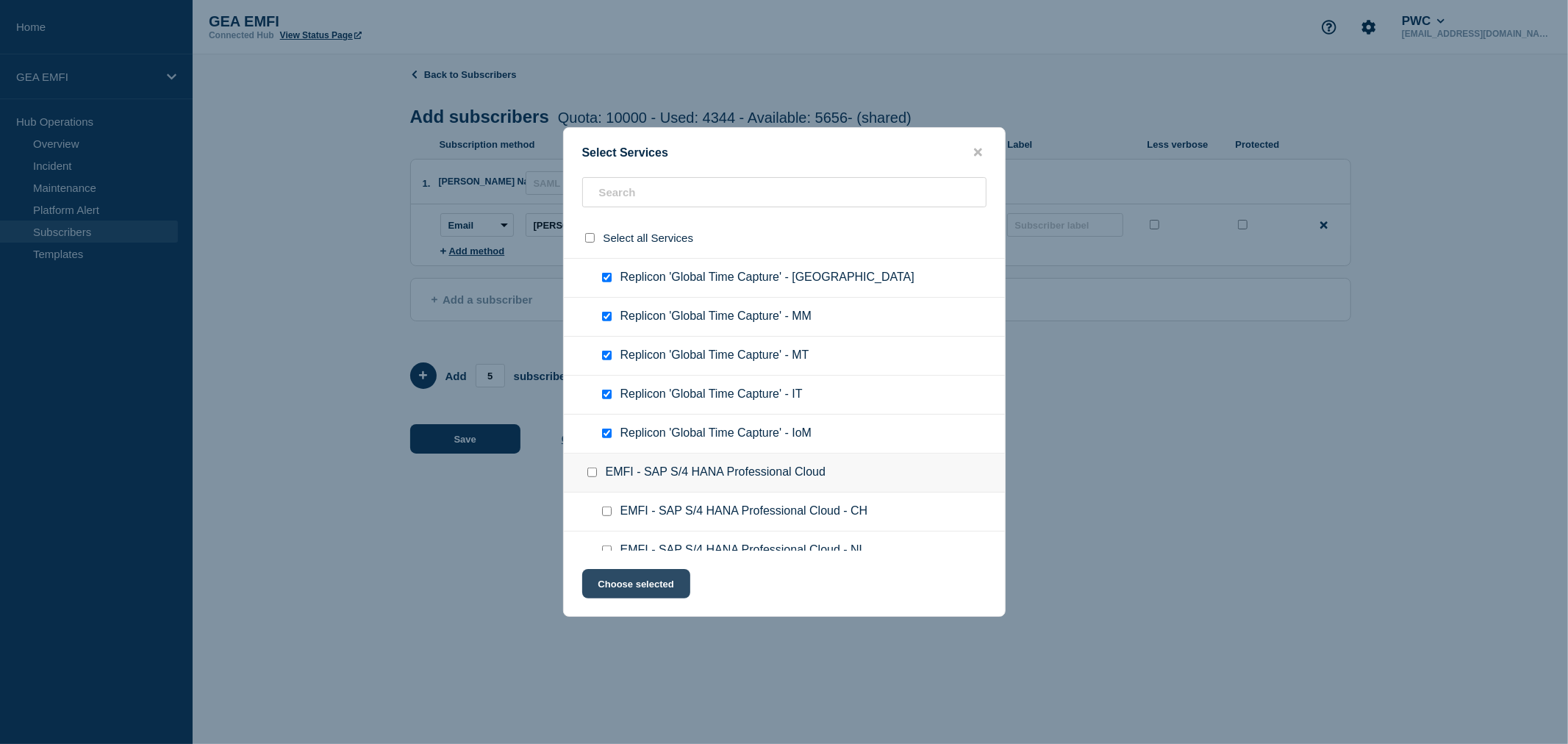
click at [634, 578] on button "Choose selected" at bounding box center [637, 583] width 108 height 29
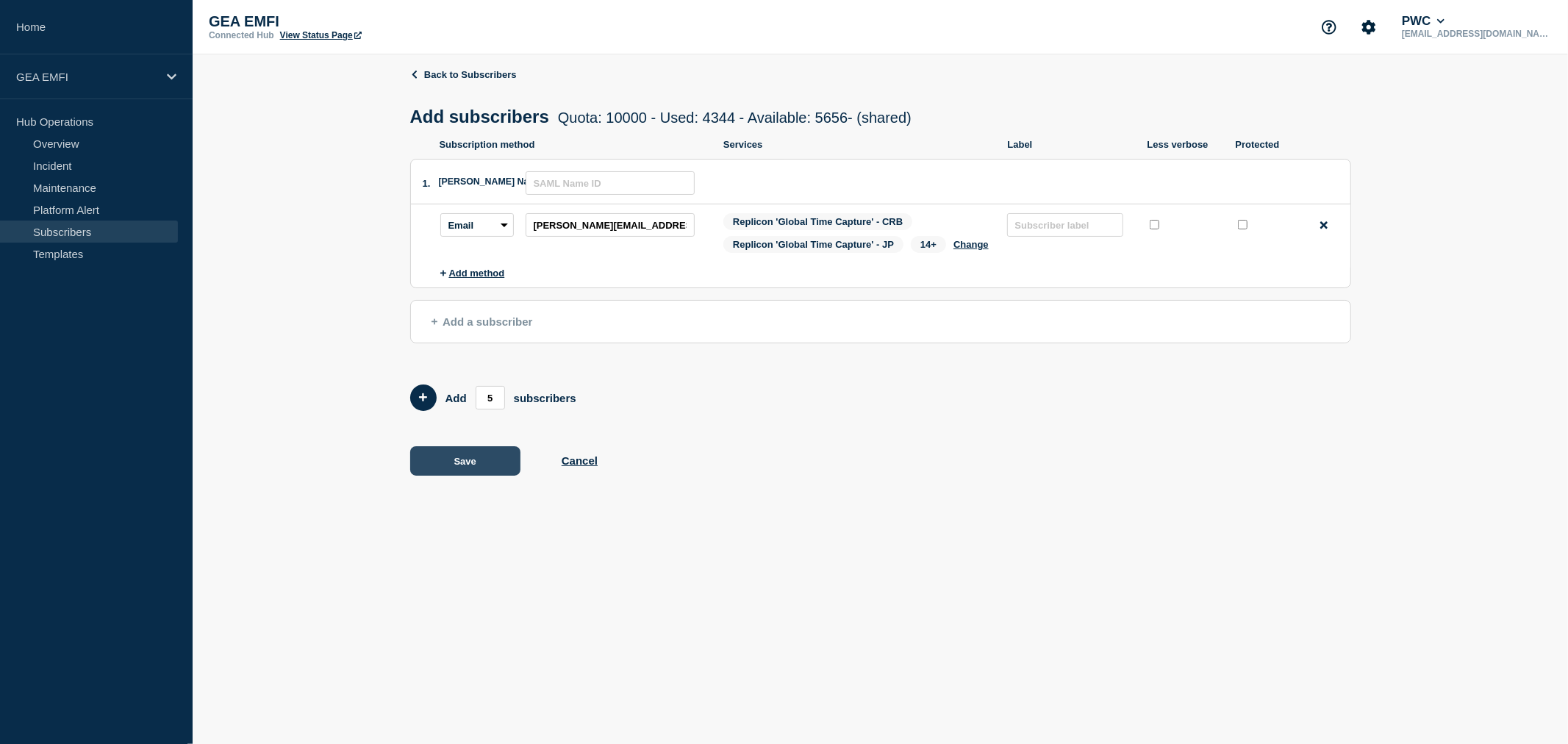
click at [453, 468] on button "Save" at bounding box center [465, 460] width 111 height 29
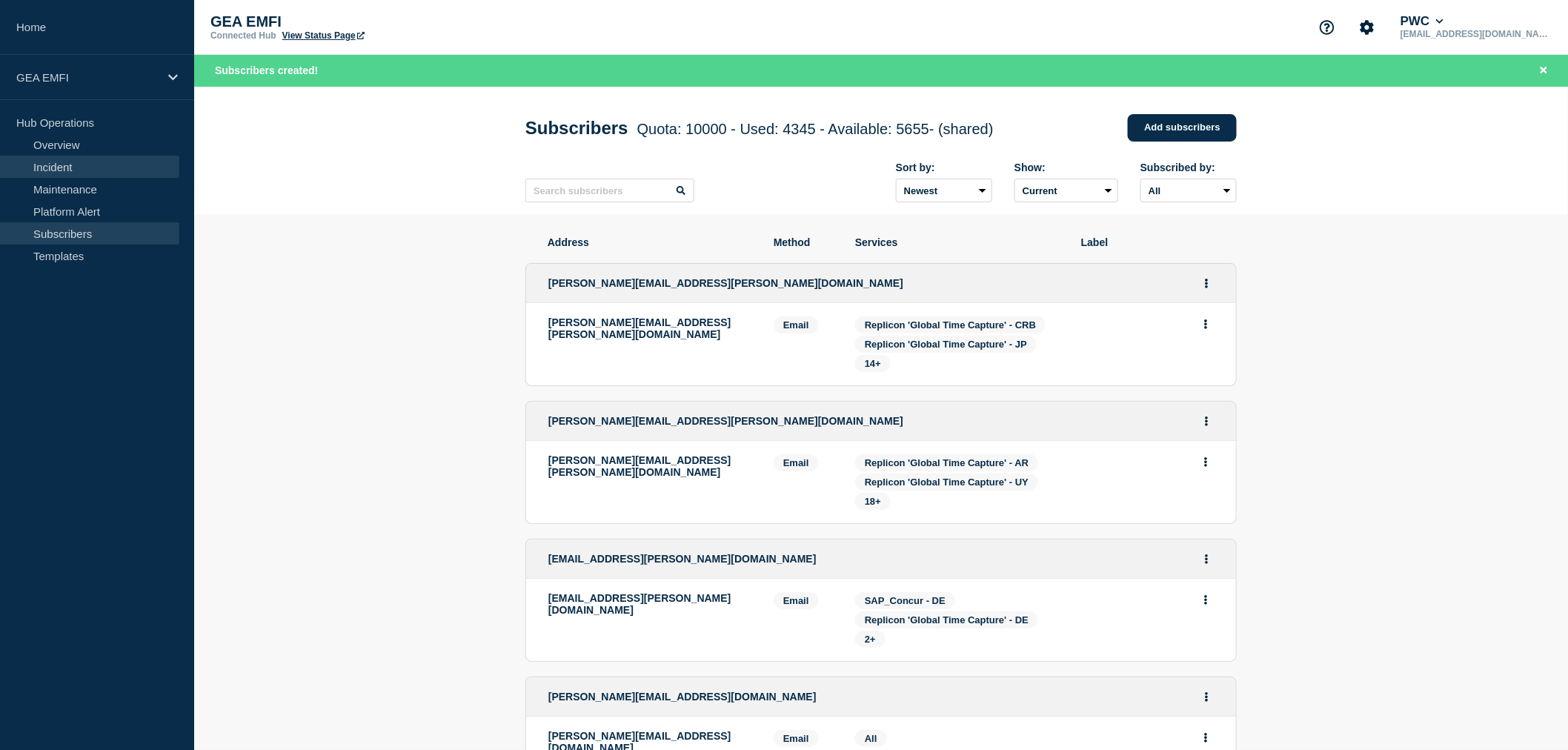
click at [57, 173] on link "Incident" at bounding box center [90, 167] width 180 height 23
